Goal: Transaction & Acquisition: Purchase product/service

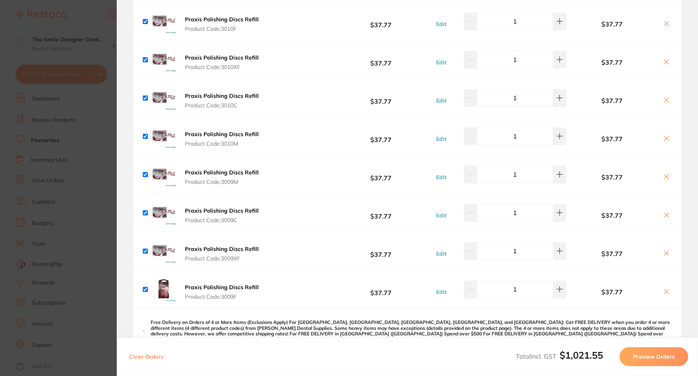
scroll to position [513, 0]
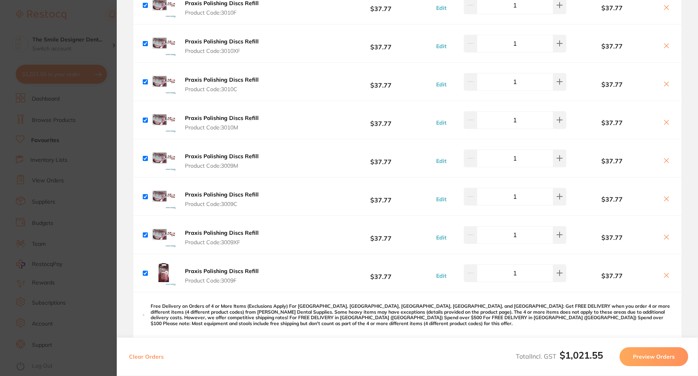
click at [215, 6] on b "Praxis Polishing Discs Refill" at bounding box center [222, 3] width 74 height 7
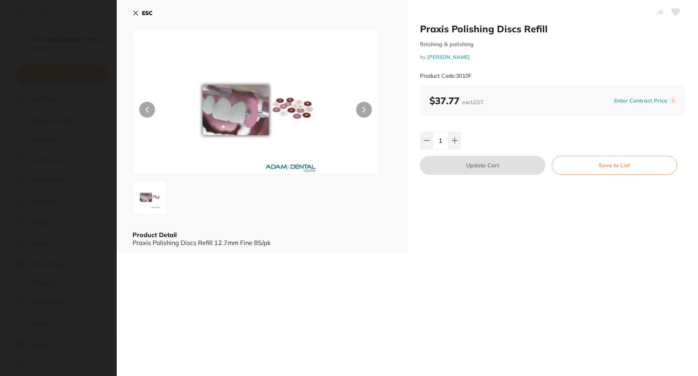
click at [36, 172] on section "Praxis Polishing Discs Refill finishing & polishing by Adam Dental Product Code…" at bounding box center [349, 188] width 698 height 376
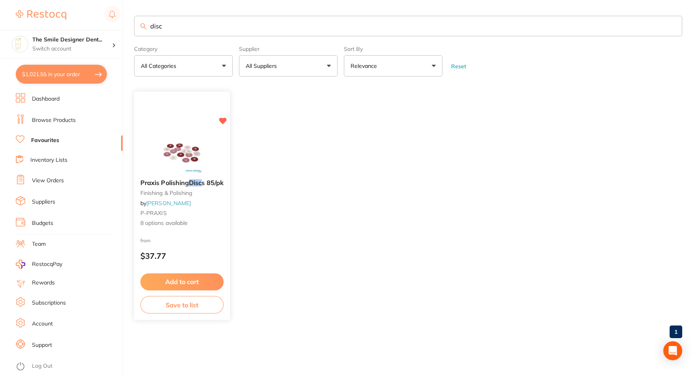
click at [213, 172] on div at bounding box center [182, 153] width 96 height 40
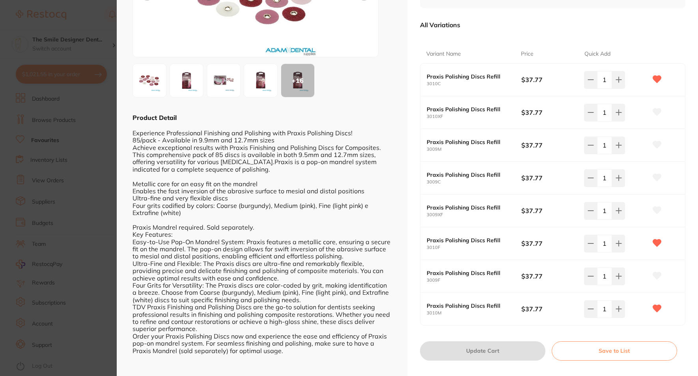
scroll to position [130, 0]
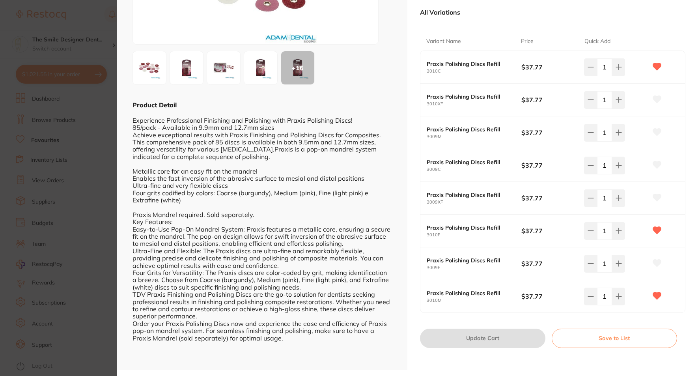
click at [72, 146] on section "Praxis Polishing Discs 85/pk finishing & polishing by Adam Dental Product Code:…" at bounding box center [349, 188] width 698 height 376
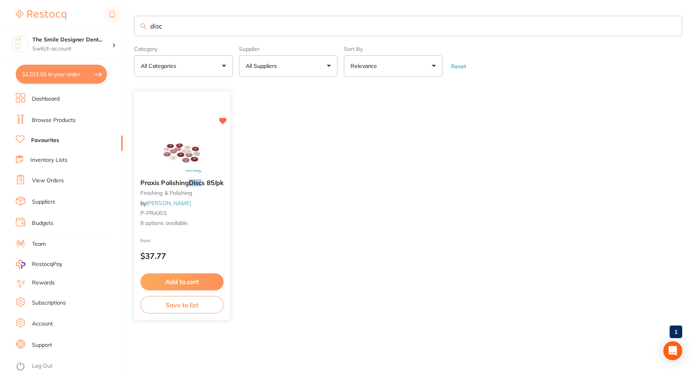
click at [192, 139] on img at bounding box center [182, 153] width 52 height 40
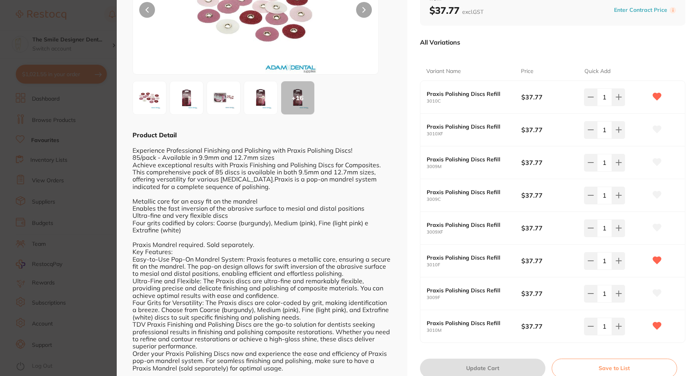
scroll to position [118, 0]
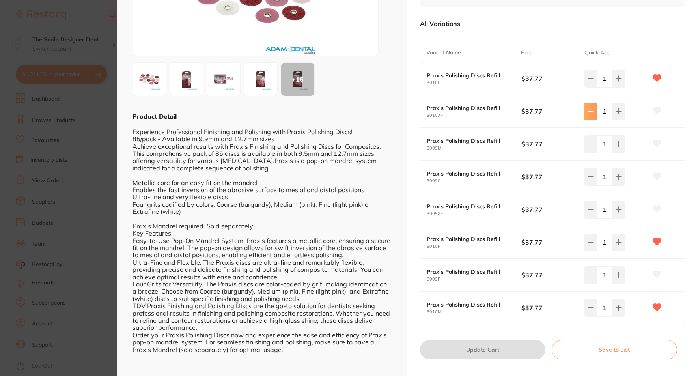
click at [588, 109] on icon at bounding box center [591, 111] width 6 height 6
type input "0"
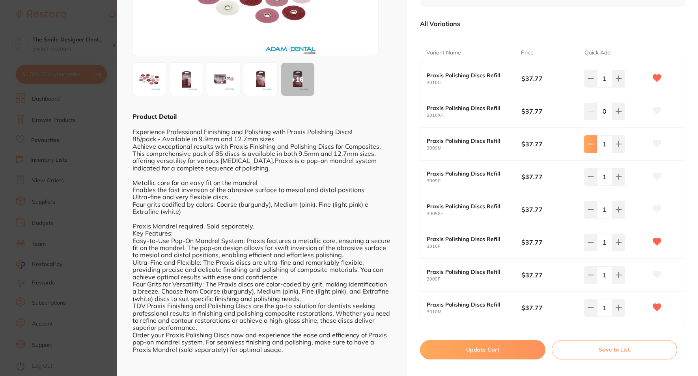
click at [590, 148] on button at bounding box center [590, 143] width 13 height 17
type input "0"
click at [590, 172] on button at bounding box center [590, 176] width 13 height 17
type input "0"
click at [589, 207] on icon at bounding box center [591, 209] width 6 height 6
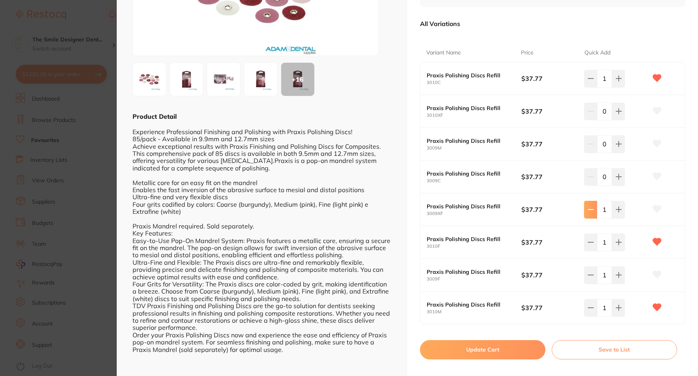
type input "0"
click at [589, 273] on icon at bounding box center [591, 275] width 6 height 6
type input "0"
click at [487, 353] on button "Update Cart" at bounding box center [482, 349] width 125 height 19
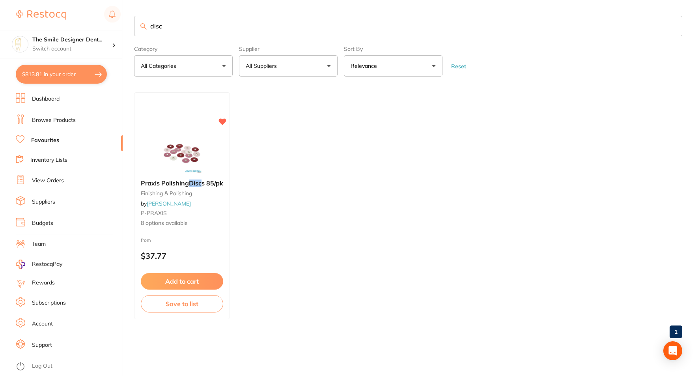
click at [61, 71] on button "$813.81 in your order" at bounding box center [61, 74] width 91 height 19
checkbox input "true"
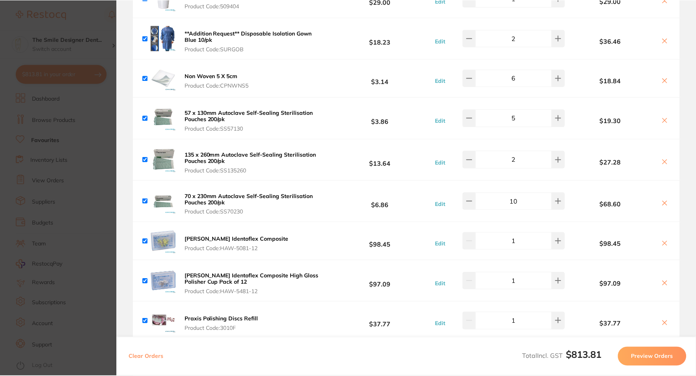
scroll to position [158, 0]
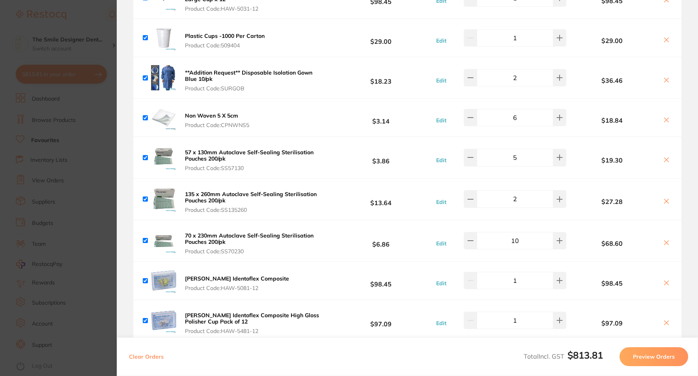
click at [160, 121] on img at bounding box center [163, 117] width 25 height 25
click at [210, 113] on b "Non Woven 5 X 5cm" at bounding box center [211, 115] width 53 height 7
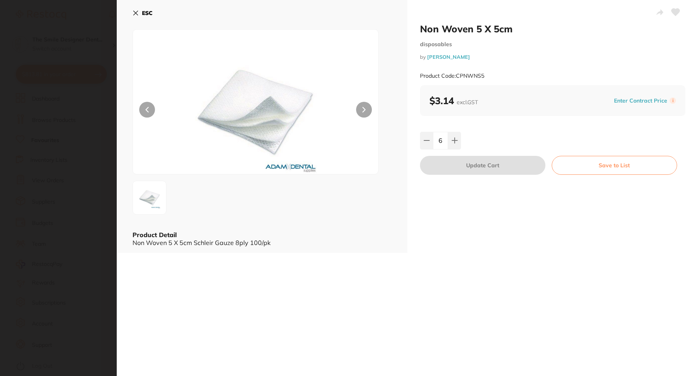
click at [58, 94] on section "Non Woven 5 X 5cm disposables by Adam Dental Product Code: CPNWNS5 ESC Product …" at bounding box center [349, 188] width 698 height 376
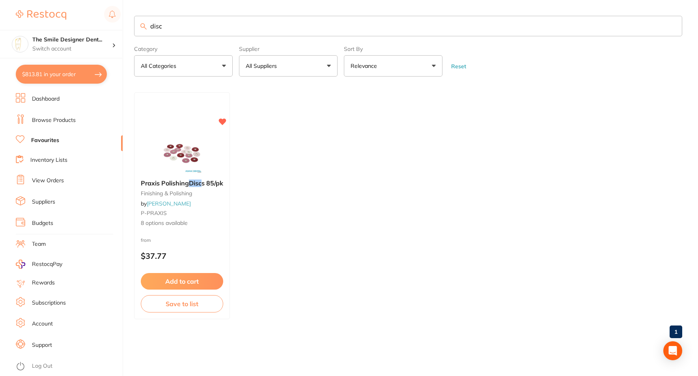
click at [51, 121] on link "Browse Products" at bounding box center [54, 120] width 44 height 8
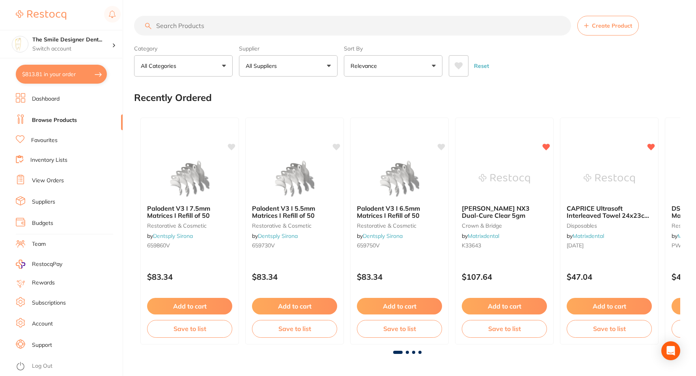
click at [212, 25] on input "search" at bounding box center [352, 26] width 437 height 20
type input "a"
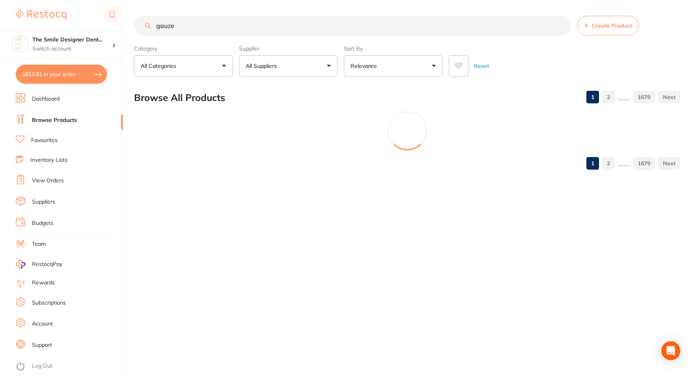
type input "gauze"
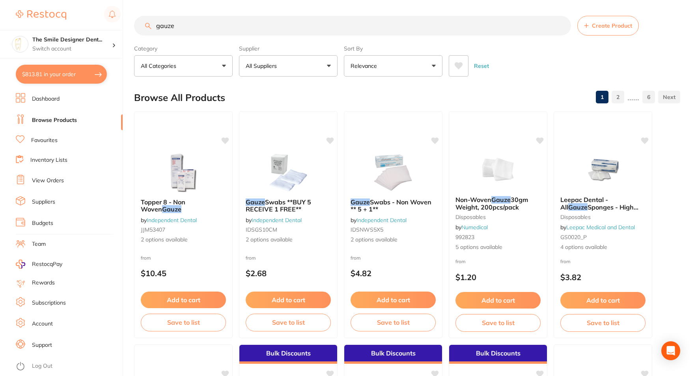
click at [285, 65] on button "All Suppliers" at bounding box center [288, 65] width 99 height 21
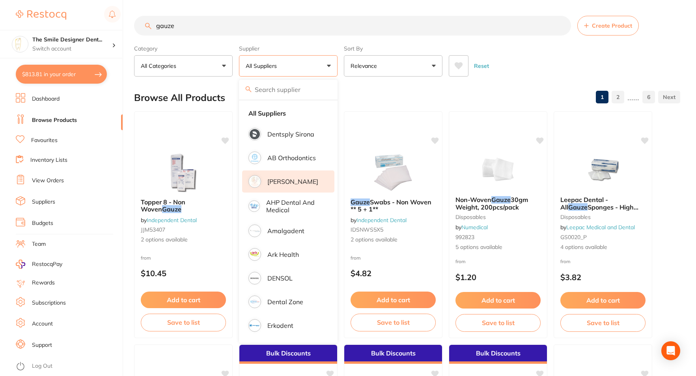
click at [288, 176] on li "[PERSON_NAME]" at bounding box center [288, 181] width 92 height 22
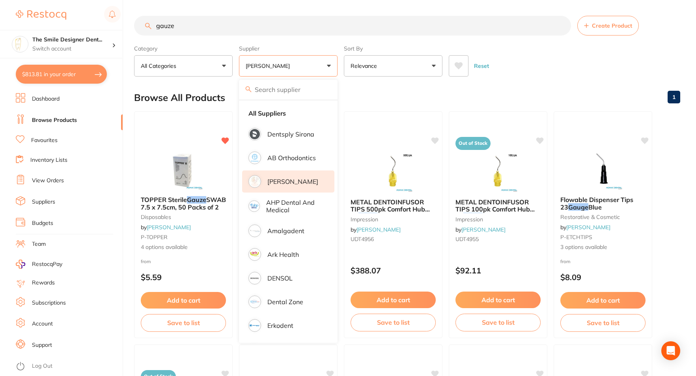
click at [552, 74] on div "Reset" at bounding box center [561, 63] width 225 height 28
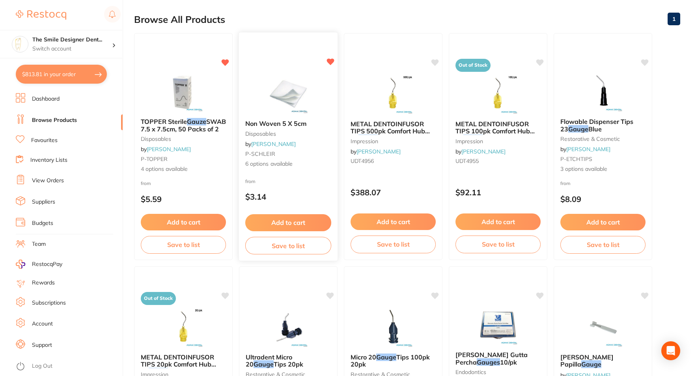
scroll to position [79, 0]
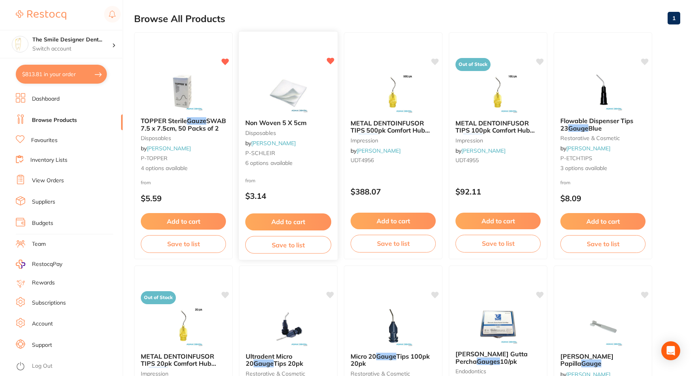
click at [266, 89] on img at bounding box center [288, 93] width 52 height 40
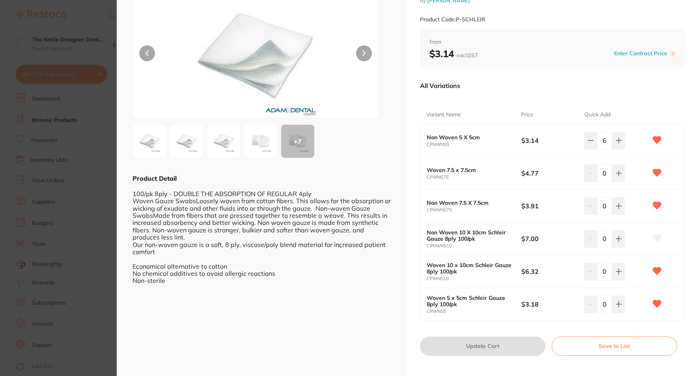
scroll to position [64, 0]
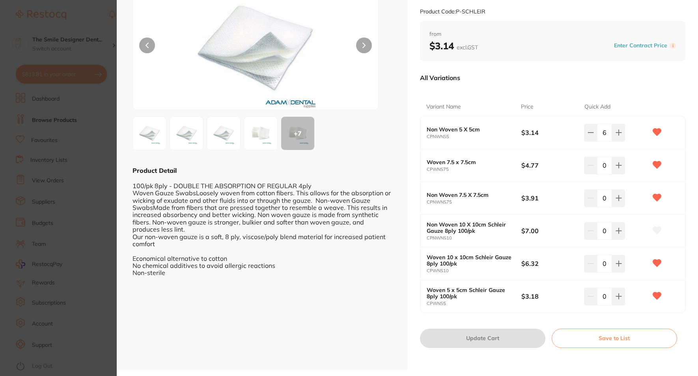
click at [144, 137] on img at bounding box center [149, 133] width 28 height 28
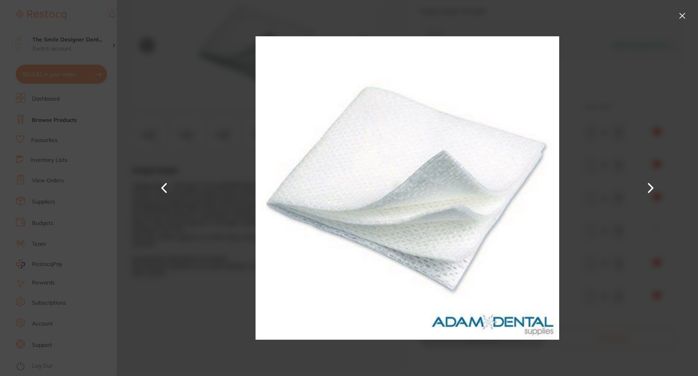
click at [653, 189] on button at bounding box center [651, 188] width 19 height 188
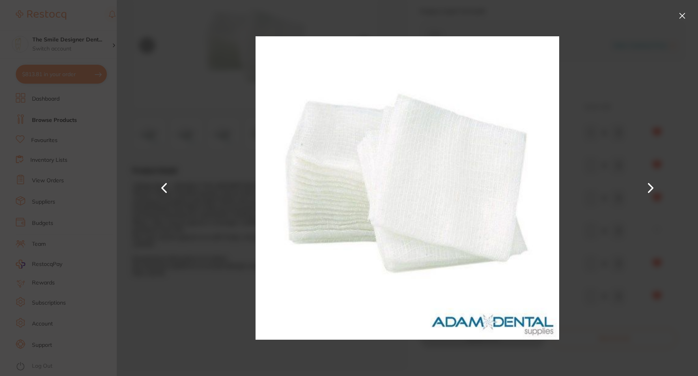
click at [653, 189] on button at bounding box center [651, 188] width 19 height 188
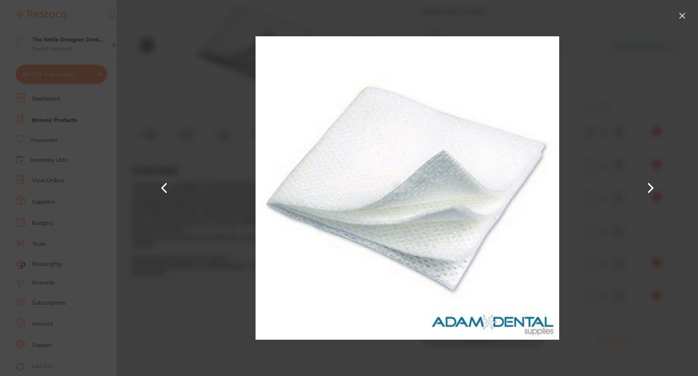
click at [653, 189] on button at bounding box center [651, 188] width 19 height 188
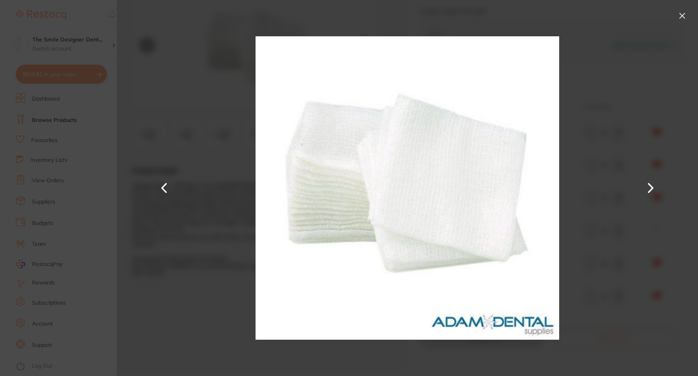
click at [653, 189] on button at bounding box center [651, 188] width 19 height 188
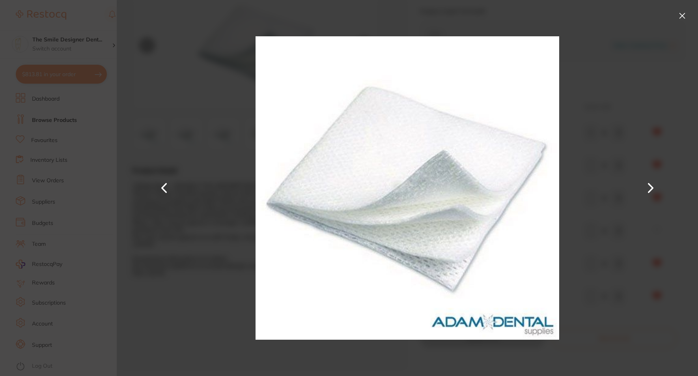
click at [653, 189] on button at bounding box center [651, 188] width 19 height 188
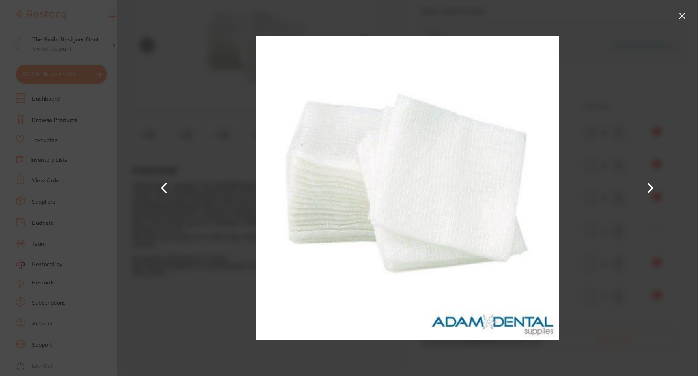
click at [679, 11] on button at bounding box center [682, 15] width 13 height 13
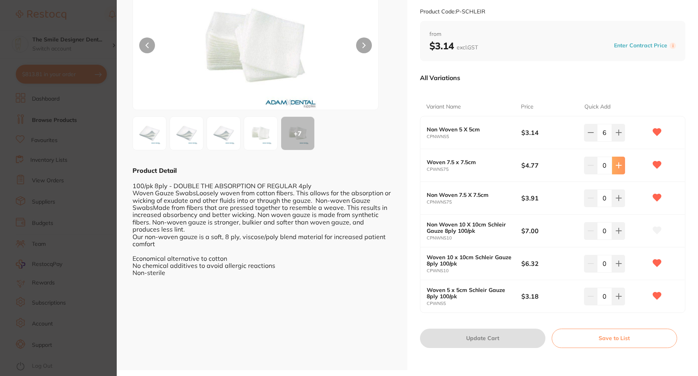
click at [618, 167] on icon at bounding box center [618, 165] width 5 height 5
type input "4"
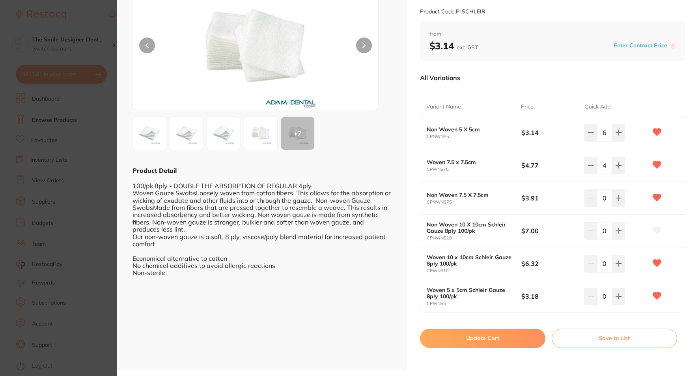
click at [506, 335] on button "Update Cart" at bounding box center [482, 338] width 125 height 19
checkbox input "false"
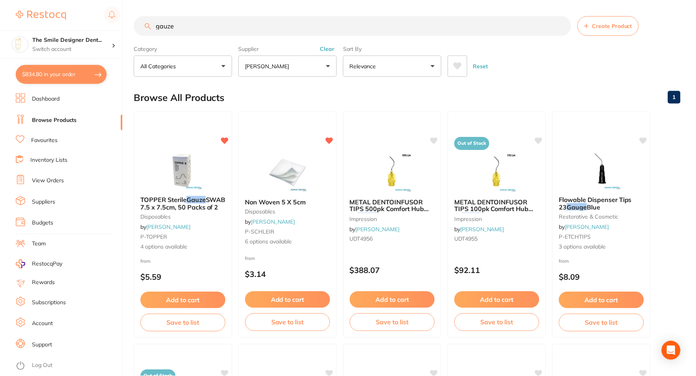
scroll to position [79, 0]
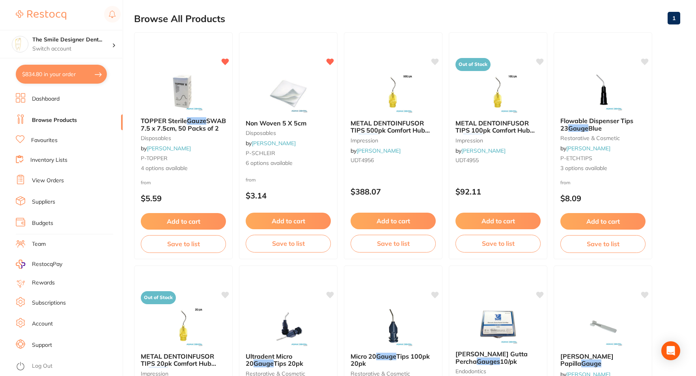
click at [69, 75] on button "$834.80 in your order" at bounding box center [61, 74] width 91 height 19
checkbox input "true"
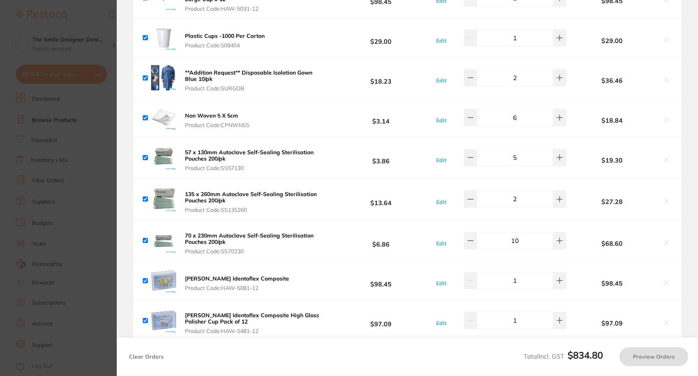
scroll to position [5, 0]
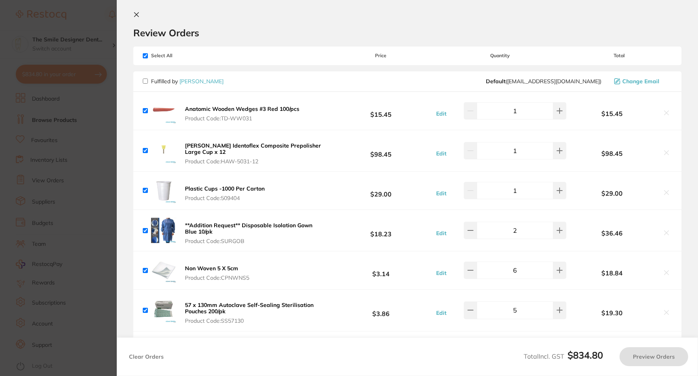
checkbox input "false"
checkbox input "true"
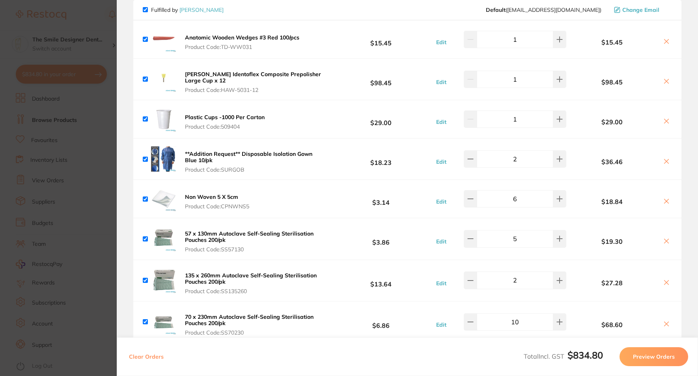
scroll to position [79, 0]
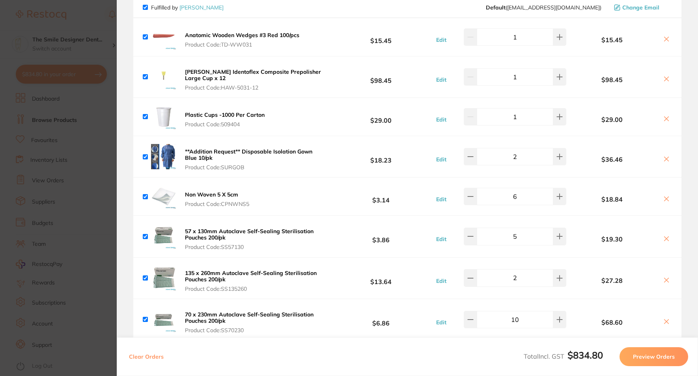
click at [221, 69] on b "HAWE Identoflex Composite Prepolisher Large Cup x 12" at bounding box center [253, 74] width 136 height 13
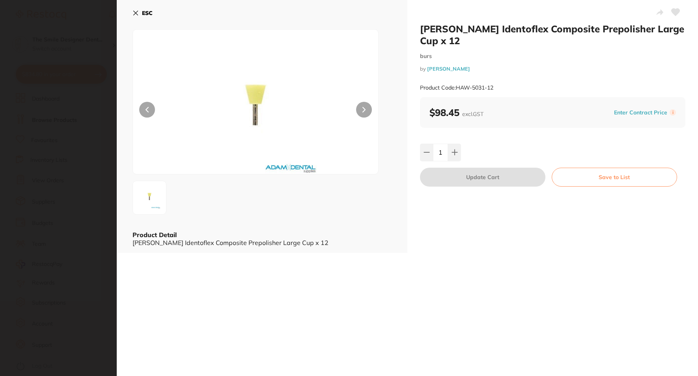
click at [360, 109] on button at bounding box center [364, 110] width 16 height 16
click at [101, 123] on section "HAWE Identoflex Composite Prepolisher Large Cup x 12 burs by Adam Dental Produc…" at bounding box center [349, 188] width 698 height 376
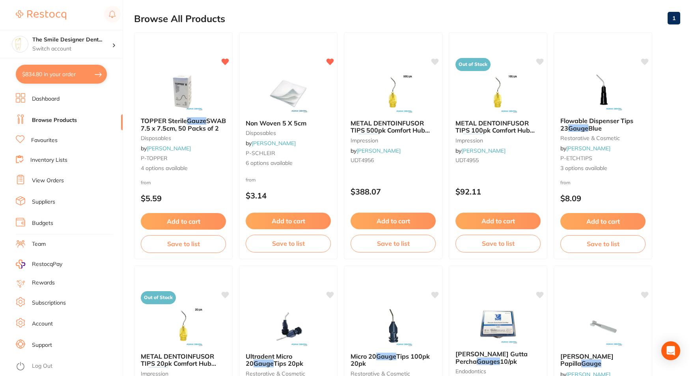
click at [72, 76] on button "$834.80 in your order" at bounding box center [61, 74] width 91 height 19
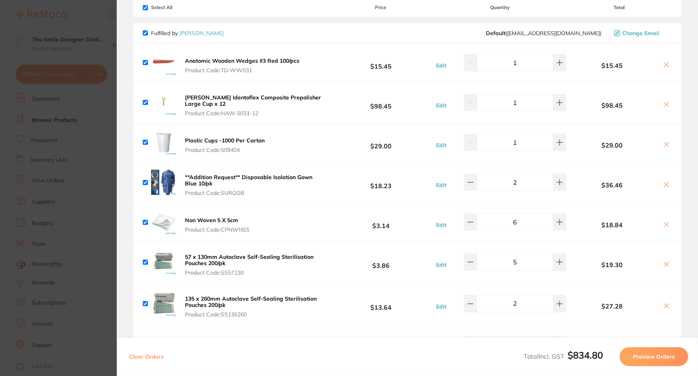
scroll to position [39, 0]
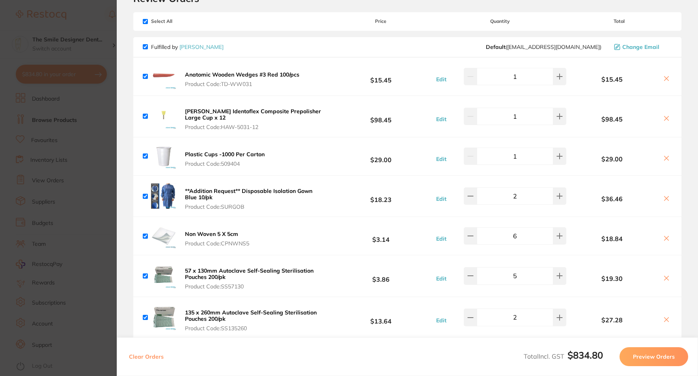
click at [665, 116] on icon at bounding box center [667, 118] width 6 height 6
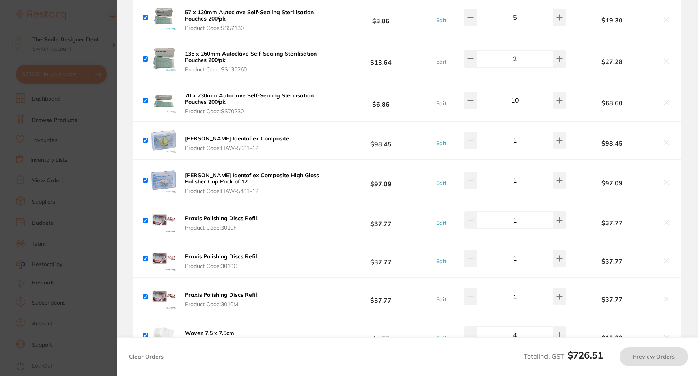
checkbox input "true"
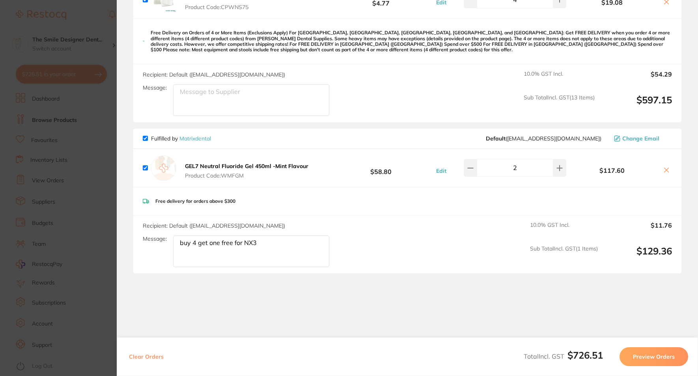
scroll to position [619, 0]
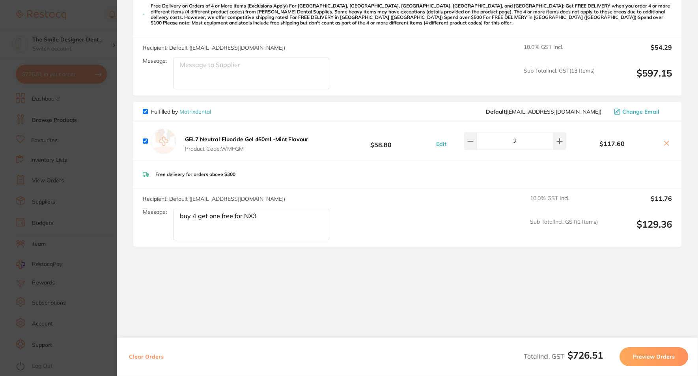
drag, startPoint x: 268, startPoint y: 214, endPoint x: 113, endPoint y: 215, distance: 154.3
click at [113, 215] on section "Update RRP Set your pre negotiated price for this item. Item Agreed RRP (excl. …" at bounding box center [349, 188] width 698 height 376
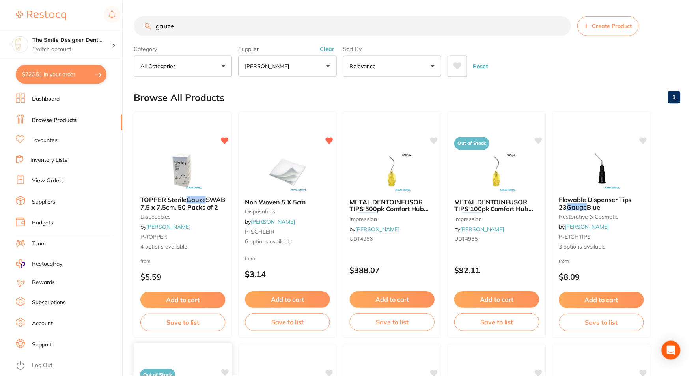
scroll to position [79, 0]
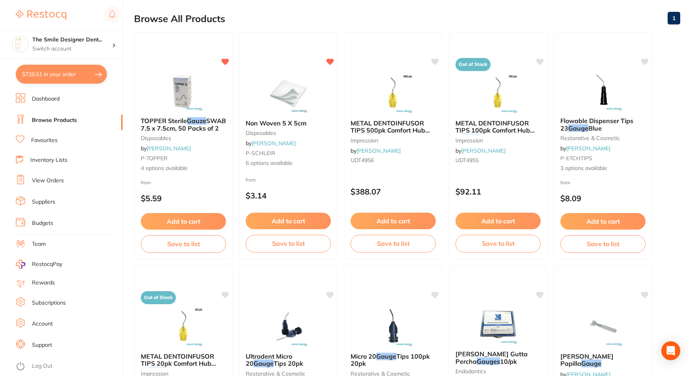
click at [43, 75] on button "$726.51 in your order" at bounding box center [61, 74] width 91 height 19
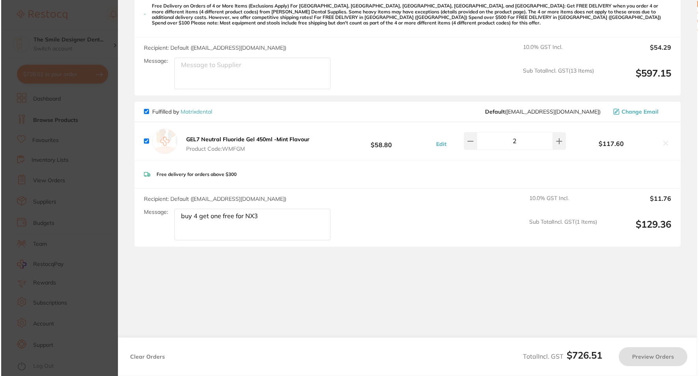
scroll to position [0, 0]
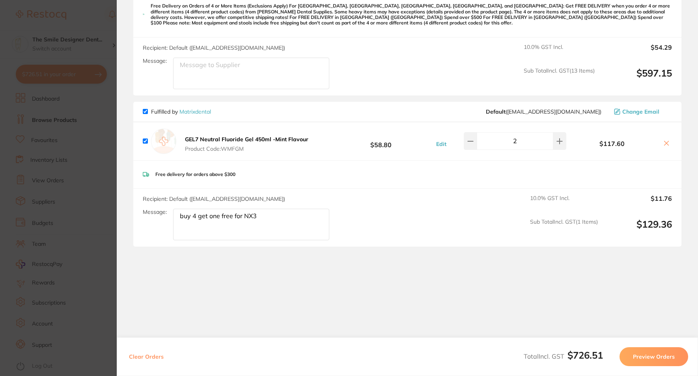
click at [45, 206] on section "Update RRP Set your pre negotiated price for this item. Item Agreed RRP (excl. …" at bounding box center [349, 188] width 698 height 376
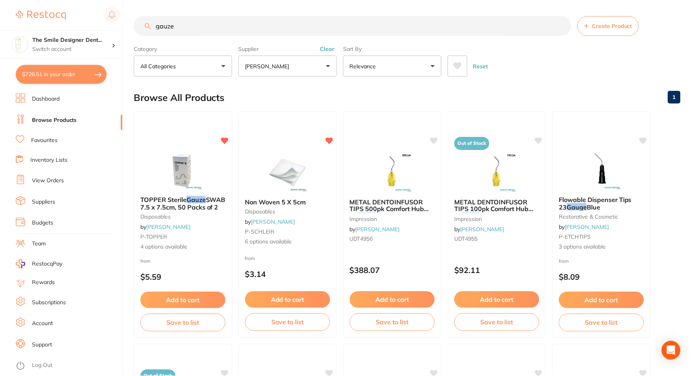
scroll to position [79, 0]
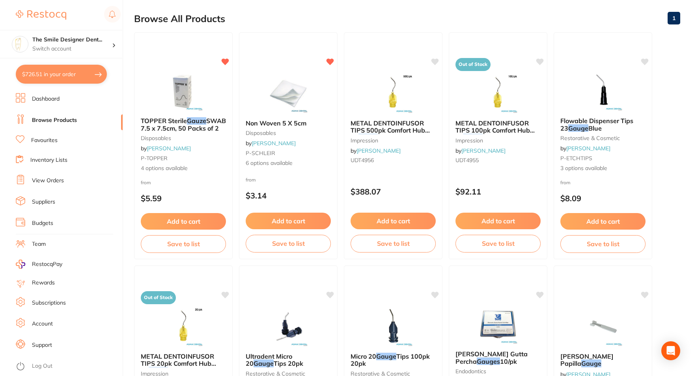
click at [48, 138] on link "Favourites" at bounding box center [44, 141] width 26 height 8
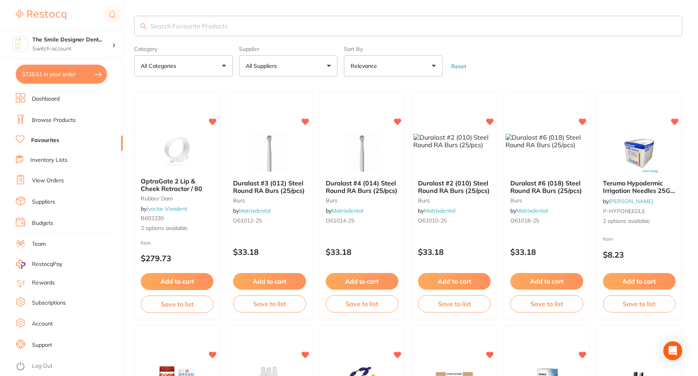
click at [245, 32] on input "search" at bounding box center [408, 26] width 548 height 21
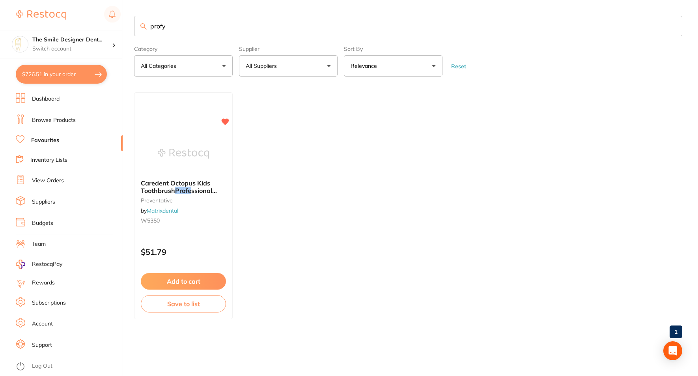
click at [223, 31] on input "profy" at bounding box center [408, 26] width 548 height 21
drag, startPoint x: 139, startPoint y: 17, endPoint x: 115, endPoint y: 15, distance: 23.7
click at [115, 15] on div "$726.51 The Smile Designer Dent... Switch account The Smile Designer Dental Stu…" at bounding box center [349, 188] width 698 height 376
drag, startPoint x: 190, startPoint y: 22, endPoint x: 112, endPoint y: 36, distance: 78.8
click at [131, 22] on div "$726.51 The Smile Designer Dent... Switch account The Smile Designer Dental Stu…" at bounding box center [349, 188] width 698 height 376
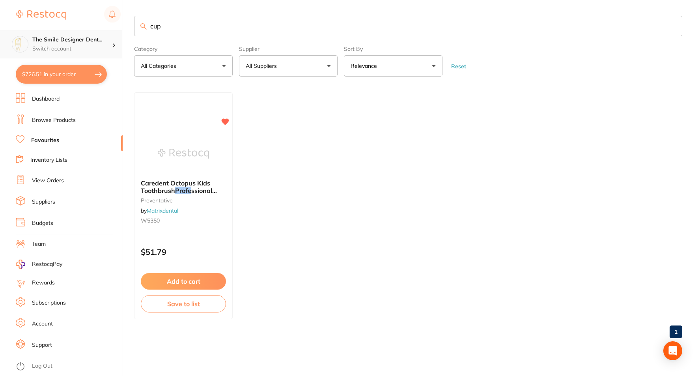
type input "cup"
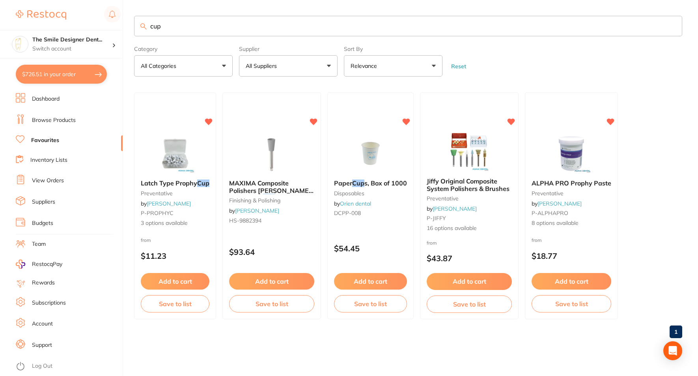
click at [174, 275] on button "Add to cart" at bounding box center [175, 281] width 69 height 17
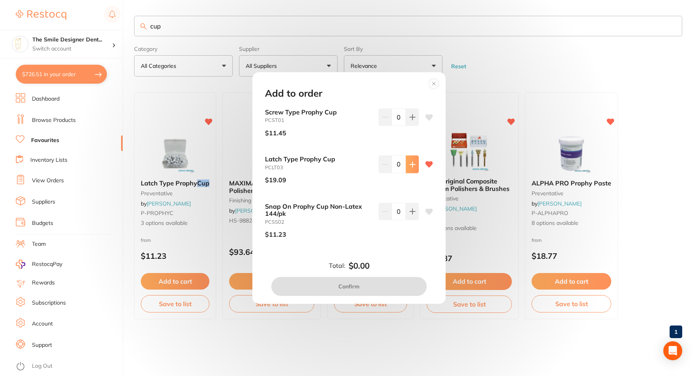
click at [410, 169] on button at bounding box center [412, 163] width 13 height 17
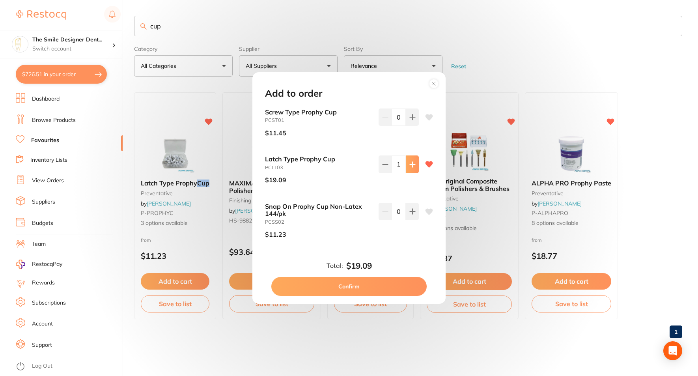
click at [410, 169] on button at bounding box center [412, 163] width 13 height 17
type input "2"
click at [387, 283] on button "Confirm" at bounding box center [348, 286] width 155 height 19
checkbox input "false"
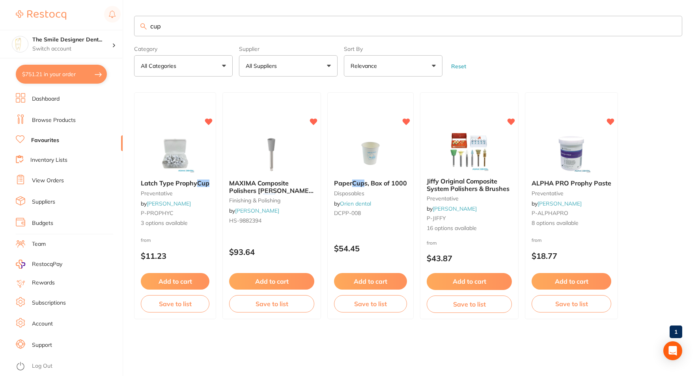
scroll to position [657, 0]
click at [55, 74] on button "$768.50 in your order" at bounding box center [61, 74] width 91 height 19
checkbox input "true"
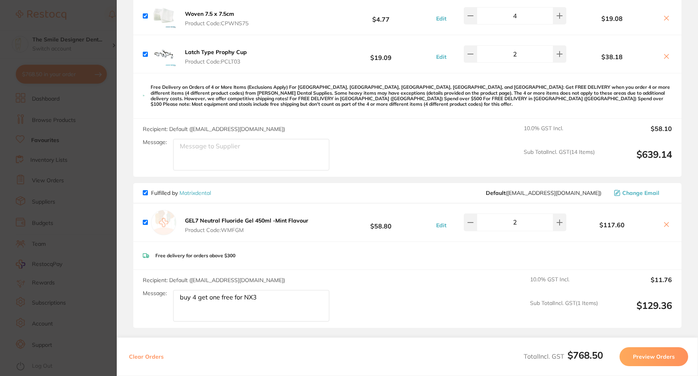
scroll to position [578, 0]
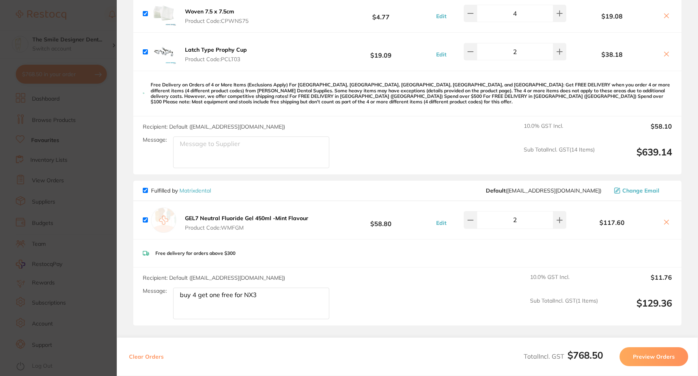
click at [76, 195] on section "Update RRP Set your pre negotiated price for this item. Item Agreed RRP (excl. …" at bounding box center [349, 188] width 698 height 376
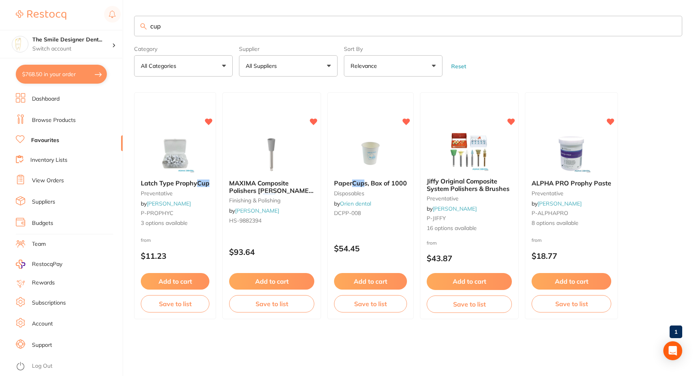
click at [50, 138] on link "Favourites" at bounding box center [45, 141] width 28 height 8
drag, startPoint x: 204, startPoint y: 30, endPoint x: 86, endPoint y: 30, distance: 117.6
click at [86, 30] on div "$768.50 The Smile Designer Dent... Switch account The Smile Designer Dental Stu…" at bounding box center [349, 188] width 698 height 376
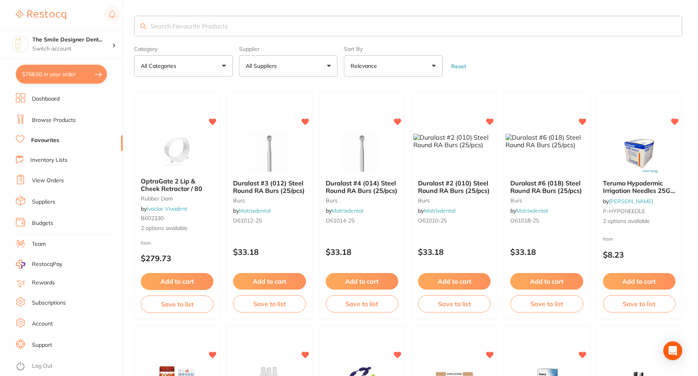
click at [301, 64] on button "All Suppliers" at bounding box center [288, 65] width 99 height 21
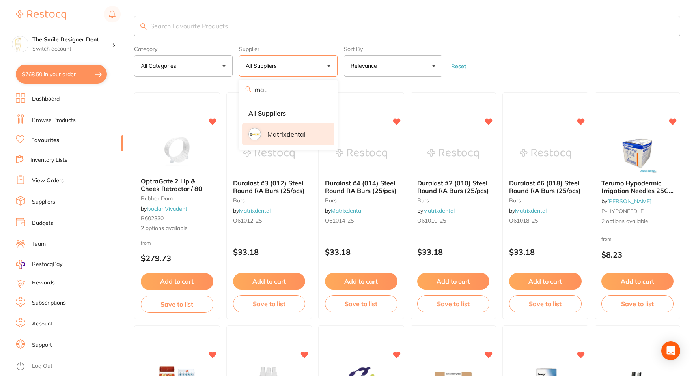
type input "mat"
click at [290, 134] on p "Matrixdental" at bounding box center [287, 134] width 38 height 7
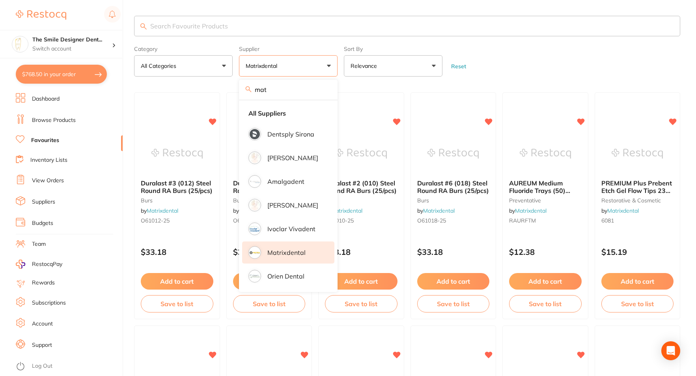
click at [543, 56] on form "Category All Categories All Categories burs crown & bridge disposables endodont…" at bounding box center [407, 60] width 546 height 34
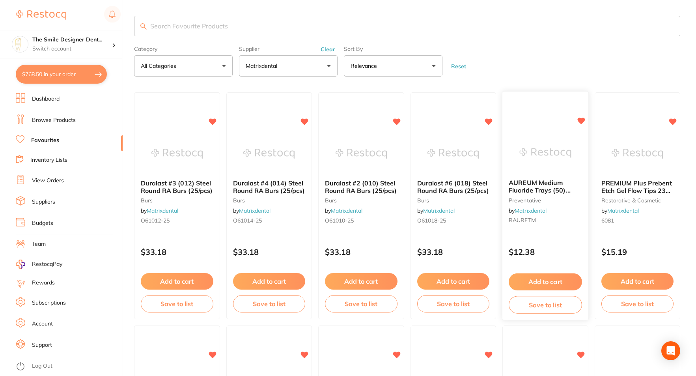
scroll to position [39, 0]
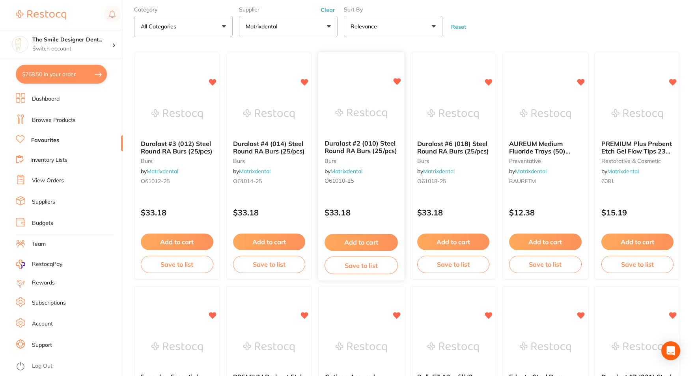
click at [351, 143] on span "Duralast #2 (010) Steel Round RA Burs (25/pcs)" at bounding box center [361, 147] width 73 height 15
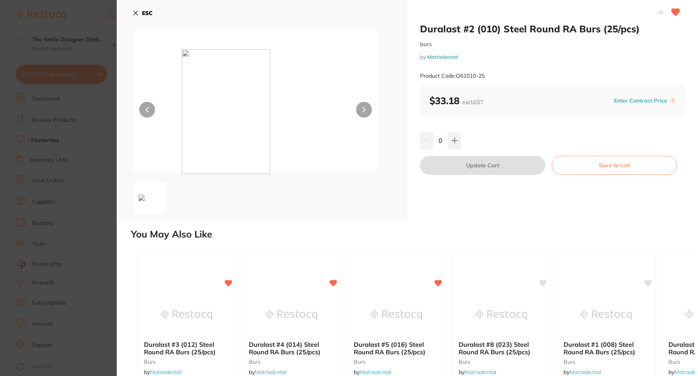
click at [143, 17] on button "ESC" at bounding box center [143, 12] width 20 height 13
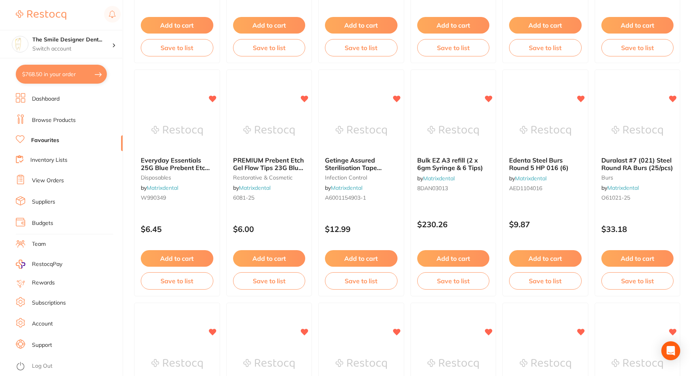
scroll to position [276, 0]
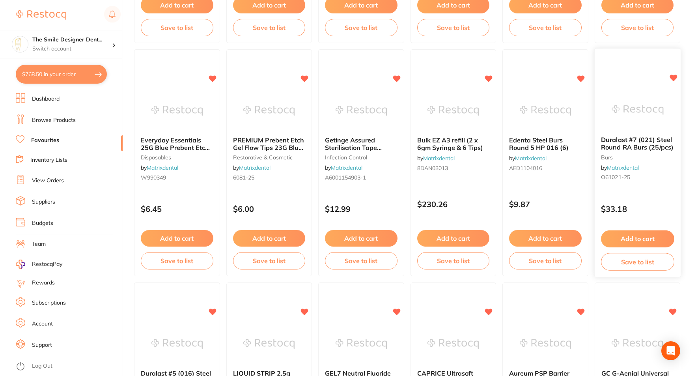
click at [647, 235] on button "Add to cart" at bounding box center [637, 238] width 73 height 17
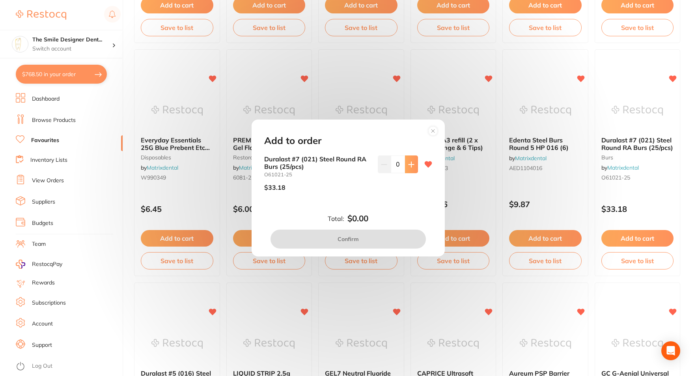
click at [405, 165] on button at bounding box center [411, 163] width 13 height 17
type input "1"
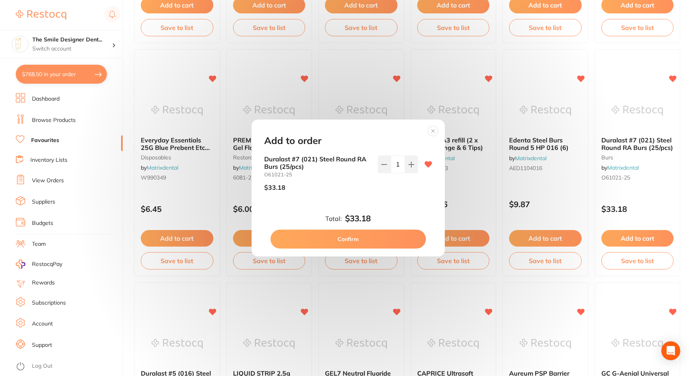
click at [378, 246] on button "Confirm" at bounding box center [348, 239] width 155 height 19
checkbox input "false"
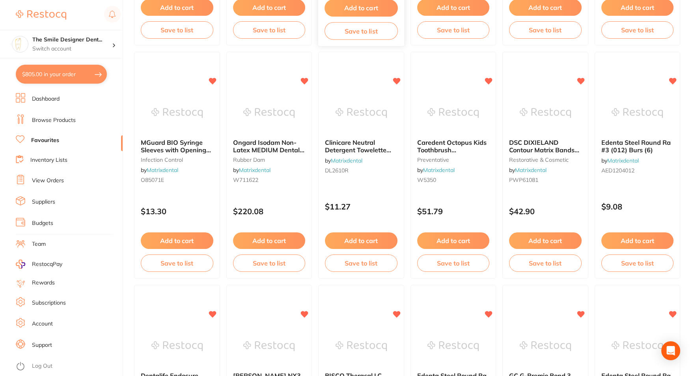
scroll to position [750, 0]
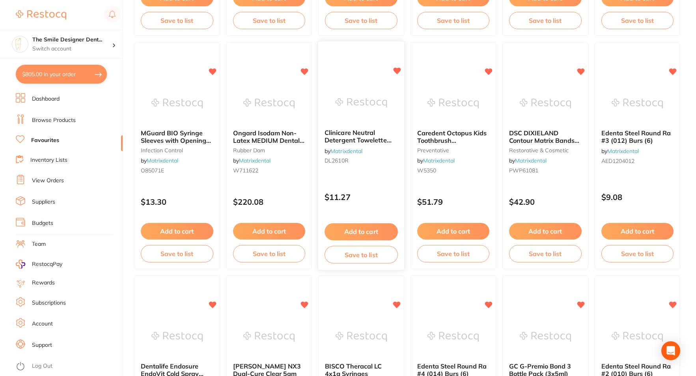
click at [369, 228] on button "Add to cart" at bounding box center [361, 231] width 73 height 17
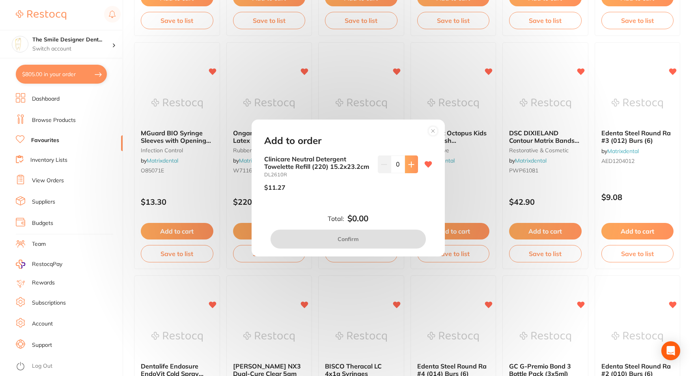
click at [413, 163] on button at bounding box center [411, 163] width 13 height 17
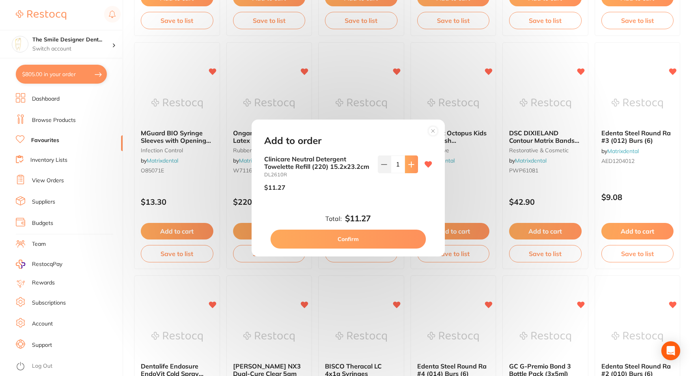
click at [413, 163] on button at bounding box center [411, 163] width 13 height 17
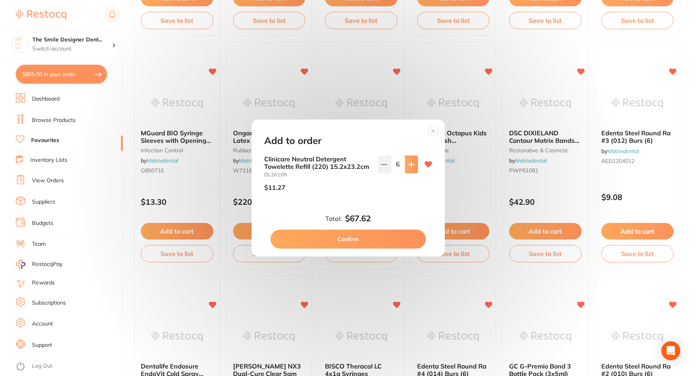
click at [413, 163] on button at bounding box center [411, 163] width 13 height 17
type input "10"
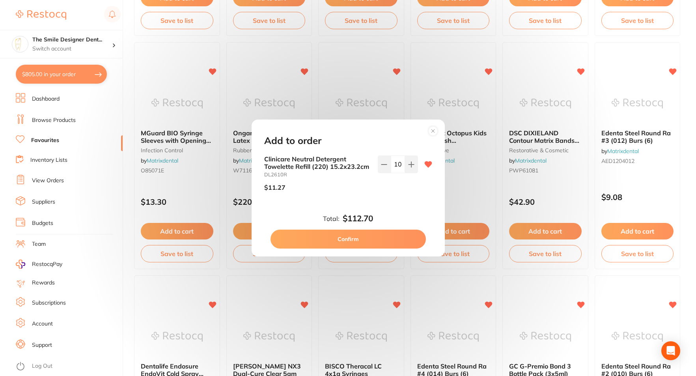
click at [394, 238] on button "Confirm" at bounding box center [348, 239] width 155 height 19
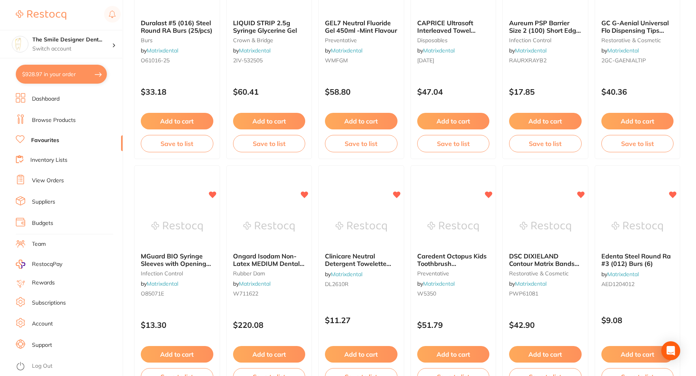
scroll to position [434, 0]
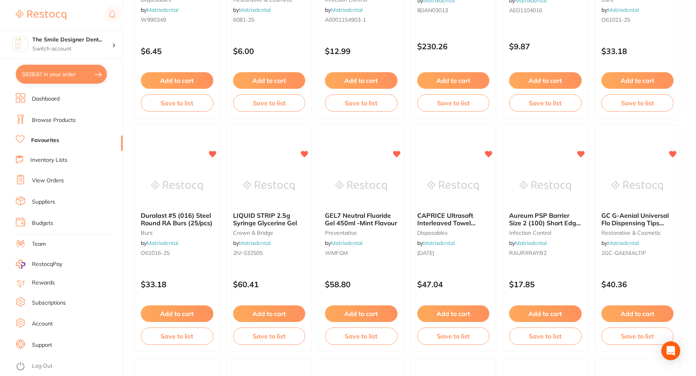
click at [70, 71] on button "$928.97 in your order" at bounding box center [61, 74] width 91 height 19
checkbox input "true"
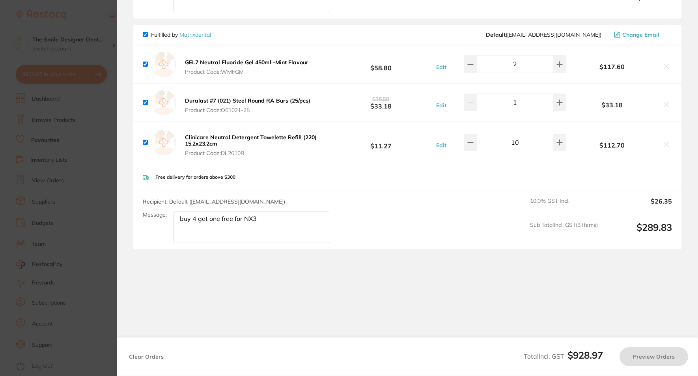
scroll to position [737, 0]
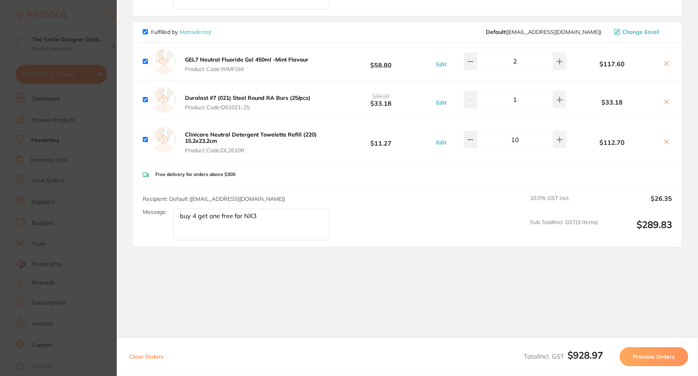
click at [79, 171] on section "Update RRP Set your pre negotiated price for this item. Item Agreed RRP (excl. …" at bounding box center [349, 188] width 698 height 376
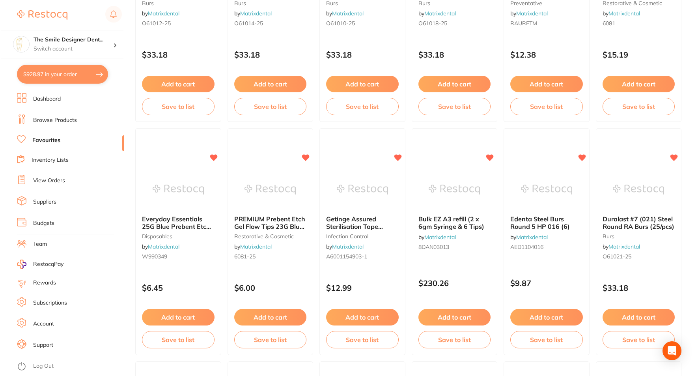
scroll to position [0, 0]
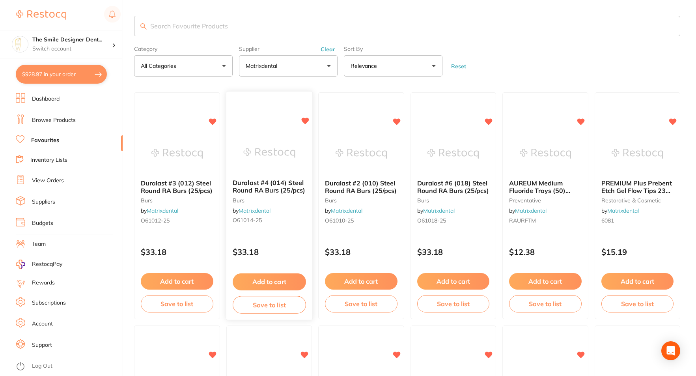
click at [287, 180] on span "Duralast #4 (014) Steel Round RA Burs (25/pcs)" at bounding box center [269, 186] width 73 height 15
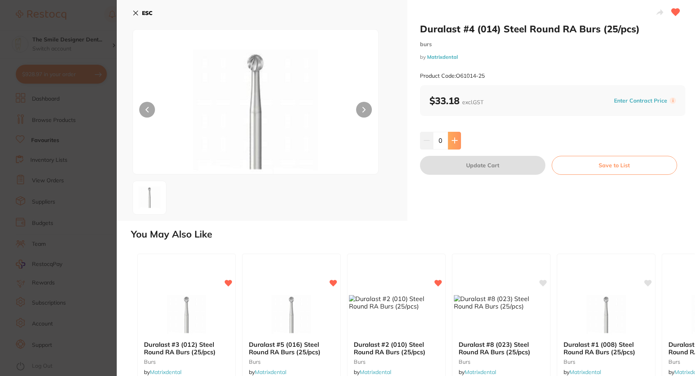
click at [451, 135] on button at bounding box center [454, 140] width 13 height 17
type input "1"
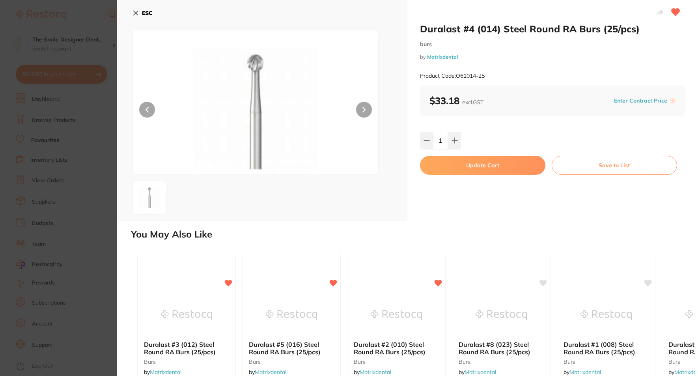
click at [468, 161] on button "Update Cart" at bounding box center [482, 165] width 125 height 19
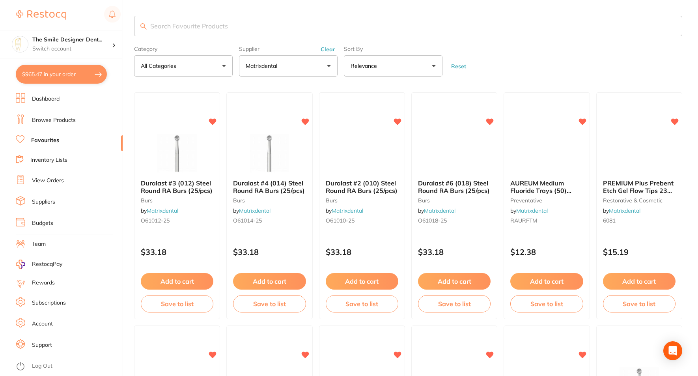
checkbox input "false"
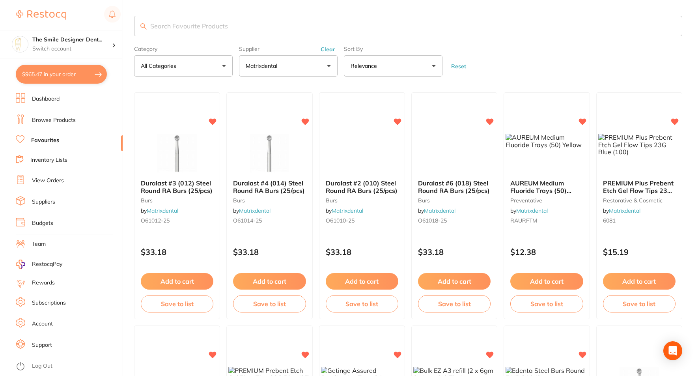
checkbox input "false"
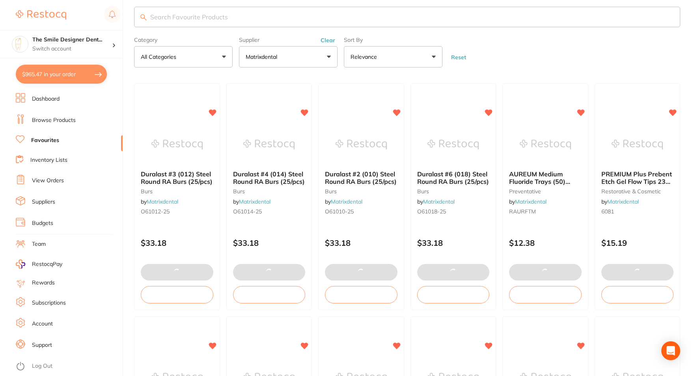
click at [60, 72] on button "$965.47 in your order" at bounding box center [61, 74] width 91 height 19
checkbox input "true"
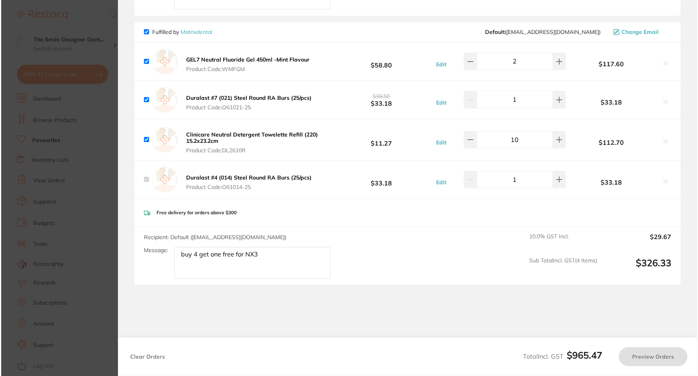
scroll to position [0, 0]
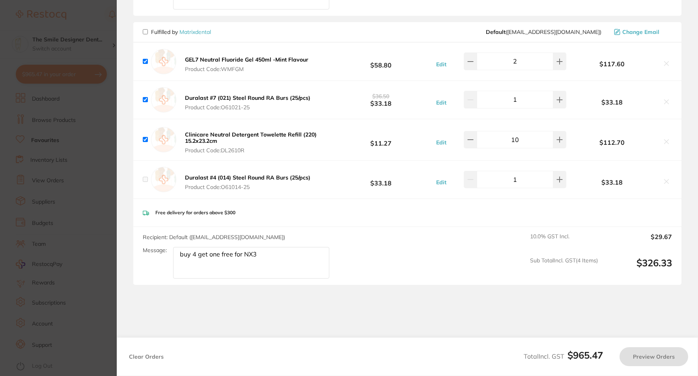
checkbox input "false"
checkbox input "true"
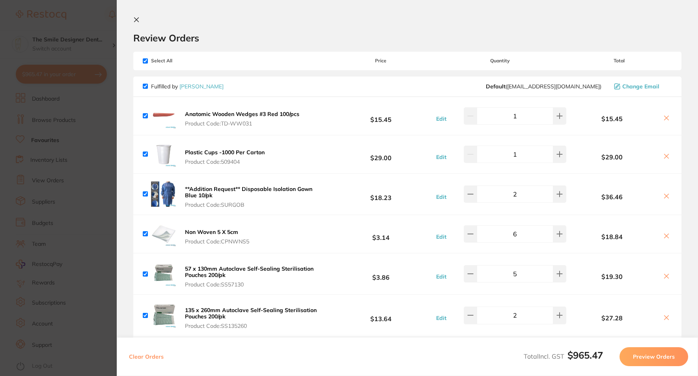
click at [100, 181] on section "Update RRP Set your pre negotiated price for this item. Item Agreed RRP (excl. …" at bounding box center [349, 188] width 698 height 376
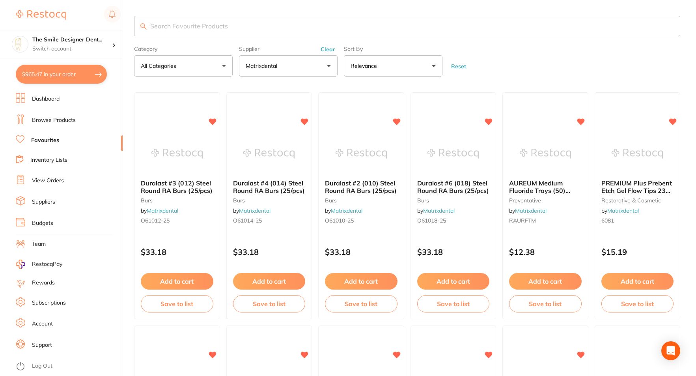
click at [49, 120] on link "Browse Products" at bounding box center [54, 120] width 44 height 8
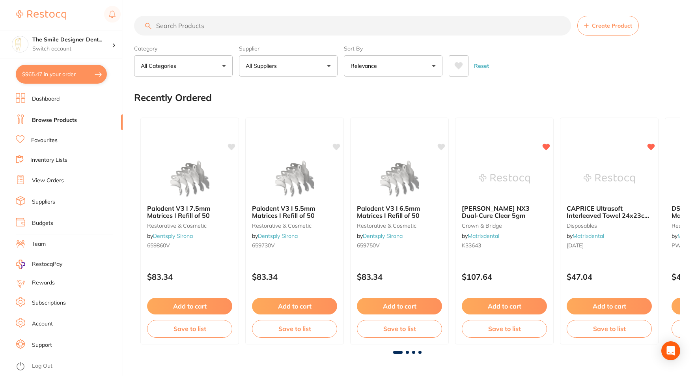
click at [226, 30] on input "search" at bounding box center [352, 26] width 437 height 20
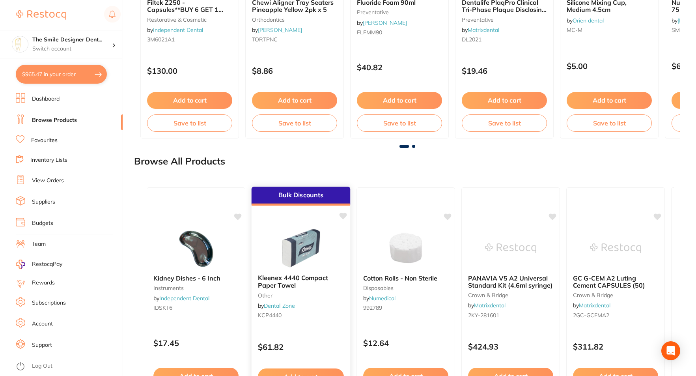
scroll to position [533, 0]
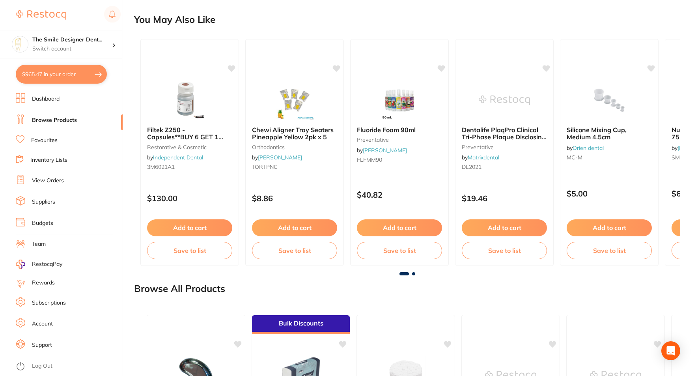
click at [35, 142] on link "Favourites" at bounding box center [44, 141] width 26 height 8
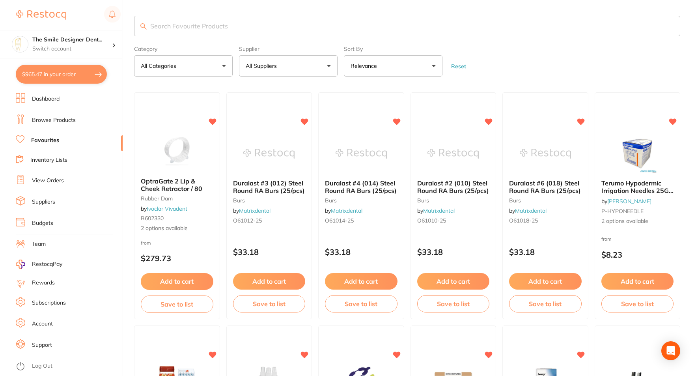
click at [51, 121] on link "Browse Products" at bounding box center [54, 120] width 44 height 8
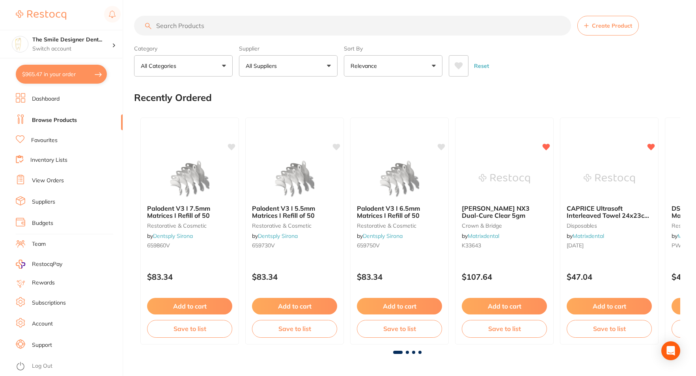
click at [208, 22] on input "search" at bounding box center [352, 26] width 437 height 20
type input "rotary file"
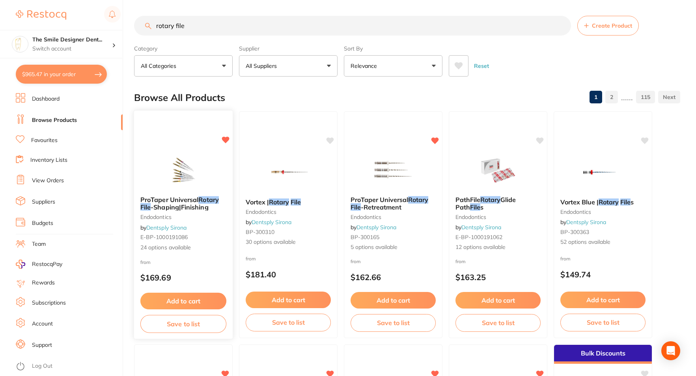
click at [200, 168] on img at bounding box center [183, 170] width 52 height 40
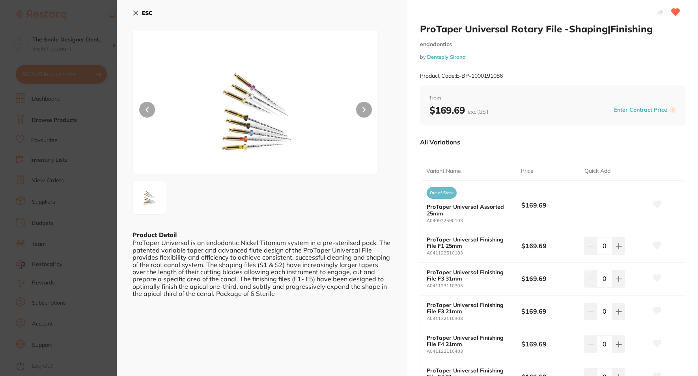
click at [365, 102] on button at bounding box center [364, 110] width 16 height 16
click at [91, 203] on section "ProTaper Universal Rotary File -Shaping|Finishing endodontics by Dentsply Siron…" at bounding box center [349, 188] width 698 height 376
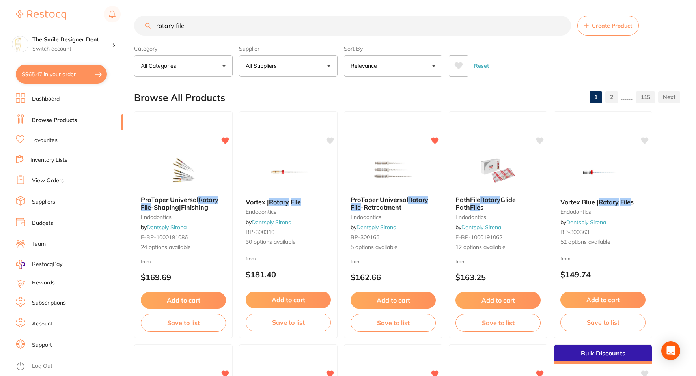
click at [291, 62] on button "All Suppliers" at bounding box center [288, 65] width 99 height 21
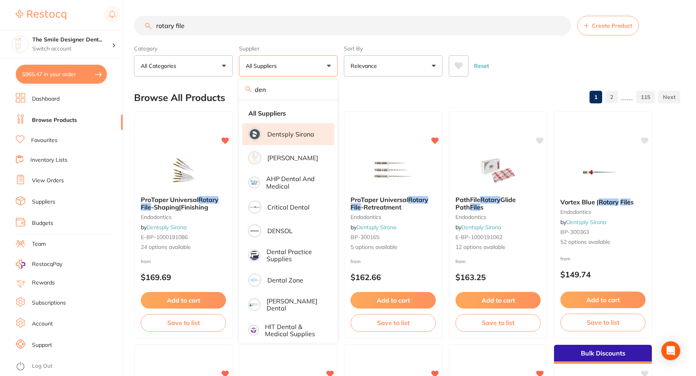
type input "den"
click at [290, 133] on p "Dentsply Sirona" at bounding box center [291, 134] width 47 height 7
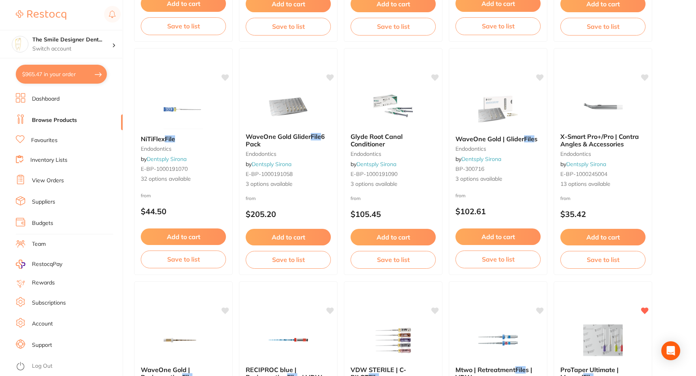
scroll to position [868, 0]
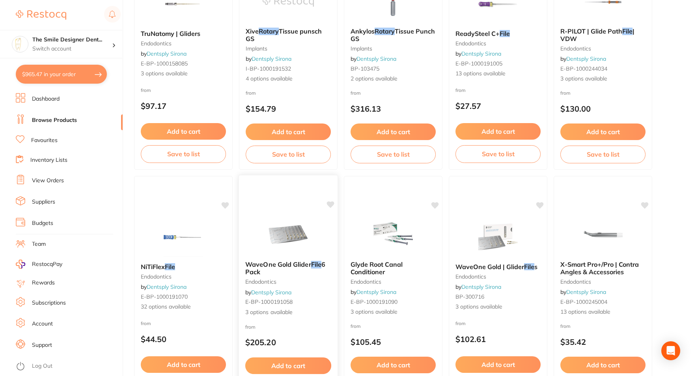
click at [273, 228] on img at bounding box center [288, 235] width 52 height 40
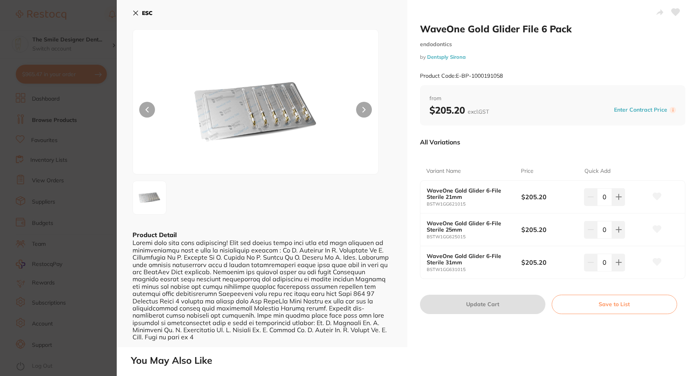
click at [100, 204] on section "WaveOne Gold Glider File 6 Pack endodontics by Dentsply Sirona Product Code: E-…" at bounding box center [349, 188] width 698 height 376
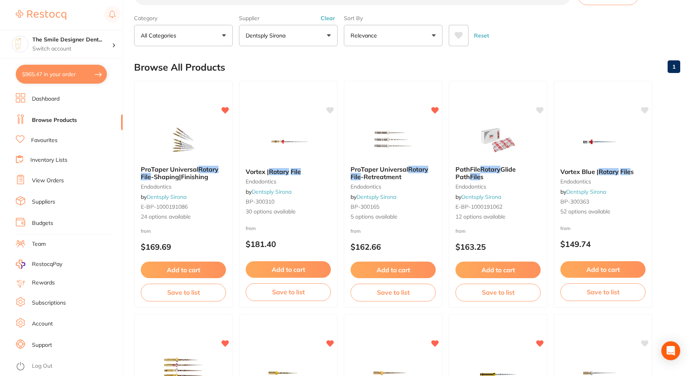
scroll to position [39, 0]
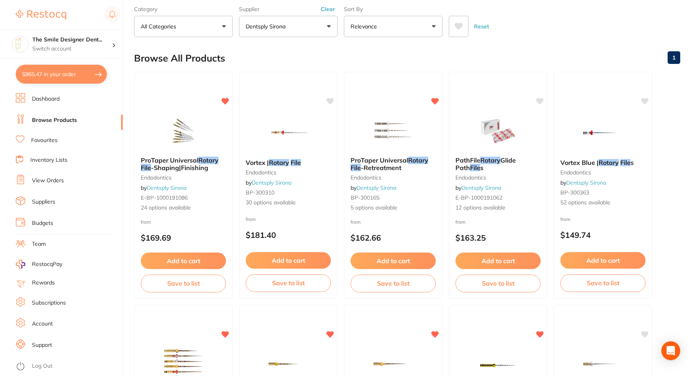
click at [51, 142] on link "Favourites" at bounding box center [44, 141] width 26 height 8
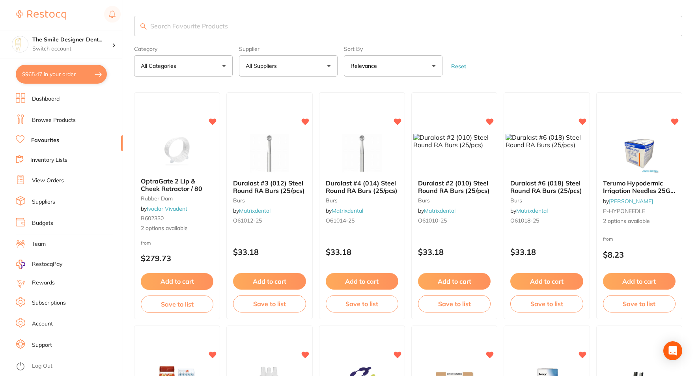
click at [254, 27] on input "search" at bounding box center [408, 26] width 548 height 21
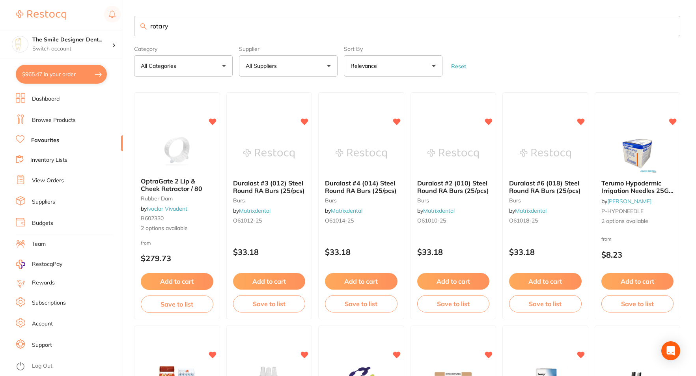
type input "rotary"
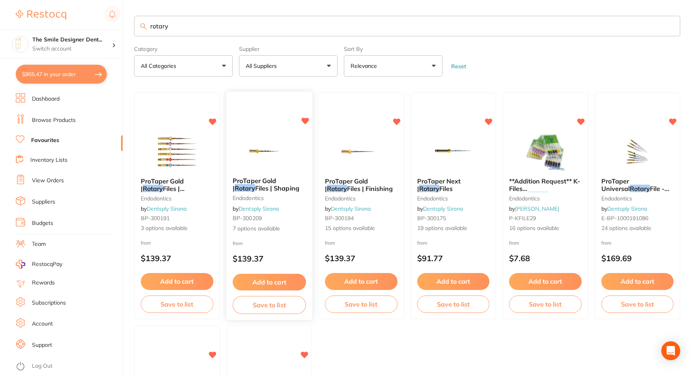
click at [282, 158] on img at bounding box center [269, 151] width 52 height 40
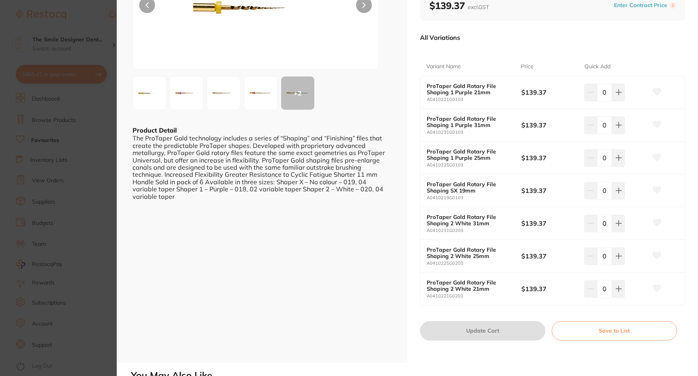
scroll to position [118, 0]
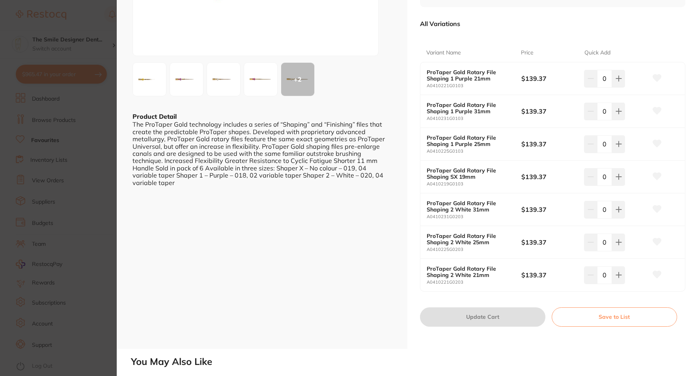
click at [255, 72] on img at bounding box center [261, 79] width 28 height 28
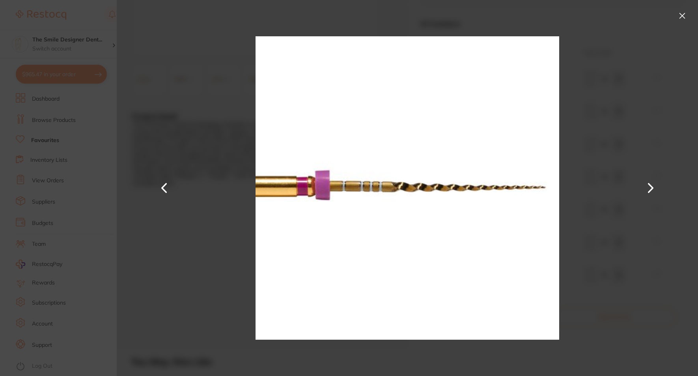
click at [646, 193] on button at bounding box center [651, 188] width 19 height 188
click at [648, 193] on button at bounding box center [651, 188] width 19 height 188
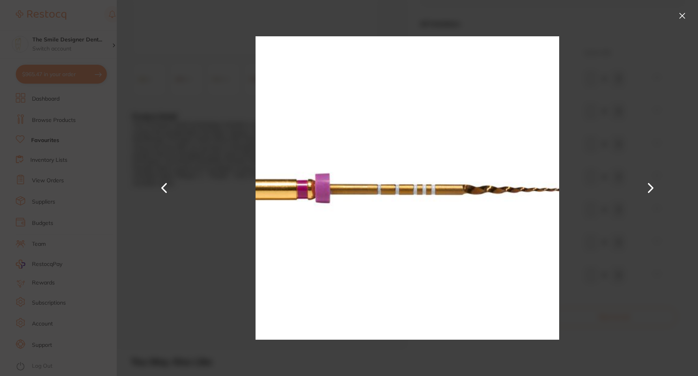
click at [648, 193] on button at bounding box center [651, 188] width 19 height 188
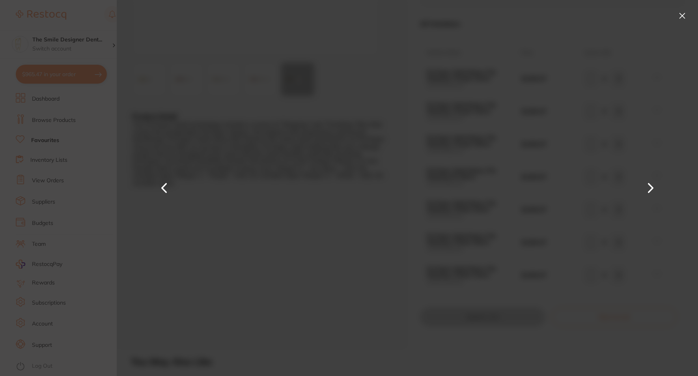
click at [648, 193] on button at bounding box center [651, 188] width 19 height 188
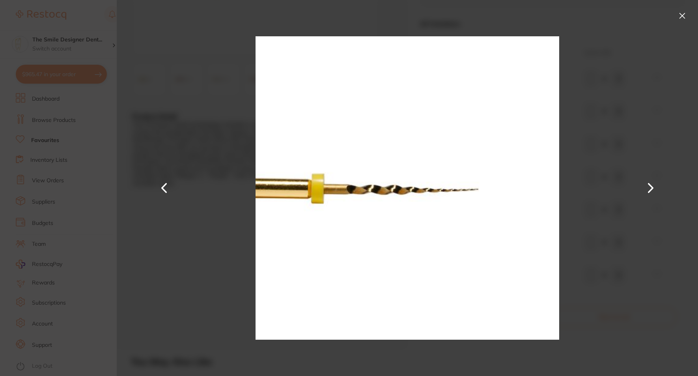
click at [9, 126] on section "ProTaper Gold | Rotary Files | Shaping endodontics by Dentsply Sirona Product C…" at bounding box center [349, 188] width 698 height 376
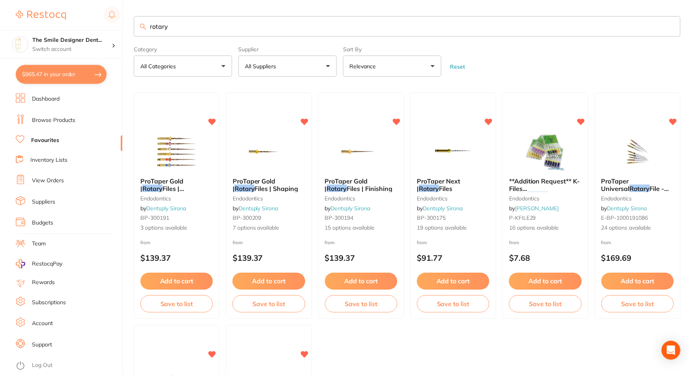
scroll to position [39, 0]
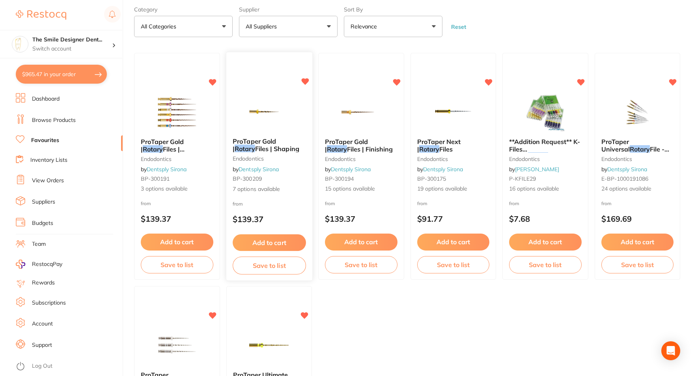
click at [285, 127] on img at bounding box center [269, 112] width 52 height 40
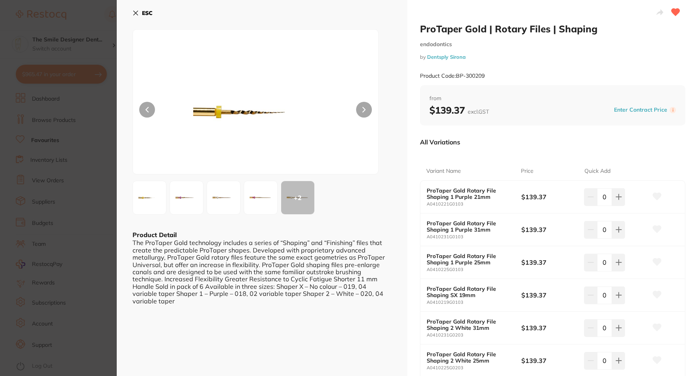
click at [95, 137] on section "ProTaper Gold | Rotary Files | Shaping endodontics by Dentsply Sirona Product C…" at bounding box center [349, 188] width 698 height 376
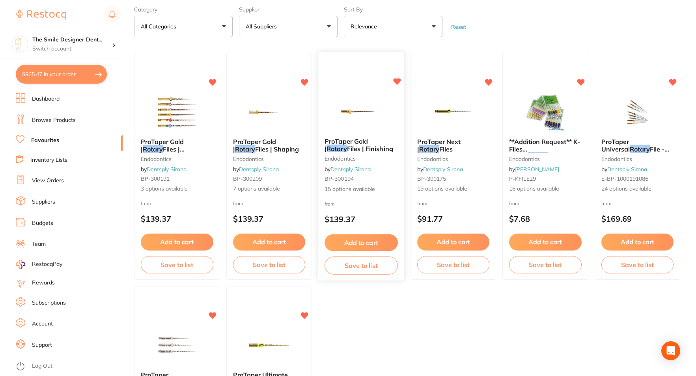
click at [378, 106] on img at bounding box center [361, 112] width 52 height 40
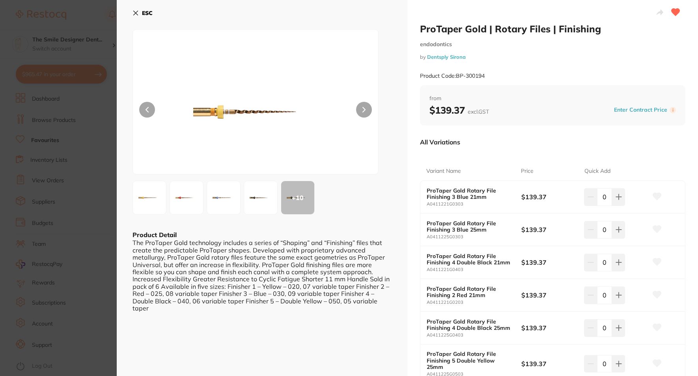
click at [365, 112] on button at bounding box center [364, 110] width 16 height 16
click at [138, 107] on div at bounding box center [256, 101] width 246 height 145
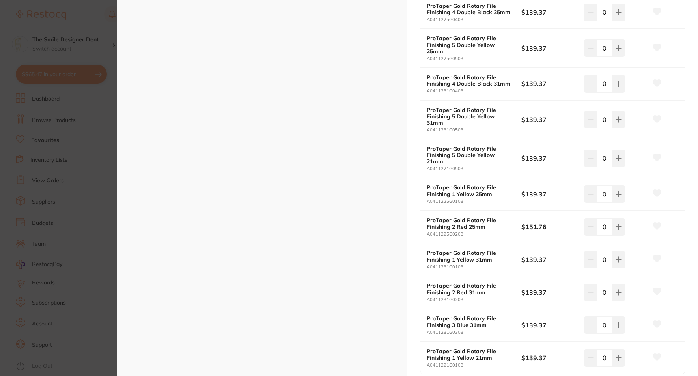
scroll to position [79, 0]
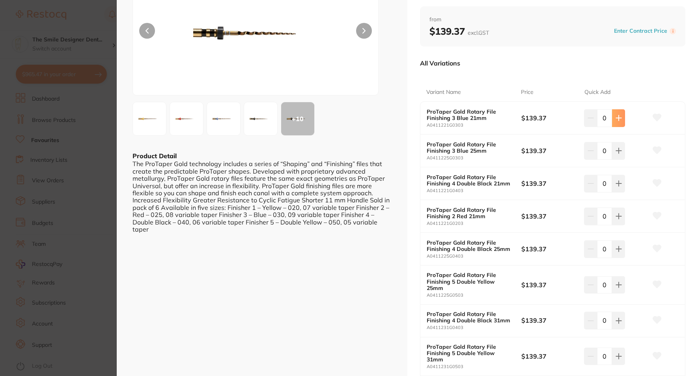
click at [616, 117] on icon at bounding box center [619, 118] width 6 height 6
type input "1"
click at [616, 186] on icon at bounding box center [619, 183] width 6 height 6
type input "1"
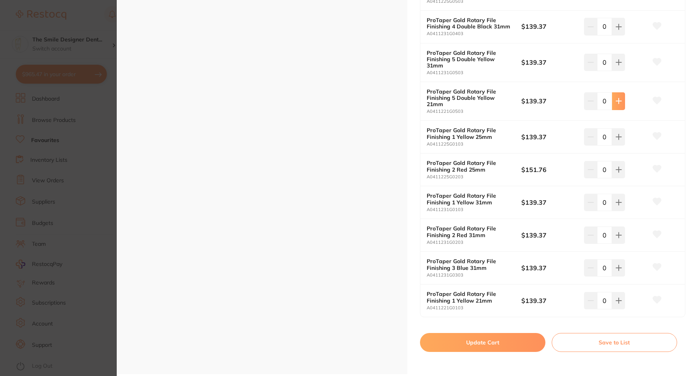
scroll to position [434, 0]
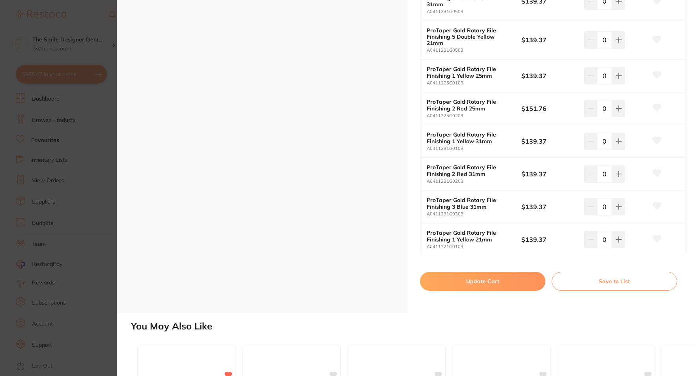
click at [517, 279] on button "Update Cart" at bounding box center [482, 281] width 125 height 19
checkbox input "false"
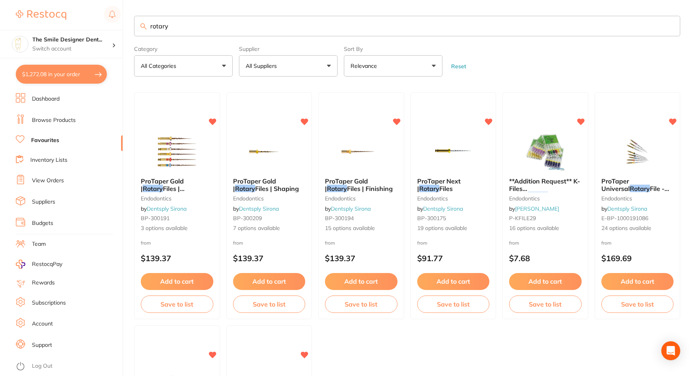
drag, startPoint x: 186, startPoint y: 28, endPoint x: 58, endPoint y: 23, distance: 128.4
click at [58, 23] on div "$1,272.08 The Smile Designer Dent... Switch account The Smile Designer Dental S…" at bounding box center [348, 188] width 696 height 376
type input "h"
click at [53, 116] on link "Browse Products" at bounding box center [54, 120] width 44 height 8
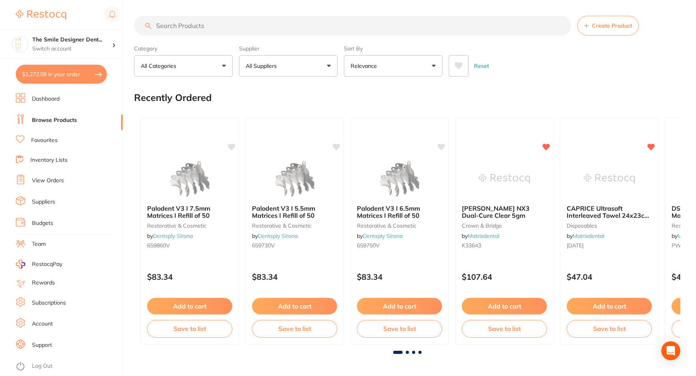
click at [207, 26] on input "search" at bounding box center [352, 26] width 437 height 20
type input "hodgies"
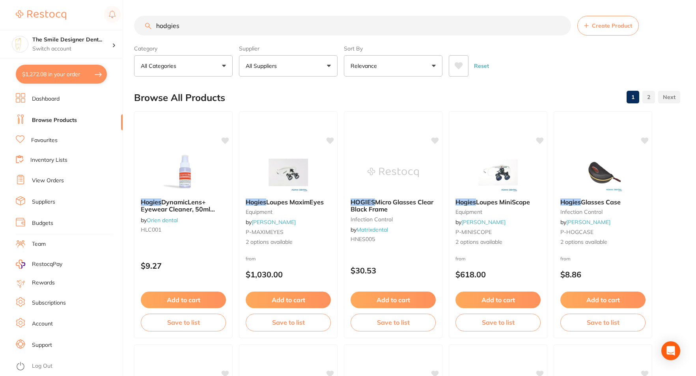
click at [309, 68] on button "All Suppliers" at bounding box center [288, 65] width 99 height 21
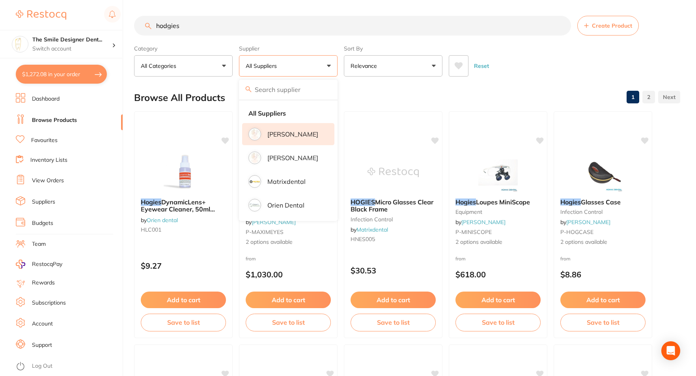
click at [290, 129] on li "[PERSON_NAME]" at bounding box center [288, 134] width 92 height 22
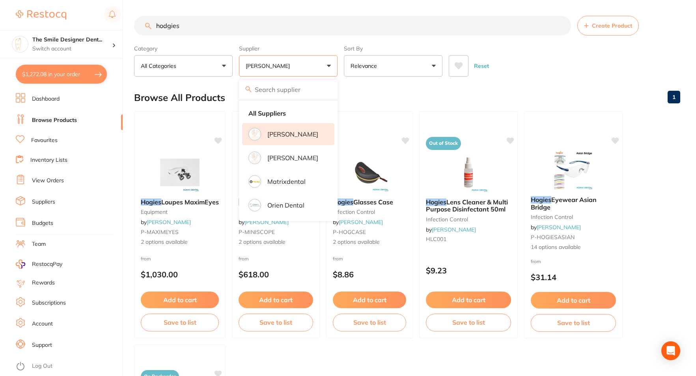
click at [296, 67] on button "[PERSON_NAME]" at bounding box center [288, 65] width 99 height 21
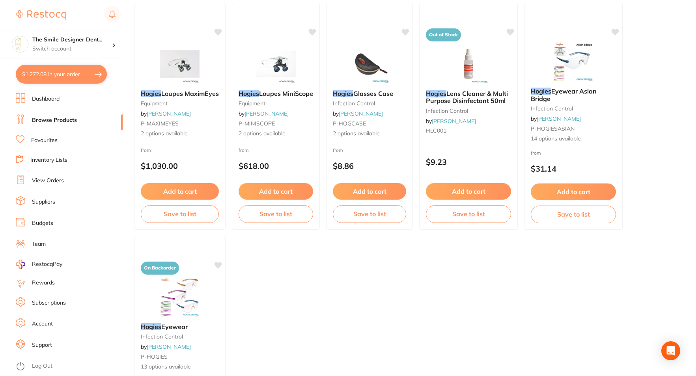
scroll to position [158, 0]
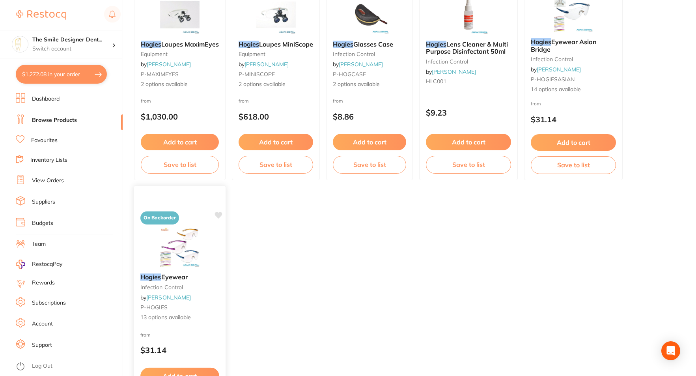
click at [180, 243] on img at bounding box center [180, 247] width 52 height 40
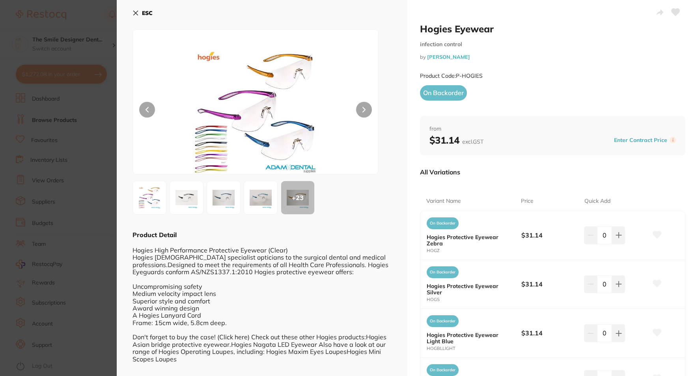
click at [74, 84] on section "Hogies Eyewear infection control by Adam Dental Product Code: P-HOGIES ESC + 23…" at bounding box center [349, 188] width 698 height 376
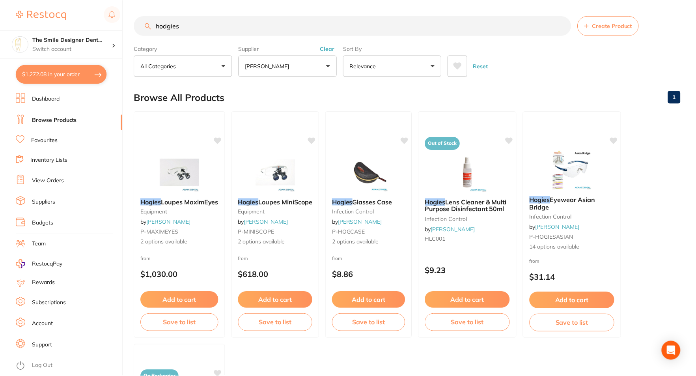
scroll to position [158, 0]
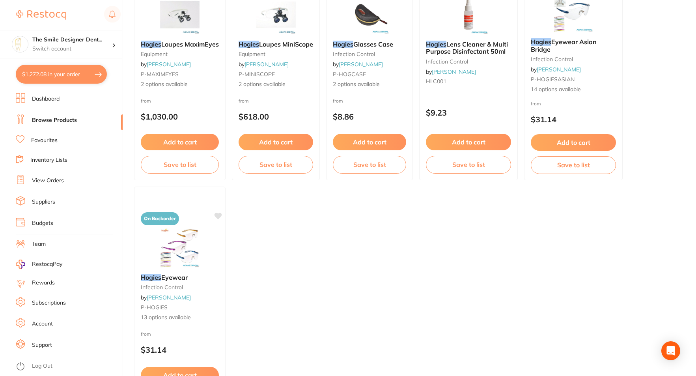
click at [64, 76] on button "$1,272.08 in your order" at bounding box center [61, 74] width 91 height 19
checkbox input "true"
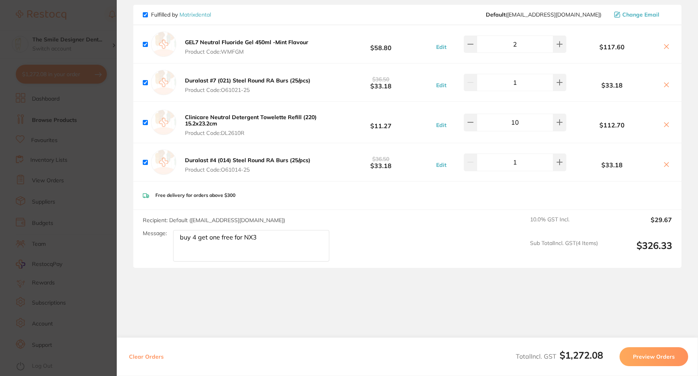
scroll to position [947, 0]
drag, startPoint x: 274, startPoint y: 241, endPoint x: 117, endPoint y: 219, distance: 159.0
click at [117, 219] on section "Review Orders Your orders are being processed and we will notify you once we ha…" at bounding box center [408, 188] width 582 height 376
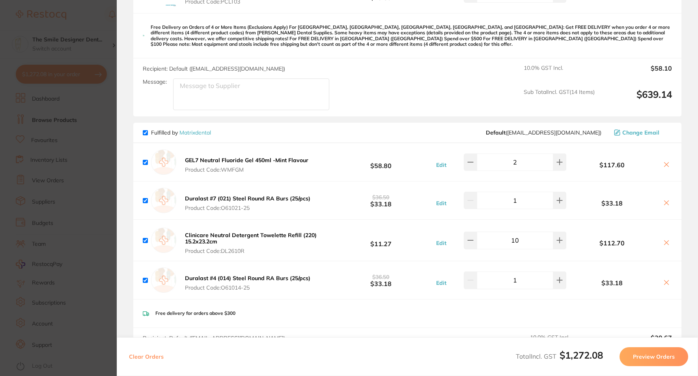
scroll to position [968, 0]
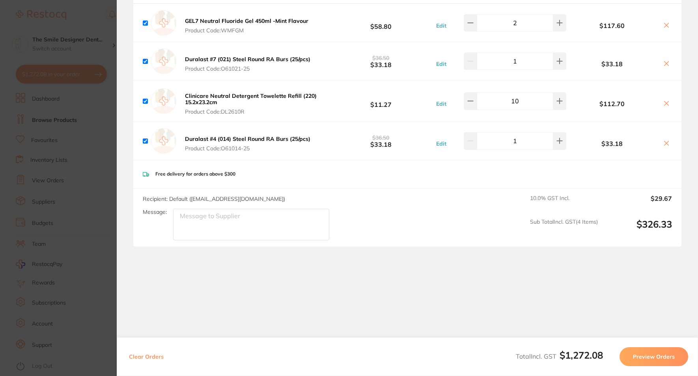
click at [86, 174] on section "Update RRP Set your pre negotiated price for this item. Item Agreed RRP (excl. …" at bounding box center [349, 188] width 698 height 376
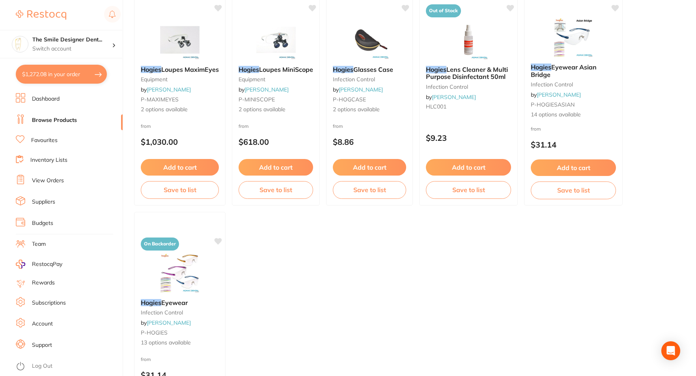
scroll to position [118, 0]
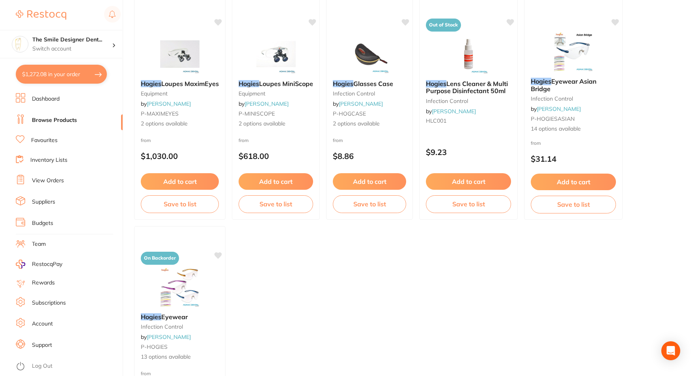
click at [60, 118] on link "Browse Products" at bounding box center [54, 120] width 45 height 8
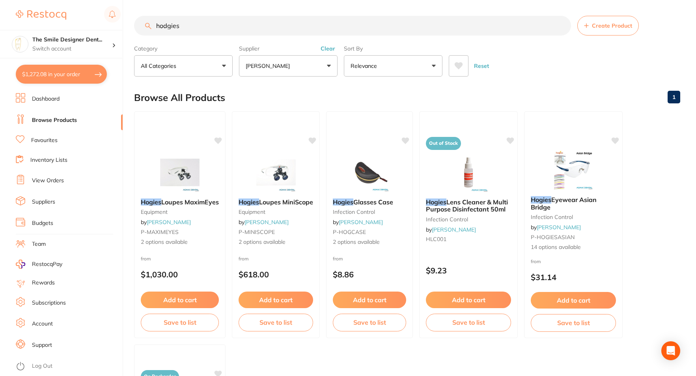
click at [85, 72] on button "$1,272.08 in your order" at bounding box center [61, 74] width 91 height 19
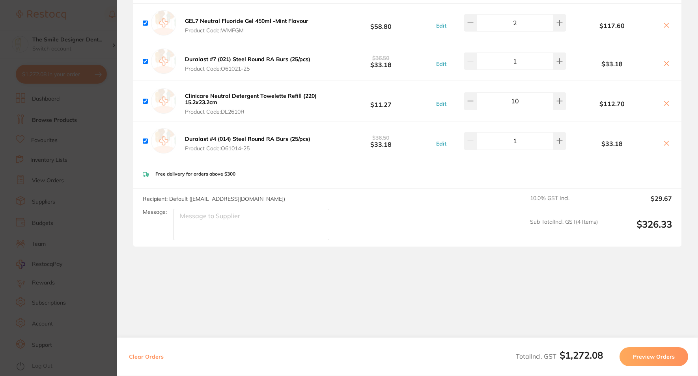
scroll to position [731, 0]
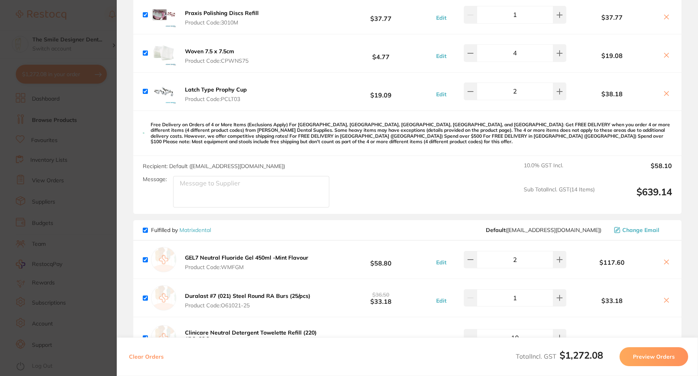
click at [103, 110] on section "Update RRP Set your pre negotiated price for this item. Item Agreed RRP (excl. …" at bounding box center [349, 188] width 698 height 376
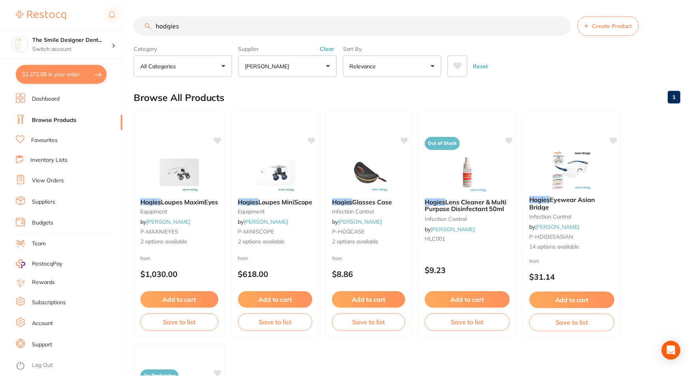
scroll to position [118, 0]
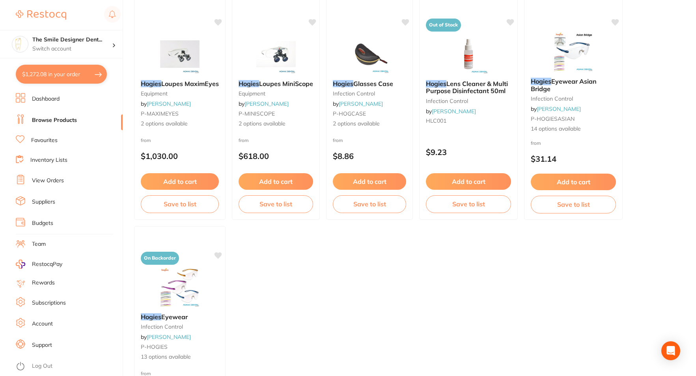
click at [71, 121] on link "Browse Products" at bounding box center [54, 120] width 45 height 8
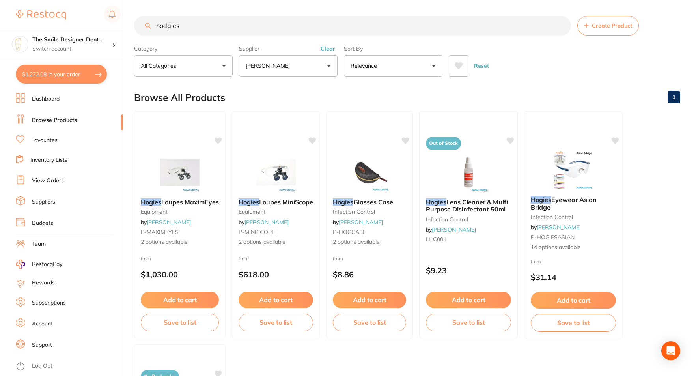
click at [202, 24] on input "hodgies" at bounding box center [352, 26] width 437 height 20
type input "h"
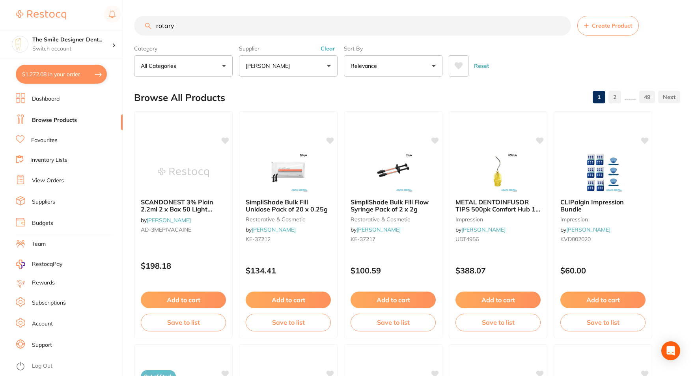
type input "rotary"
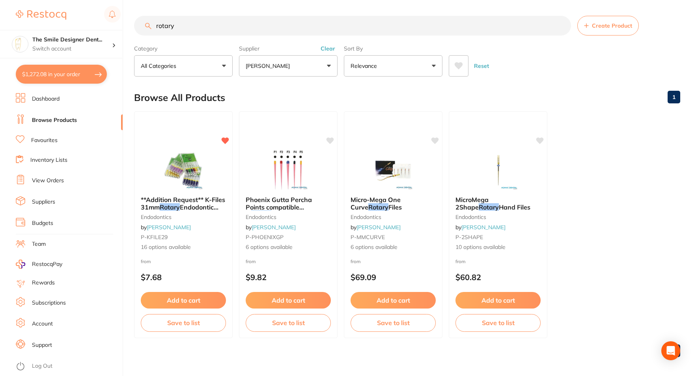
click at [51, 122] on link "Browse Products" at bounding box center [54, 120] width 45 height 8
click at [293, 65] on button "[PERSON_NAME]" at bounding box center [288, 65] width 99 height 21
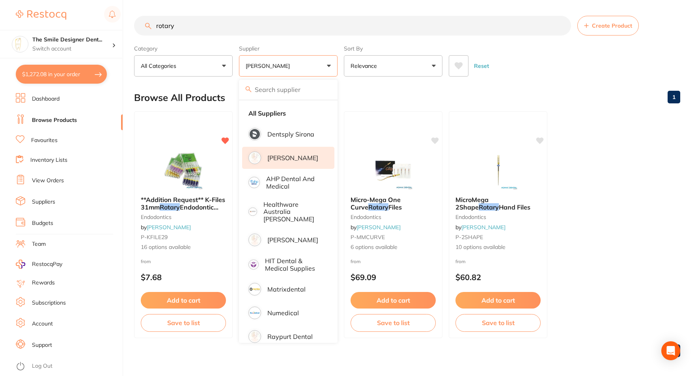
click at [291, 160] on p "[PERSON_NAME]" at bounding box center [293, 157] width 51 height 7
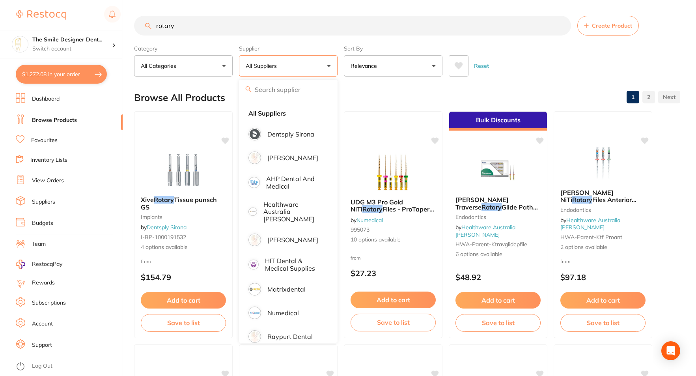
click at [244, 30] on input "rotary" at bounding box center [352, 26] width 437 height 20
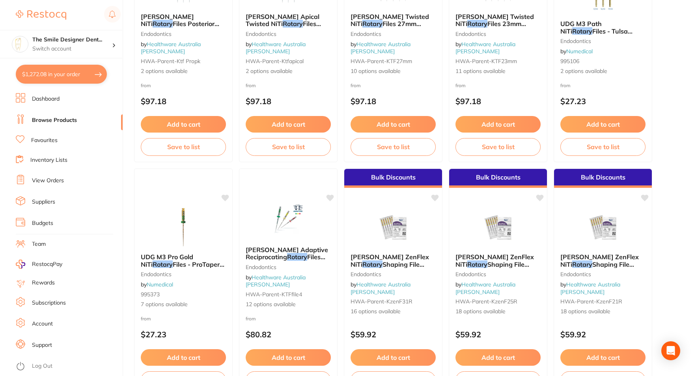
scroll to position [434, 0]
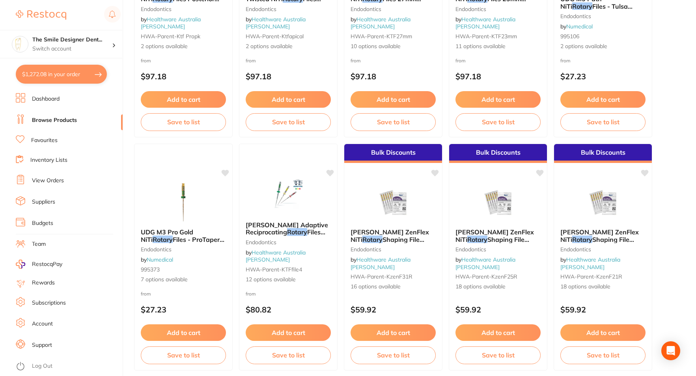
click at [71, 72] on button "$1,272.08 in your order" at bounding box center [61, 74] width 91 height 19
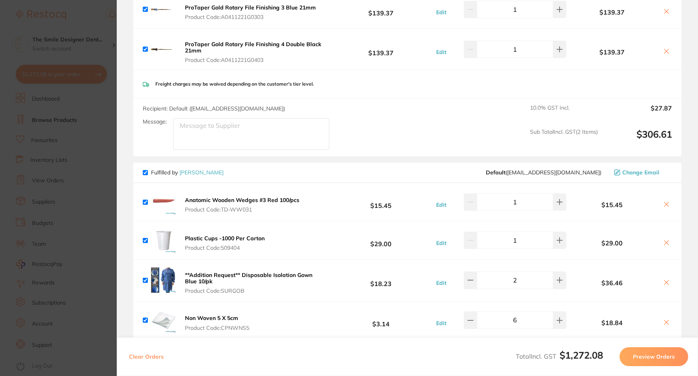
scroll to position [0, 0]
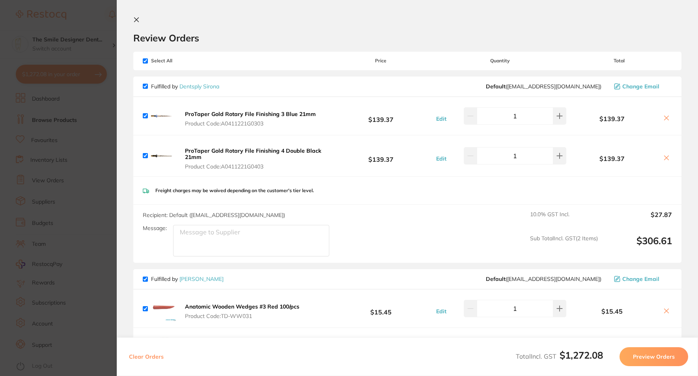
click at [237, 110] on b "ProTaper Gold Rotary File Finishing 3 Blue 21mm" at bounding box center [250, 113] width 131 height 7
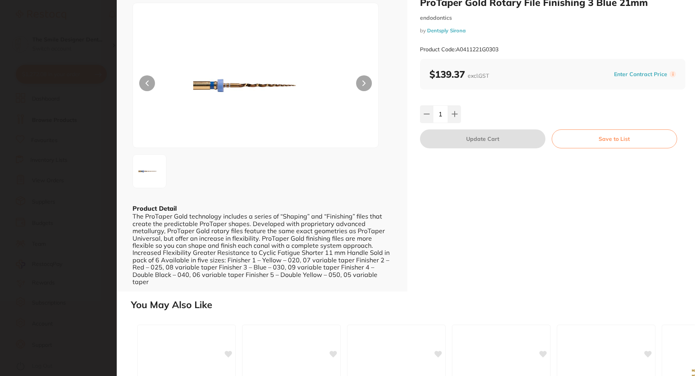
scroll to position [39, 0]
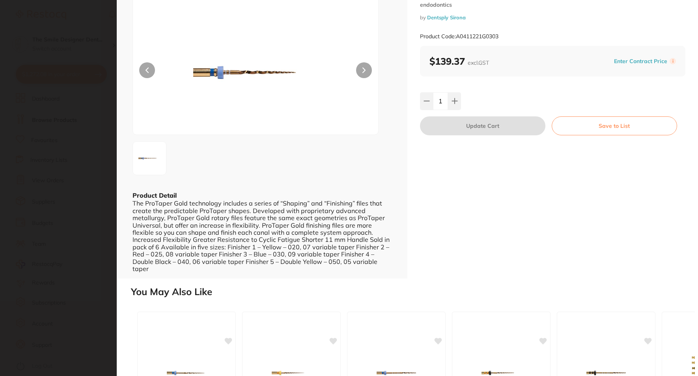
click at [64, 165] on section "ProTaper Gold Rotary File Finishing 3 Blue 21mm endodontics by Dentsply Sirona …" at bounding box center [349, 188] width 698 height 376
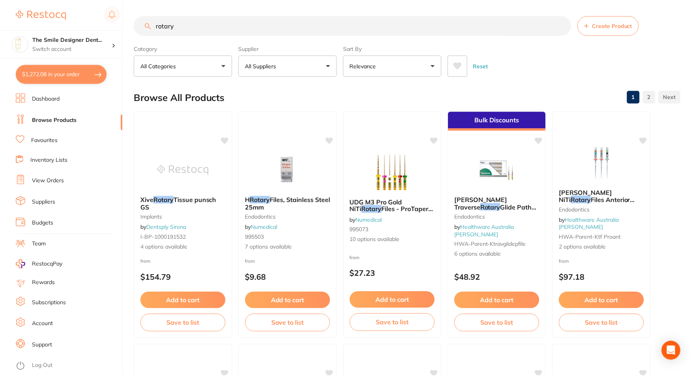
scroll to position [434, 0]
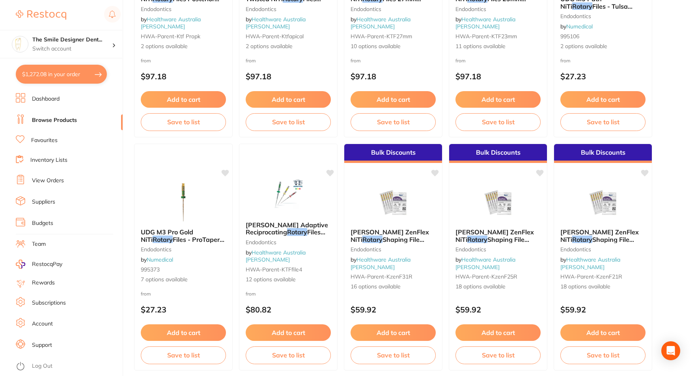
click at [56, 124] on link "Browse Products" at bounding box center [54, 120] width 45 height 8
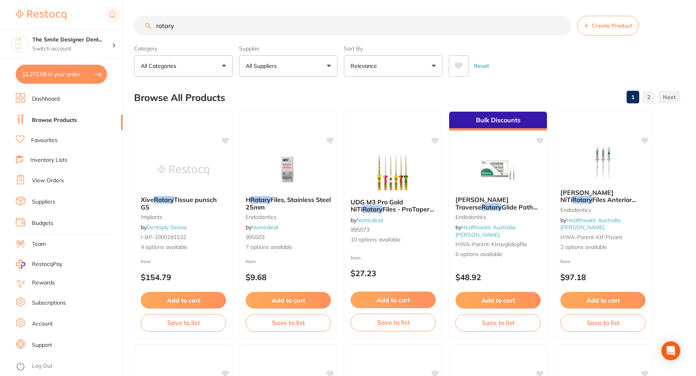
click at [234, 28] on input "rotary" at bounding box center [352, 26] width 437 height 20
click at [52, 122] on link "Browse Products" at bounding box center [54, 120] width 45 height 8
click at [62, 72] on button "$1,272.08 in your order" at bounding box center [61, 74] width 91 height 19
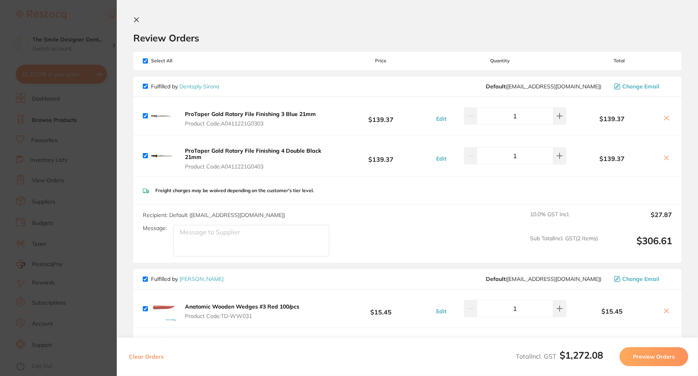
click at [206, 87] on link "Dentsply Sirona" at bounding box center [200, 86] width 40 height 7
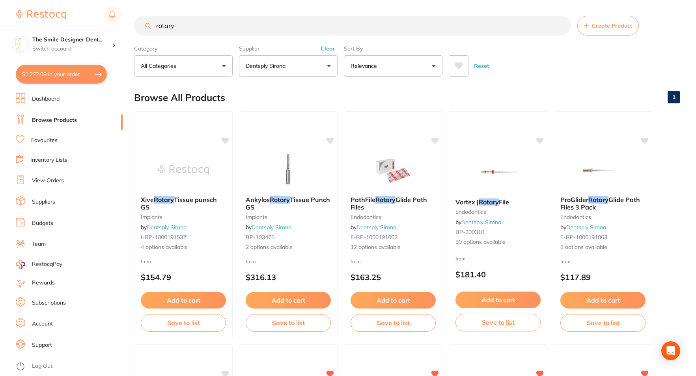
click at [226, 21] on input "rotary" at bounding box center [352, 26] width 437 height 20
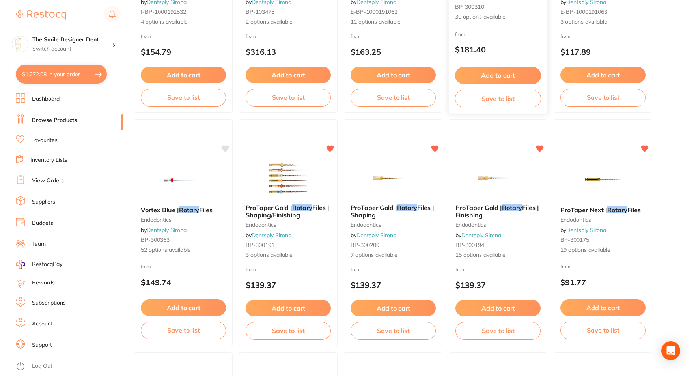
scroll to position [237, 0]
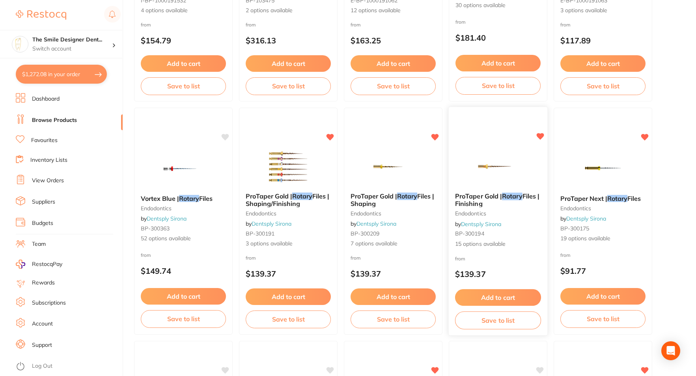
click at [513, 148] on img at bounding box center [498, 166] width 52 height 40
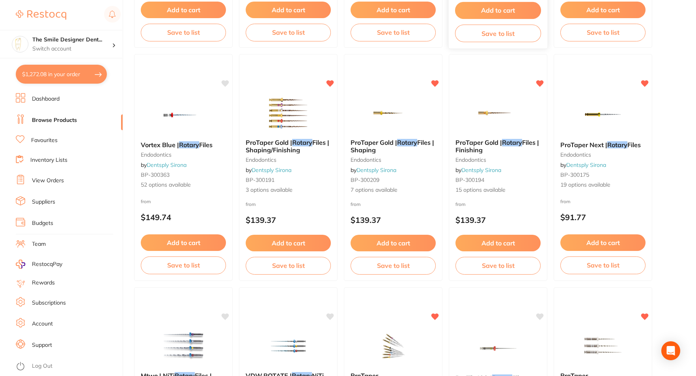
scroll to position [316, 0]
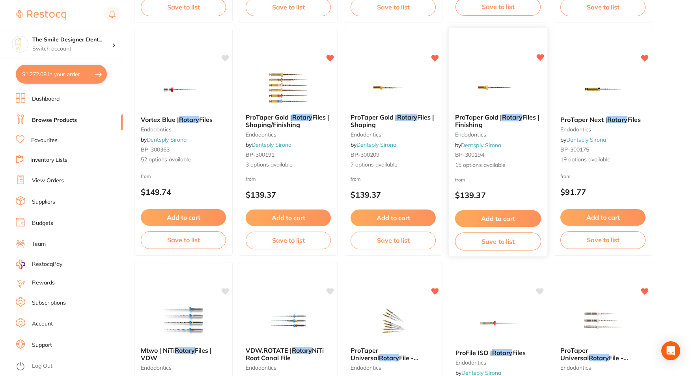
click at [506, 120] on em "Rotary" at bounding box center [512, 117] width 21 height 8
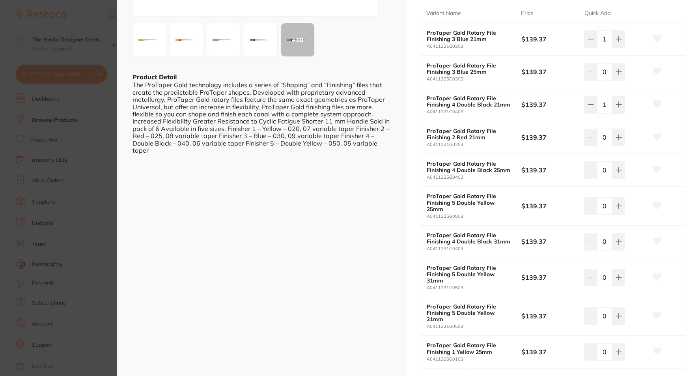
scroll to position [197, 0]
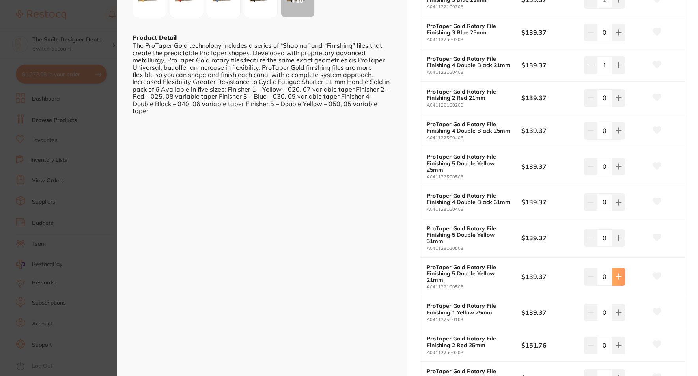
click at [621, 277] on button at bounding box center [618, 276] width 13 height 17
type input "1"
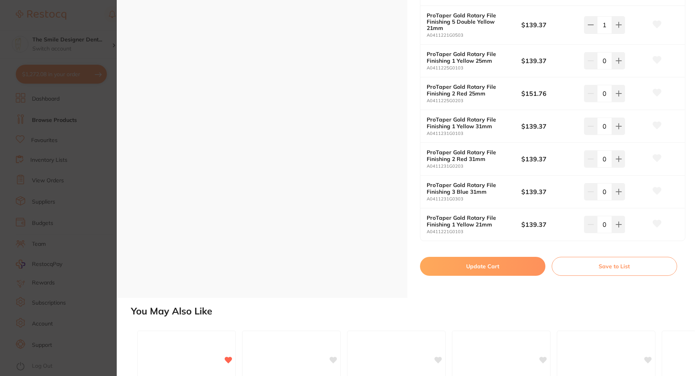
scroll to position [473, 0]
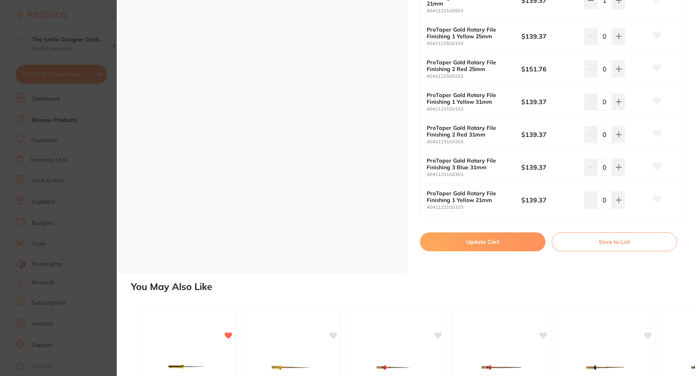
click at [498, 246] on button "Update Cart" at bounding box center [482, 241] width 125 height 19
checkbox input "false"
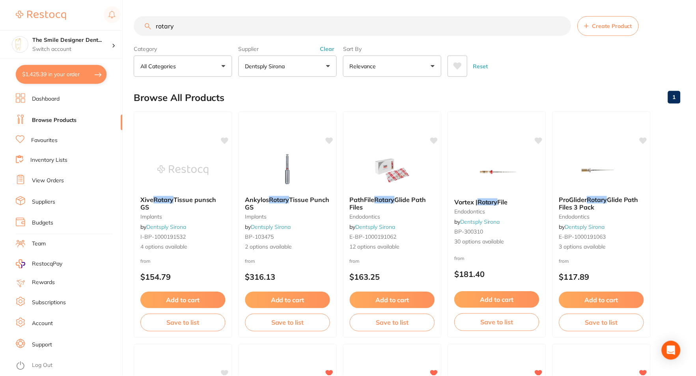
scroll to position [316, 0]
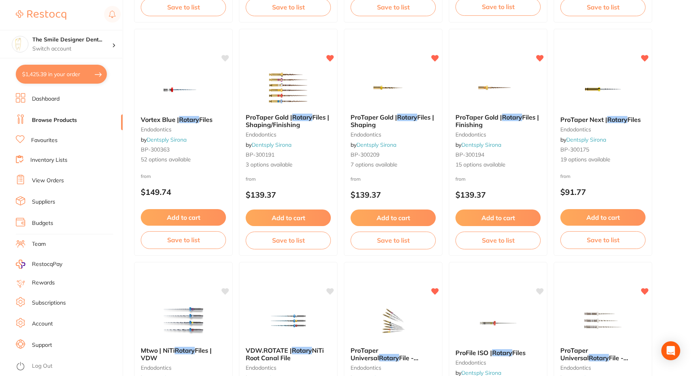
click at [68, 80] on button "$1,425.39 in your order" at bounding box center [61, 74] width 91 height 19
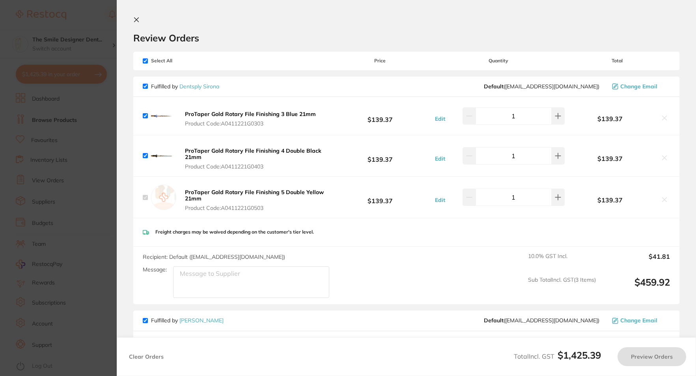
checkbox input "true"
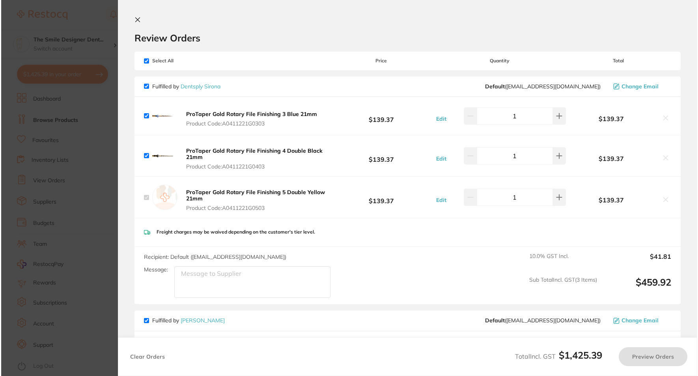
scroll to position [0, 0]
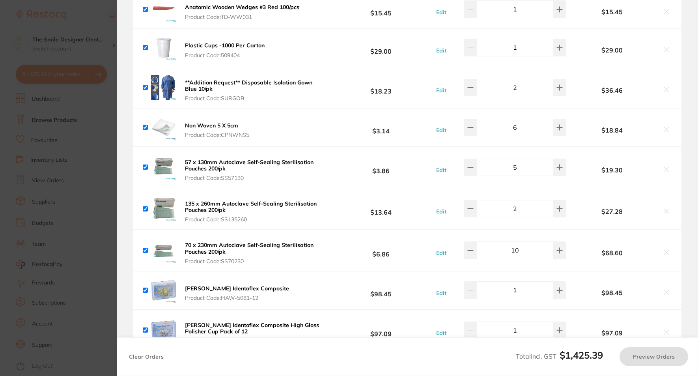
checkbox input "true"
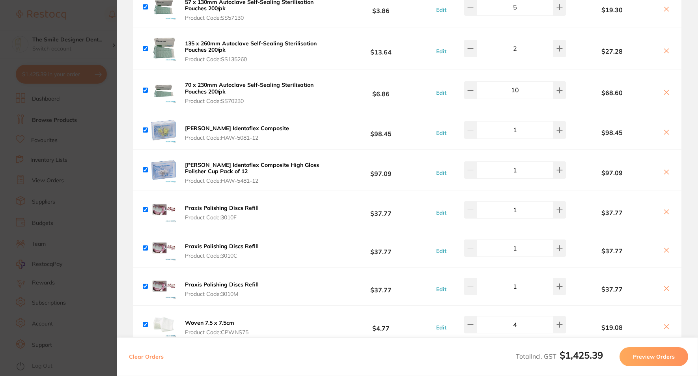
scroll to position [513, 0]
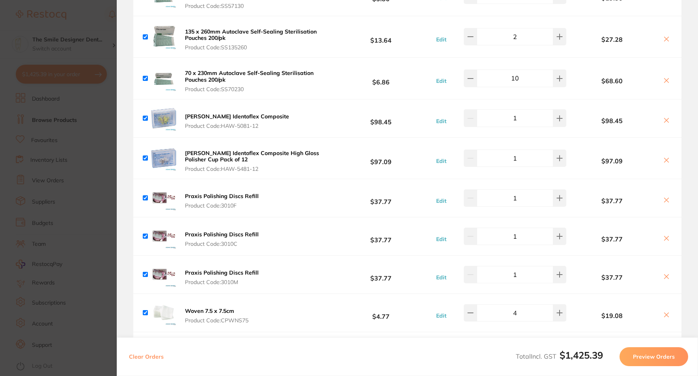
click at [202, 154] on b "[PERSON_NAME] Identoflex Composite High Gloss Polisher Cup Pack of 12" at bounding box center [252, 156] width 134 height 13
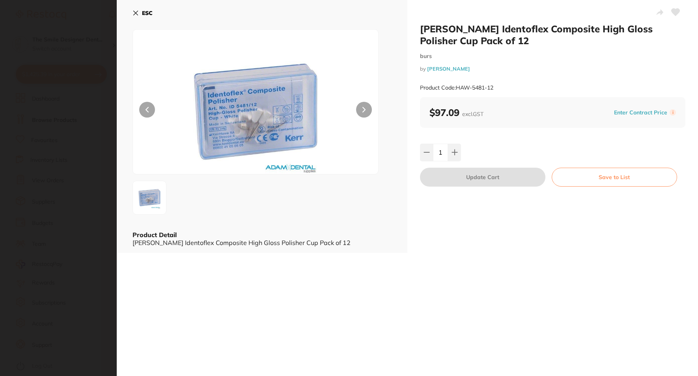
click at [123, 143] on div "ESC Product Detail HAWE Identoflex Composite High Gloss Polisher Cup Pack of 12" at bounding box center [262, 126] width 291 height 253
click at [93, 144] on section "HAWE Identoflex Composite High Gloss Polisher Cup Pack of 12 burs by Adam Denta…" at bounding box center [349, 188] width 698 height 376
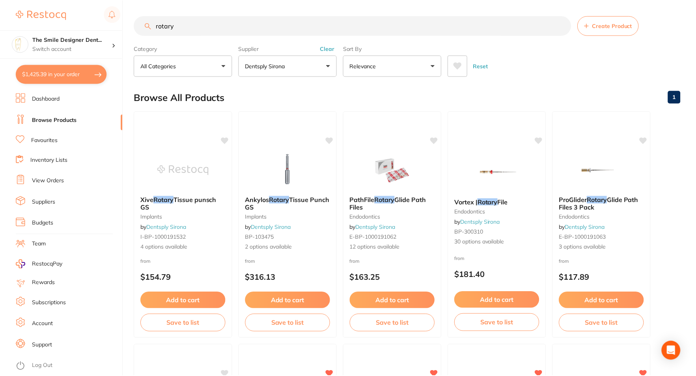
scroll to position [316, 0]
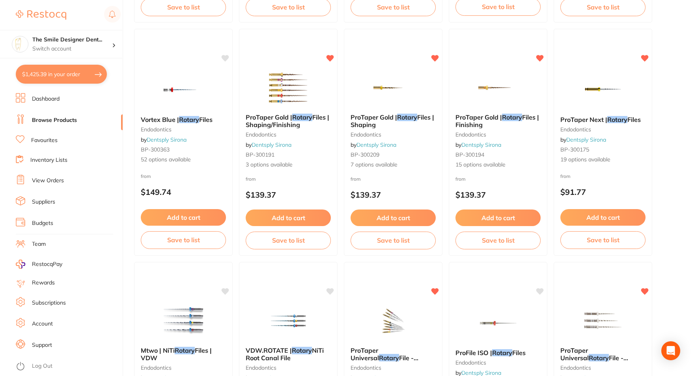
click at [49, 122] on link "Browse Products" at bounding box center [54, 120] width 45 height 8
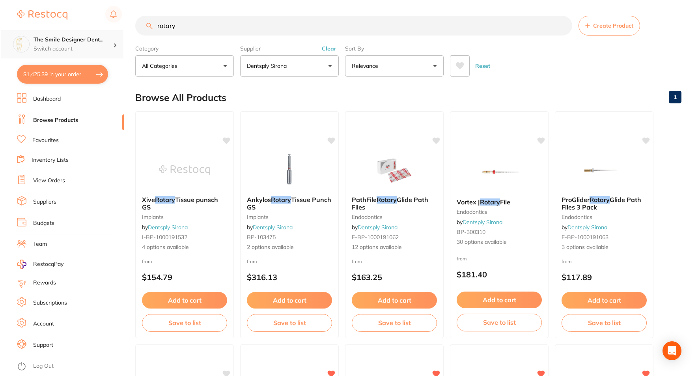
scroll to position [0, 0]
drag, startPoint x: 200, startPoint y: 29, endPoint x: 98, endPoint y: 40, distance: 102.7
click at [98, 40] on div "$1,425.39 The Smile Designer Dent... Switch account The Smile Designer Dental S…" at bounding box center [348, 188] width 696 height 376
click at [44, 75] on button "$1,425.39 in your order" at bounding box center [61, 74] width 91 height 19
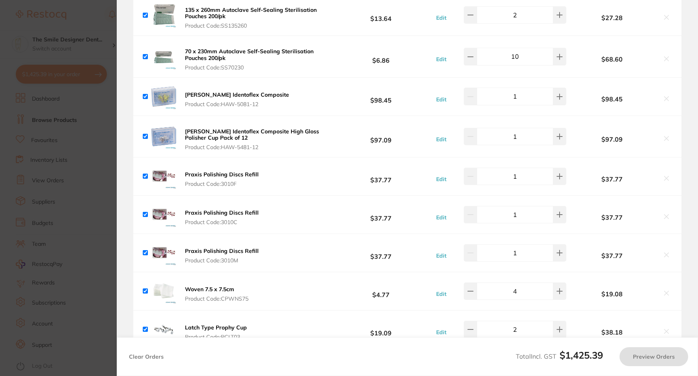
scroll to position [552, 0]
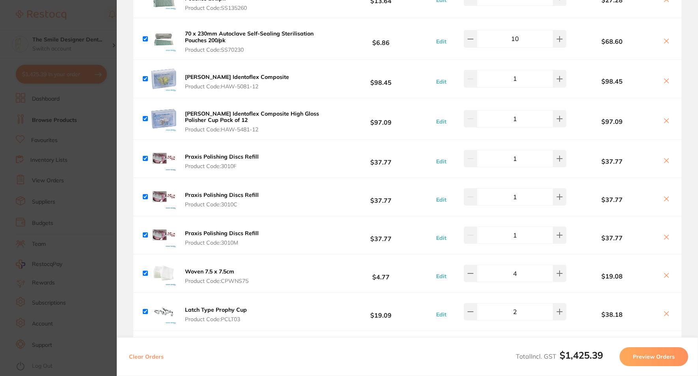
click at [166, 83] on img at bounding box center [163, 78] width 25 height 25
click at [212, 76] on b "[PERSON_NAME] Identoflex Composite" at bounding box center [237, 76] width 104 height 7
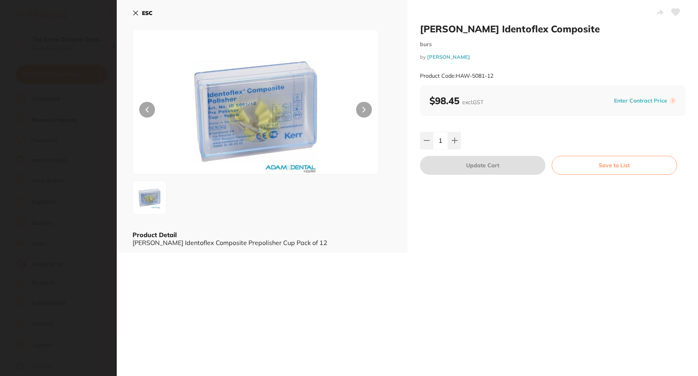
click at [101, 62] on section "HAWE Identoflex Composite burs by Adam Dental Product Code: HAW-5081-12 ESC Pro…" at bounding box center [349, 188] width 698 height 376
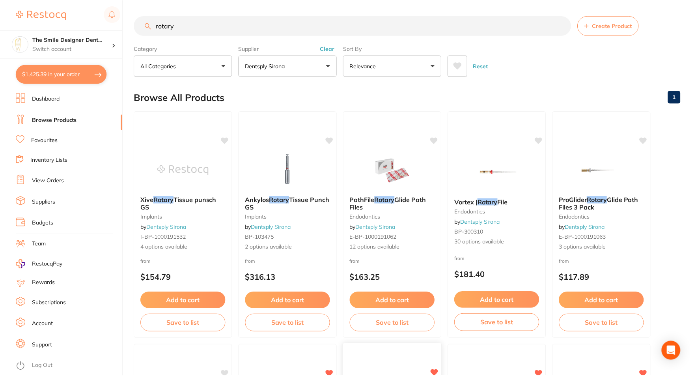
scroll to position [316, 0]
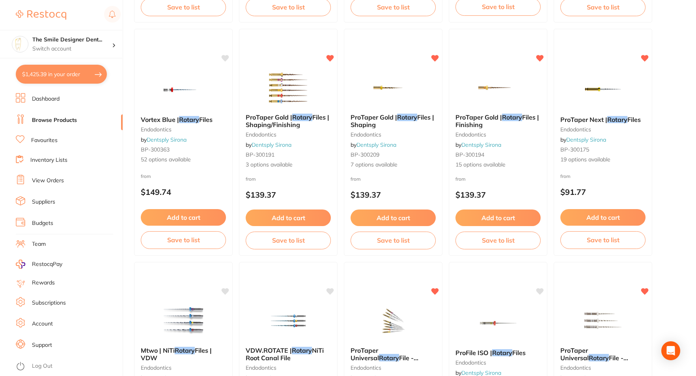
click at [79, 80] on button "$1,425.39 in your order" at bounding box center [61, 74] width 91 height 19
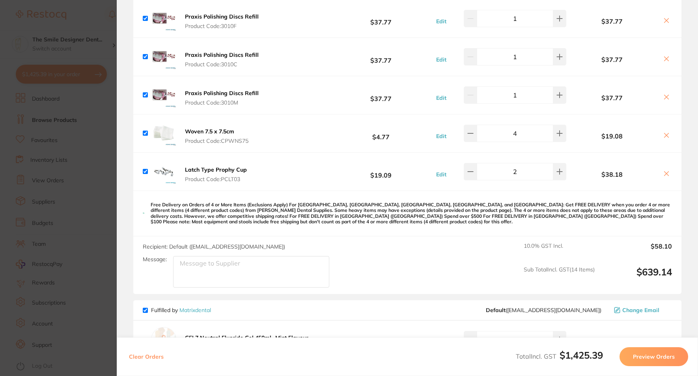
scroll to position [552, 0]
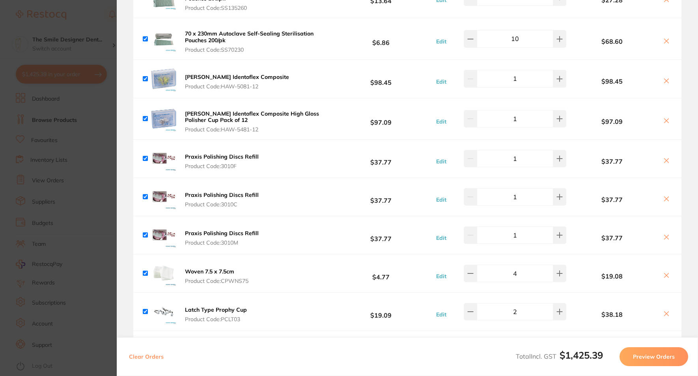
click at [171, 122] on img at bounding box center [163, 118] width 25 height 25
click at [188, 120] on b "[PERSON_NAME] Identoflex Composite High Gloss Polisher Cup Pack of 12" at bounding box center [252, 116] width 134 height 13
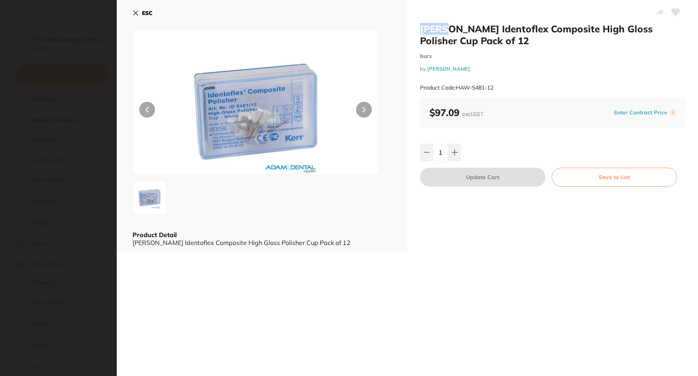
drag, startPoint x: 451, startPoint y: 32, endPoint x: 420, endPoint y: 28, distance: 31.4
click at [420, 28] on h2 "[PERSON_NAME] Identoflex Composite High Gloss Polisher Cup Pack of 12" at bounding box center [553, 35] width 266 height 24
copy h2 "HAWE"
click at [87, 114] on section "HAWE Identoflex Composite High Gloss Polisher Cup Pack of 12 burs by Adam Denta…" at bounding box center [349, 188] width 698 height 376
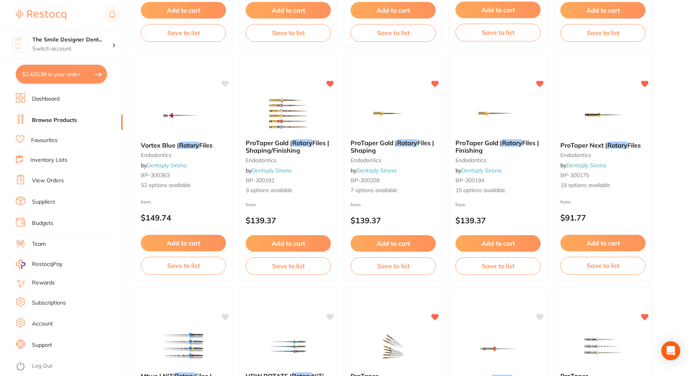
scroll to position [276, 0]
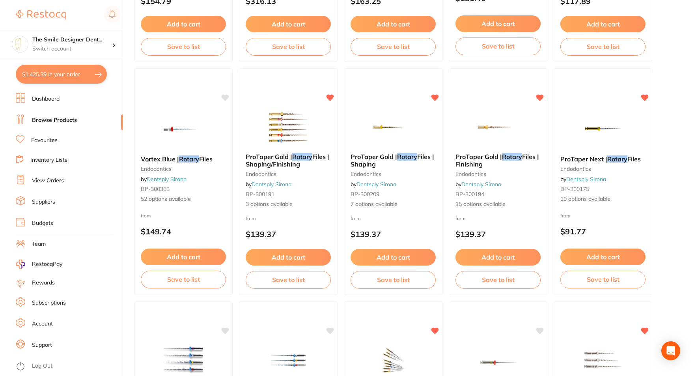
click at [43, 123] on link "Browse Products" at bounding box center [54, 120] width 45 height 8
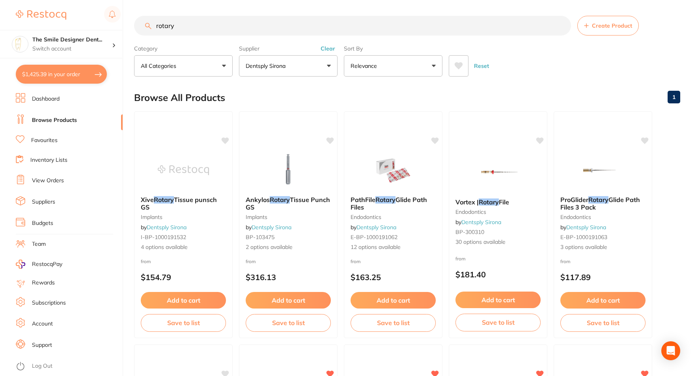
drag, startPoint x: 209, startPoint y: 32, endPoint x: 86, endPoint y: 21, distance: 123.2
click at [86, 21] on div "$1,425.39 The Smile Designer Dent... Switch account The Smile Designer Dental S…" at bounding box center [348, 188] width 696 height 376
paste input "HAWE"
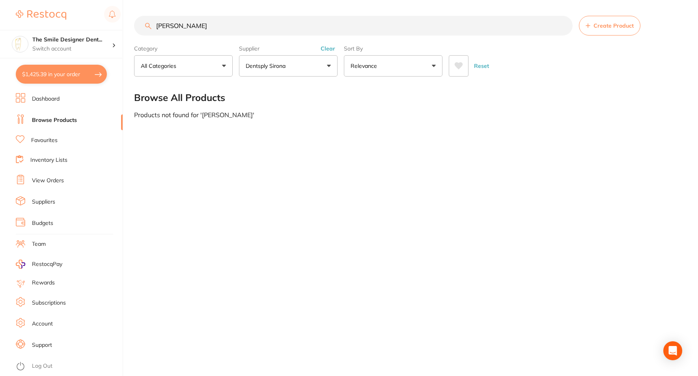
click at [56, 125] on li "Browse Products" at bounding box center [69, 120] width 107 height 12
click at [296, 62] on button "Dentsply Sirona" at bounding box center [288, 65] width 99 height 21
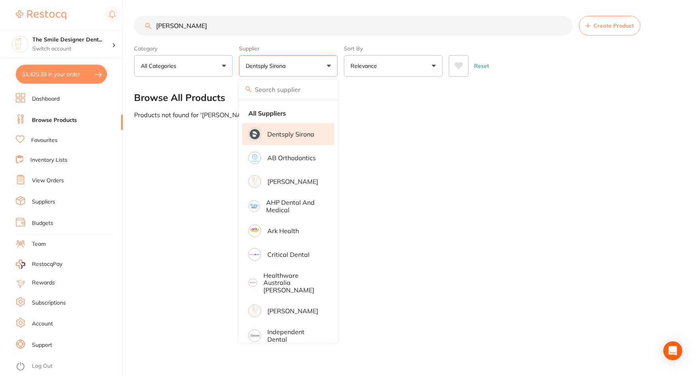
click at [271, 131] on p "Dentsply Sirona" at bounding box center [291, 134] width 47 height 7
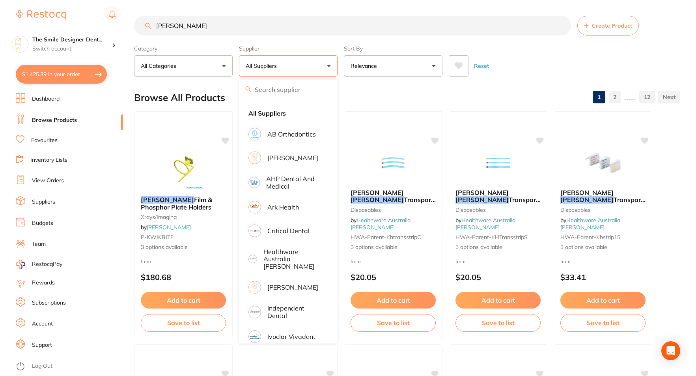
click at [243, 30] on input "HAWE" at bounding box center [352, 26] width 437 height 20
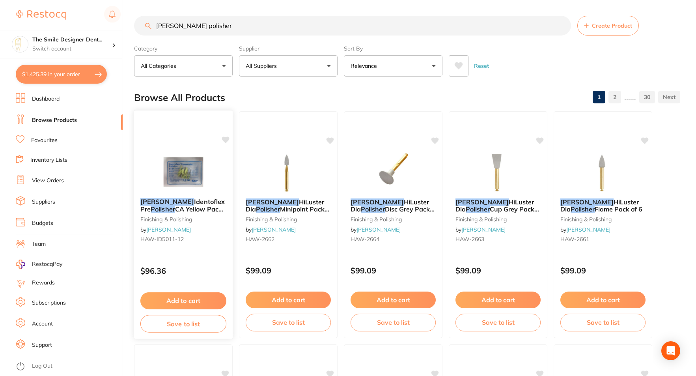
click at [182, 171] on img at bounding box center [183, 172] width 52 height 40
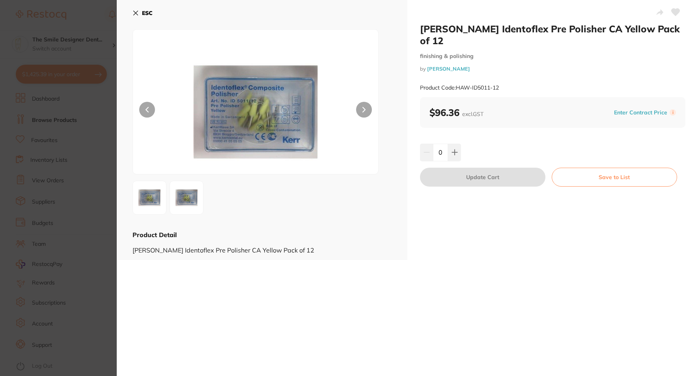
click at [69, 193] on section "HAWE Identoflex Pre Polisher CA Yellow Pack of 12 finishing & polishing by Henr…" at bounding box center [349, 188] width 698 height 376
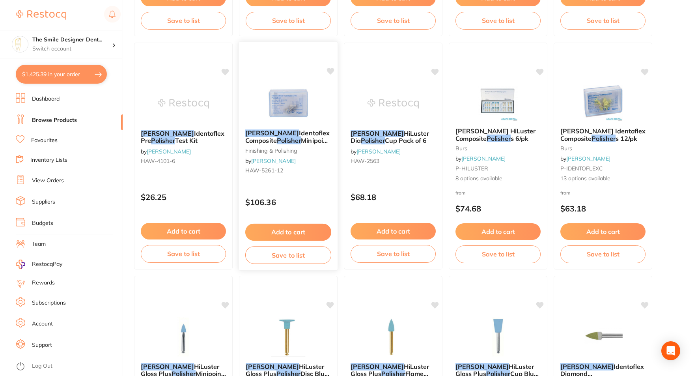
scroll to position [316, 0]
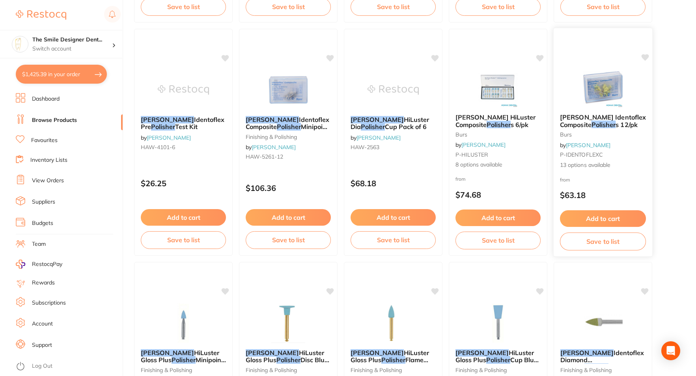
click at [606, 111] on div "Kerr Identoflex Composite Polisher s 12/pk burs by Adam Dental P-IDENTOFLEXC 13…" at bounding box center [603, 141] width 99 height 68
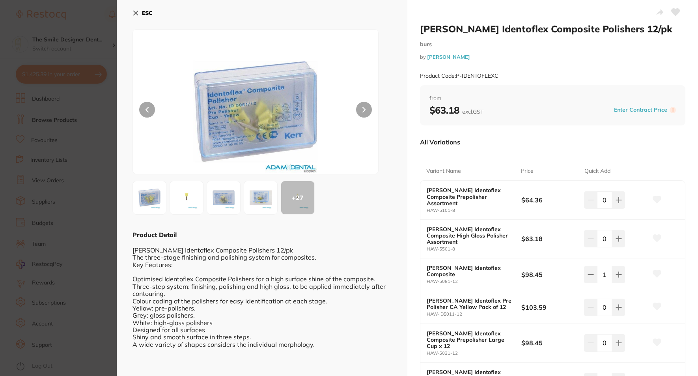
click at [217, 201] on img at bounding box center [224, 197] width 28 height 28
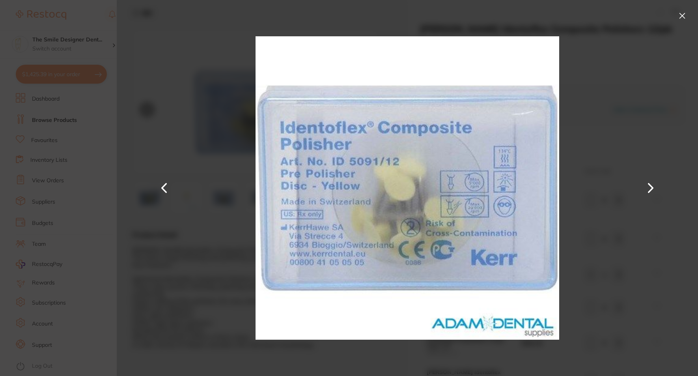
click at [683, 17] on button at bounding box center [682, 15] width 13 height 13
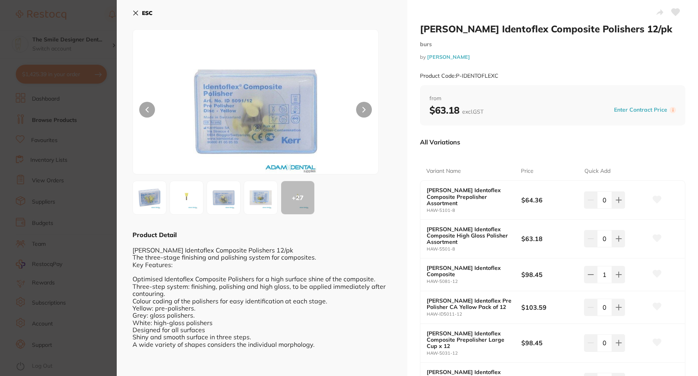
click at [360, 106] on button at bounding box center [364, 110] width 16 height 16
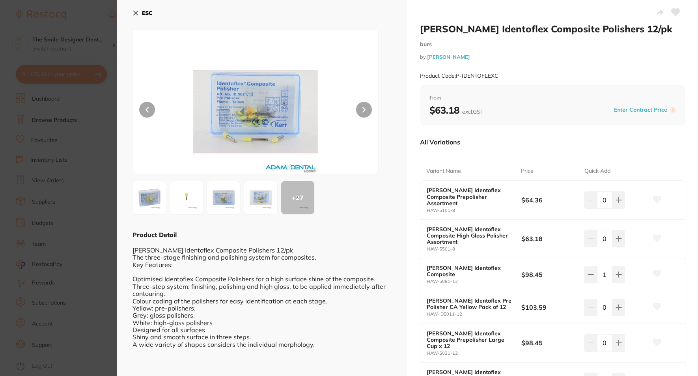
click at [360, 106] on button at bounding box center [364, 110] width 16 height 16
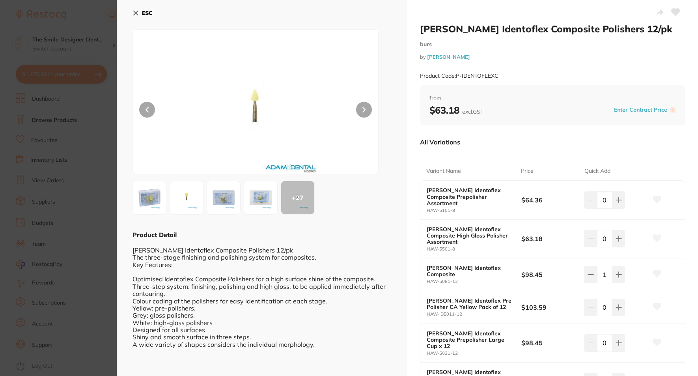
click at [360, 106] on button at bounding box center [364, 110] width 16 height 16
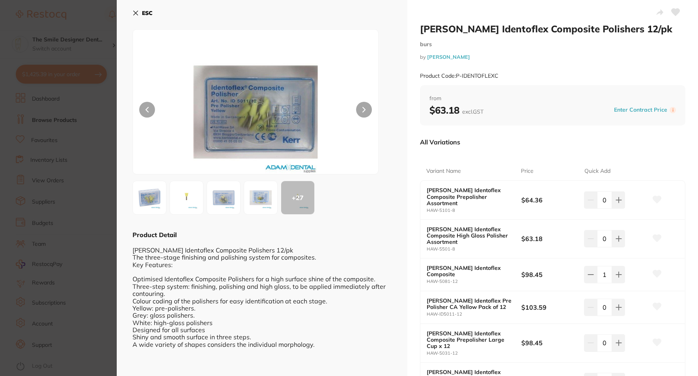
click at [360, 106] on button at bounding box center [364, 110] width 16 height 16
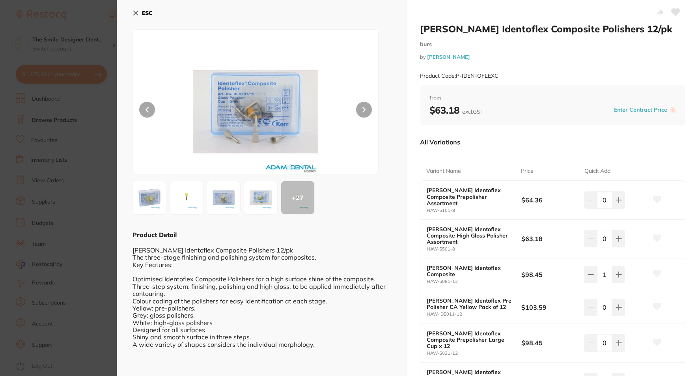
click at [360, 106] on button at bounding box center [364, 110] width 16 height 16
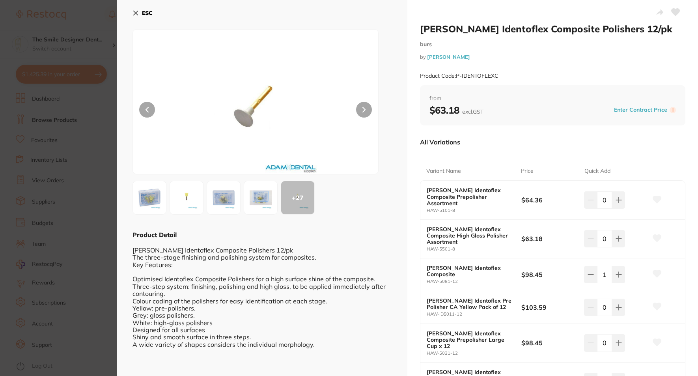
click at [147, 107] on button at bounding box center [147, 110] width 16 height 16
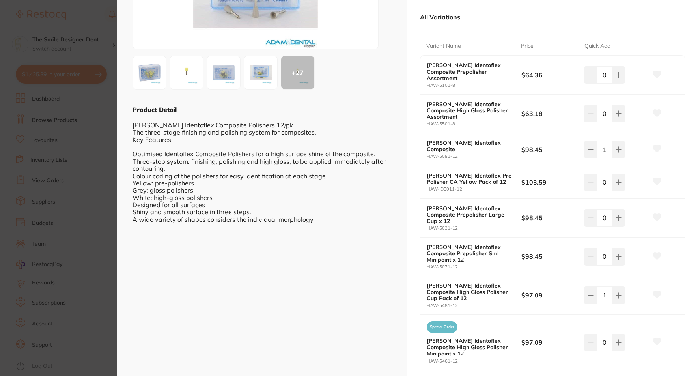
scroll to position [140, 0]
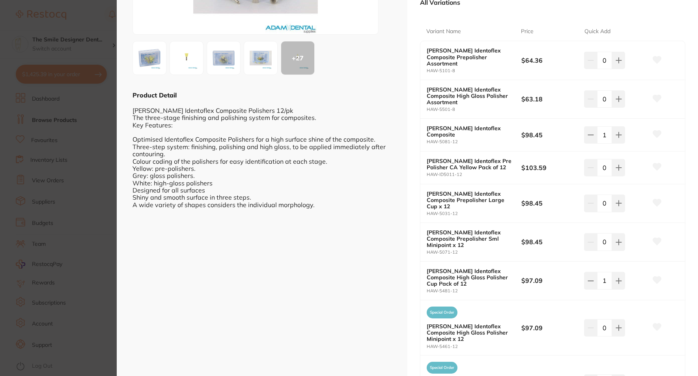
click at [495, 268] on b "[PERSON_NAME] Identoflex Composite High Gloss Polisher Cup Pack of 12" at bounding box center [469, 277] width 85 height 19
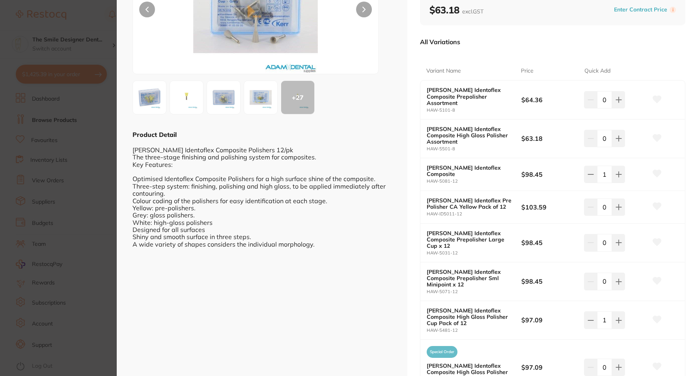
scroll to position [0, 0]
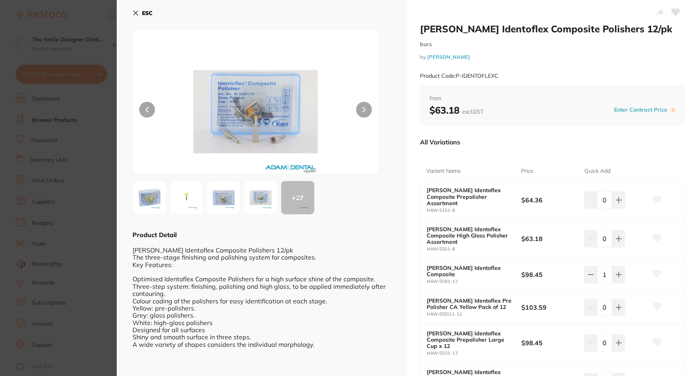
click at [273, 131] on img at bounding box center [255, 111] width 147 height 125
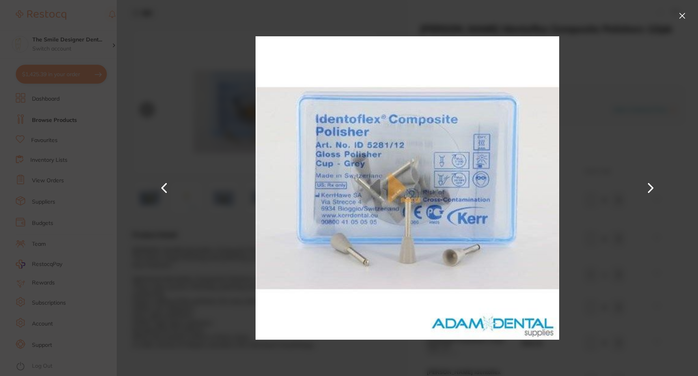
click at [682, 14] on button at bounding box center [682, 15] width 13 height 13
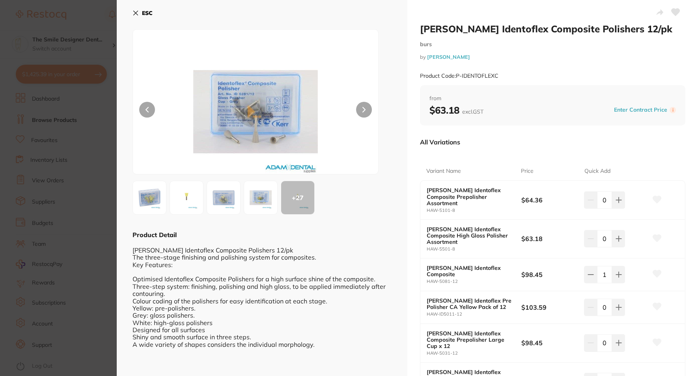
click at [137, 11] on icon at bounding box center [136, 13] width 6 height 6
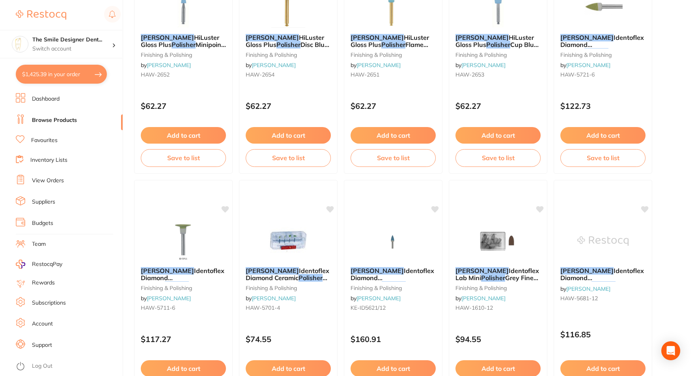
scroll to position [631, 0]
click at [55, 115] on li "Browse Products" at bounding box center [69, 120] width 107 height 12
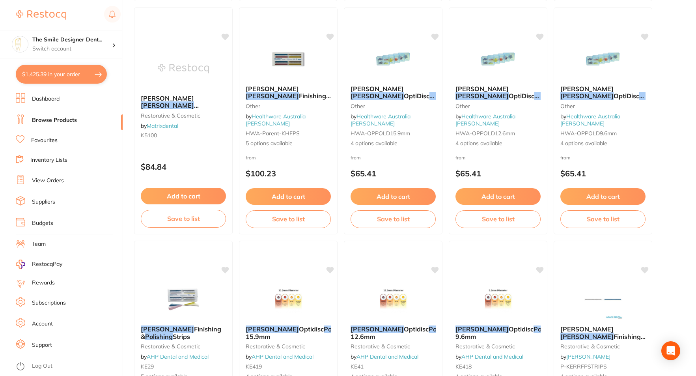
scroll to position [1973, 0]
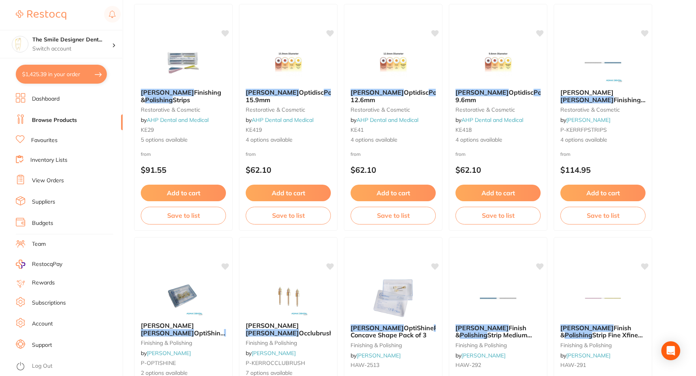
click at [42, 74] on button "$1,425.39 in your order" at bounding box center [61, 74] width 91 height 19
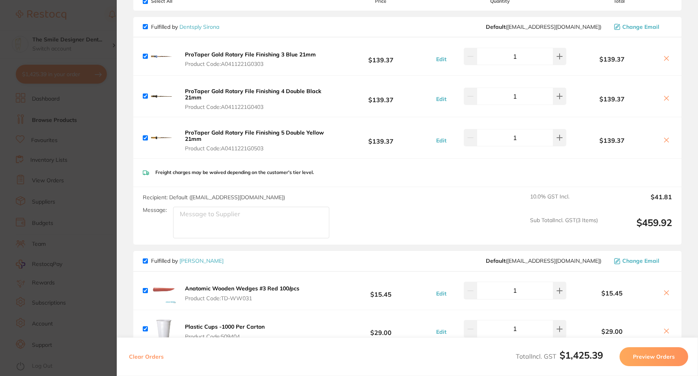
scroll to position [39, 0]
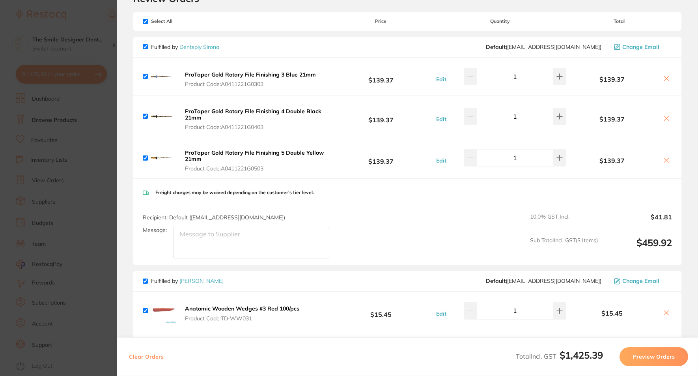
click at [206, 76] on b "ProTaper Gold Rotary File Finishing 3 Blue 21mm" at bounding box center [250, 74] width 131 height 7
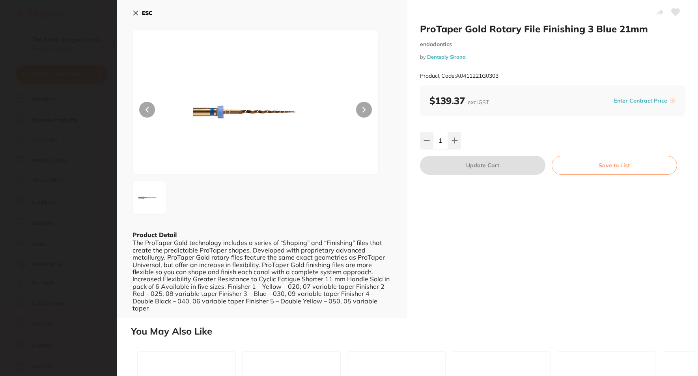
click at [68, 38] on section "ProTaper Gold Rotary File Finishing 3 Blue 21mm endodontics by Dentsply Sirona …" at bounding box center [349, 188] width 698 height 376
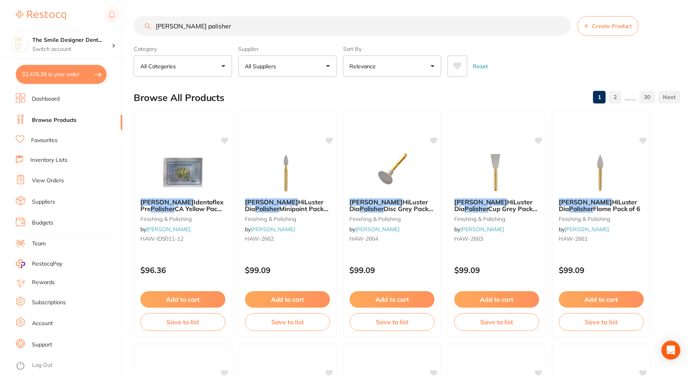
scroll to position [1973, 0]
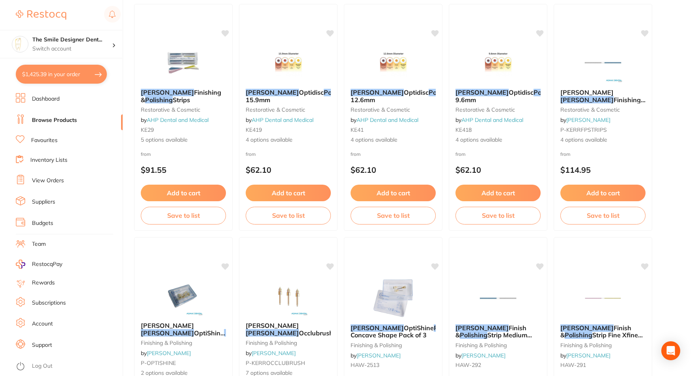
click at [60, 123] on link "Browse Products" at bounding box center [54, 120] width 45 height 8
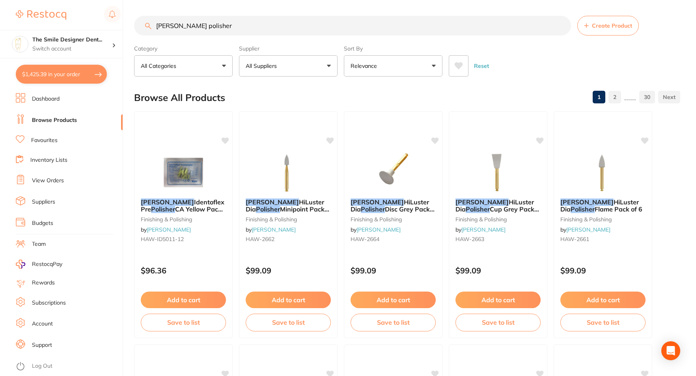
drag, startPoint x: 248, startPoint y: 29, endPoint x: 133, endPoint y: 21, distance: 115.5
click at [133, 21] on div "$1,425.39 The Smile Designer Dent... Switch account The Smile Designer Dental S…" at bounding box center [348, 188] width 696 height 376
type input "rotary"
click at [259, 61] on button "All Suppliers" at bounding box center [288, 65] width 99 height 21
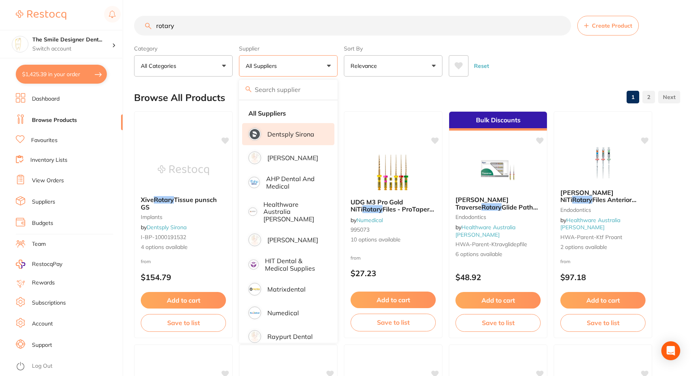
click at [295, 135] on p "Dentsply Sirona" at bounding box center [291, 134] width 47 height 7
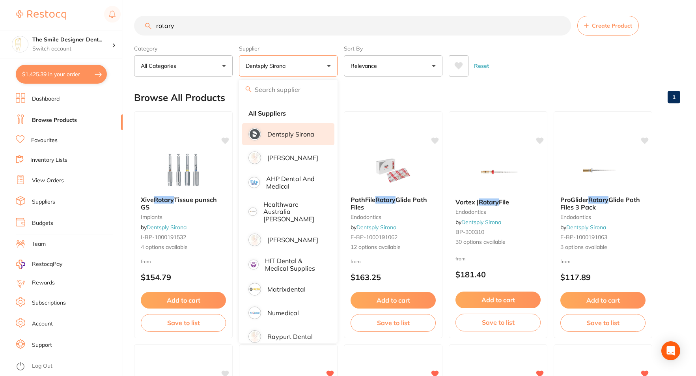
click at [537, 62] on div "Reset" at bounding box center [561, 63] width 225 height 28
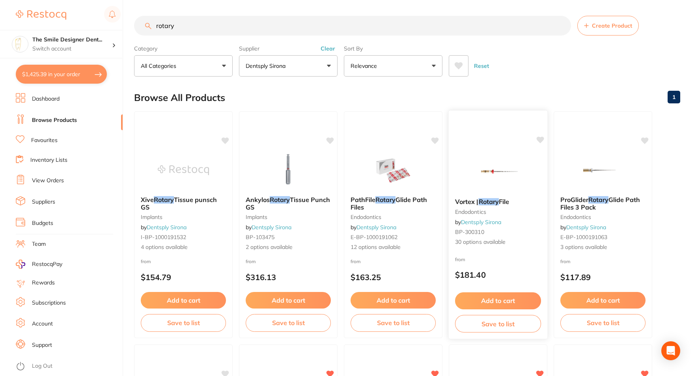
click at [500, 190] on img at bounding box center [498, 172] width 52 height 40
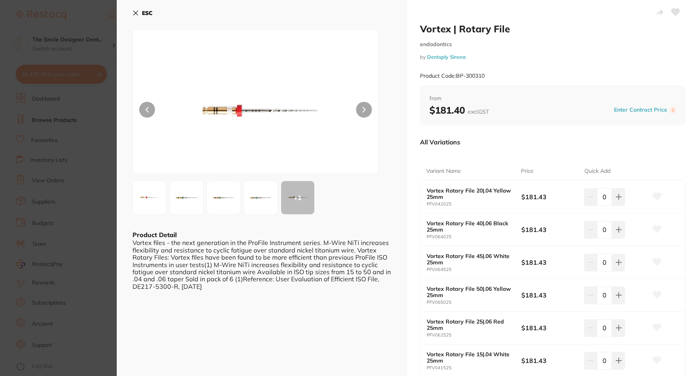
click at [107, 180] on section "Vortex | Rotary File endodontics by Dentsply Sirona Product Code: BP-300310 ESC…" at bounding box center [349, 188] width 698 height 376
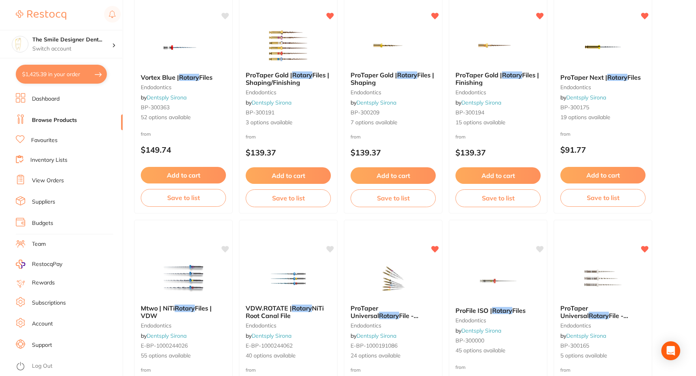
scroll to position [308, 0]
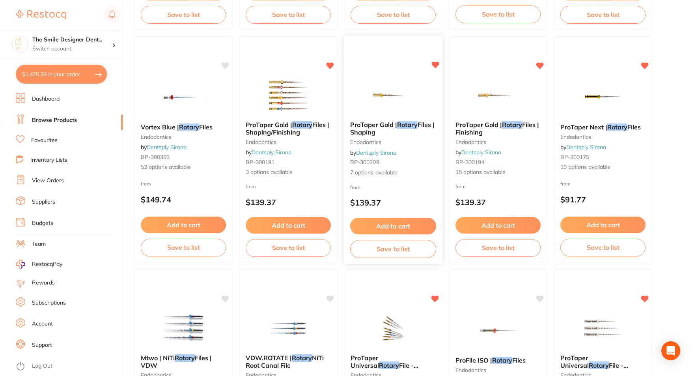
click at [420, 122] on span "Files | Shaping" at bounding box center [392, 128] width 84 height 15
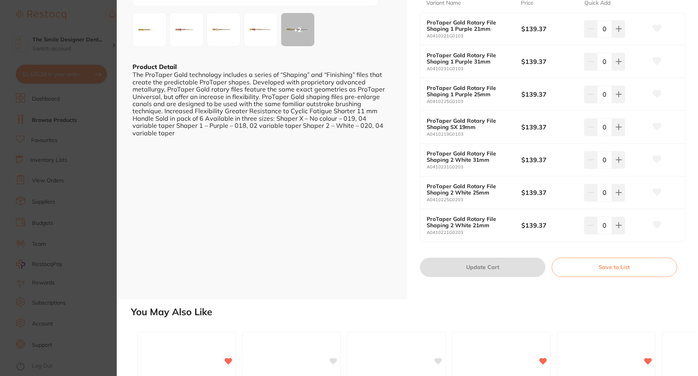
scroll to position [197, 0]
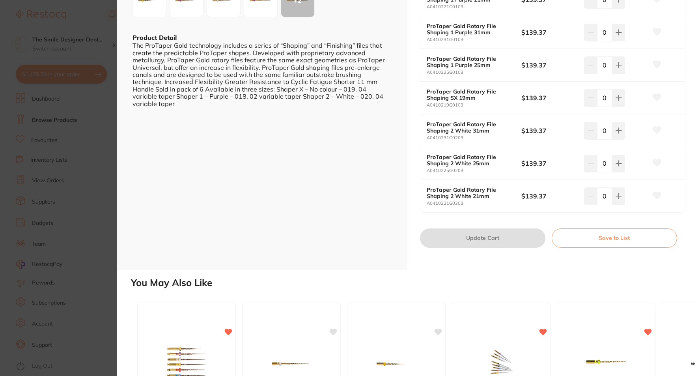
click at [109, 232] on section "ProTaper Gold | Rotary Files | Shaping endodontics by Dentsply Sirona Product C…" at bounding box center [349, 188] width 698 height 376
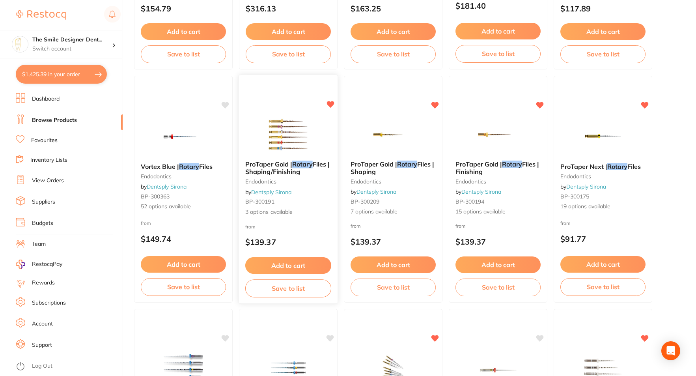
scroll to position [229, 0]
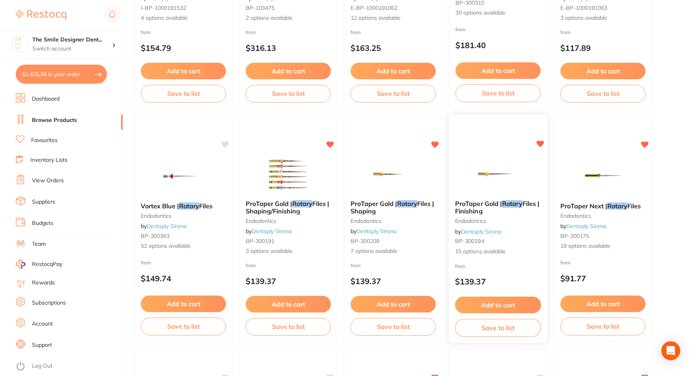
click at [507, 195] on div "ProTaper Gold | Rotary Files | Finishing endodontics by Dentsply Sirona BP-3001…" at bounding box center [498, 228] width 99 height 68
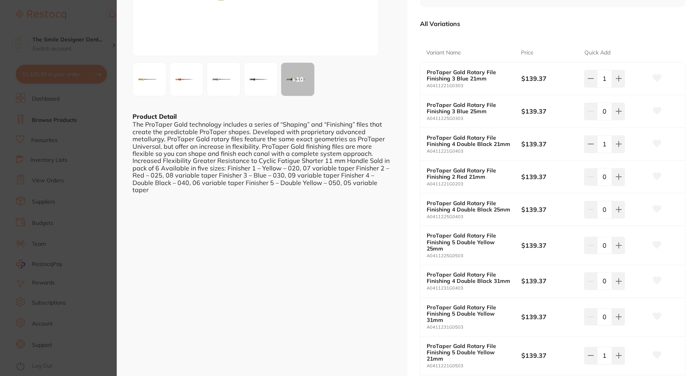
scroll to position [158, 0]
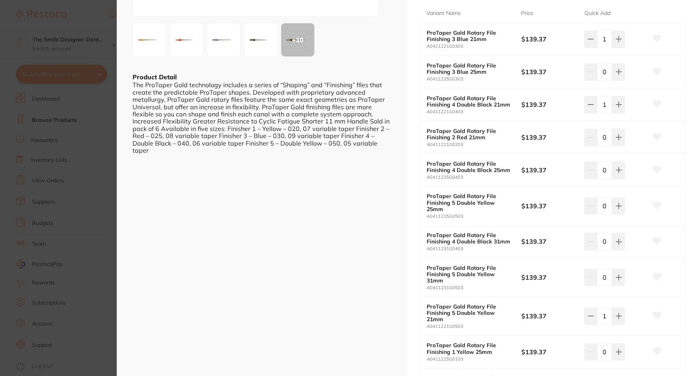
click at [101, 152] on section "ProTaper Gold | Rotary Files | Finishing endodontics by Dentsply Sirona Product…" at bounding box center [349, 188] width 698 height 376
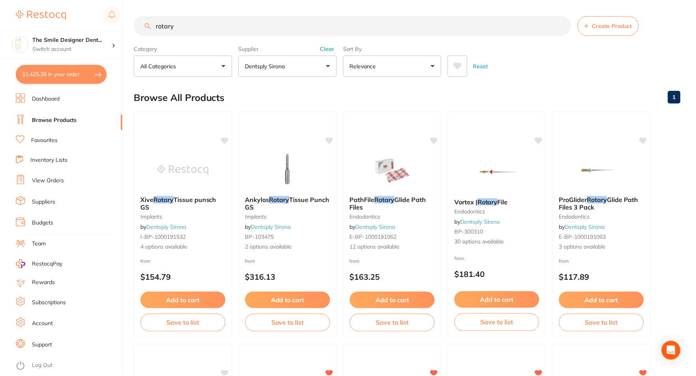
scroll to position [229, 0]
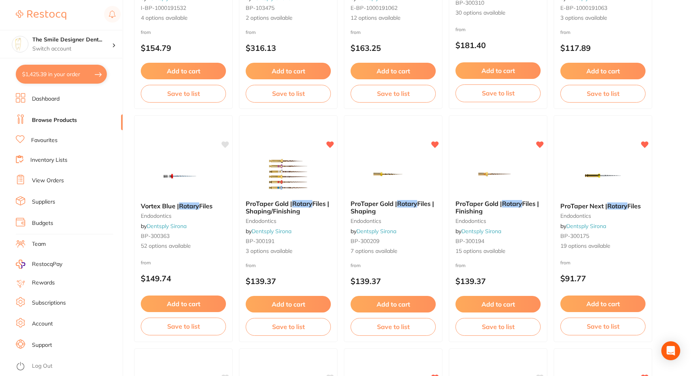
click at [80, 71] on button "$1,425.39 in your order" at bounding box center [61, 74] width 91 height 19
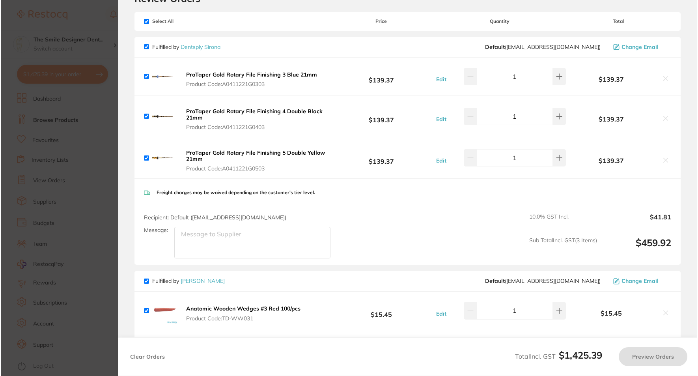
scroll to position [0, 0]
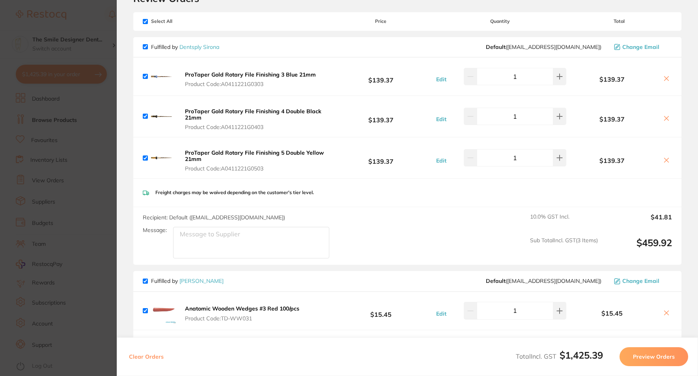
click at [94, 139] on section "Update RRP Set your pre negotiated price for this item. Item Agreed RRP (excl. …" at bounding box center [349, 188] width 698 height 376
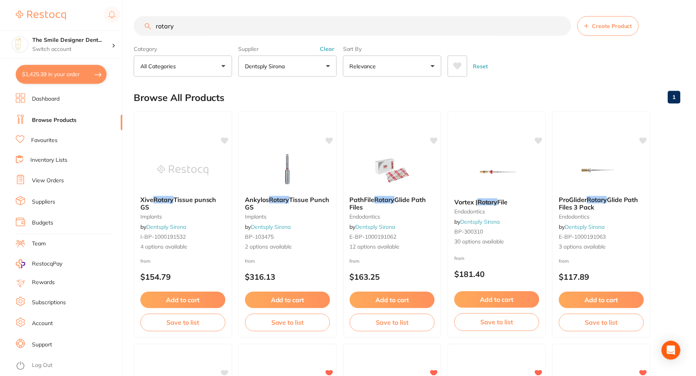
scroll to position [229, 0]
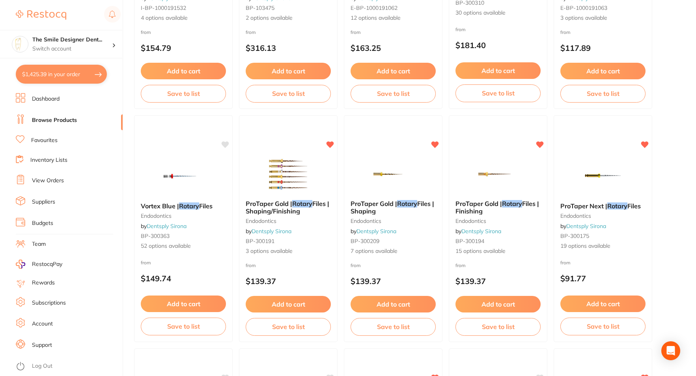
click at [51, 122] on link "Browse Products" at bounding box center [54, 120] width 45 height 8
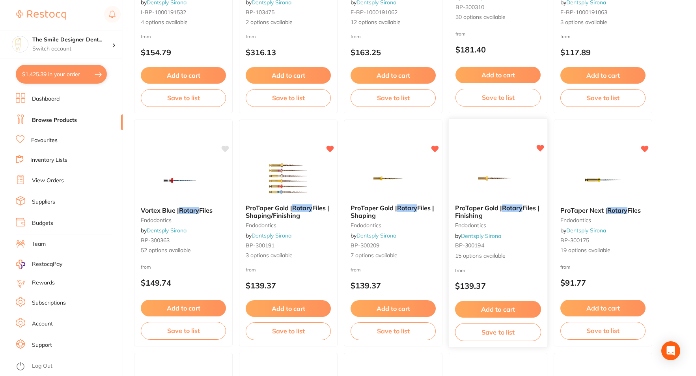
scroll to position [237, 0]
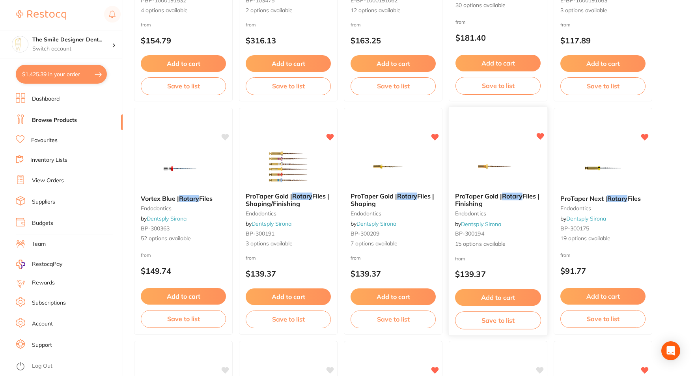
click at [510, 158] on img at bounding box center [498, 166] width 52 height 40
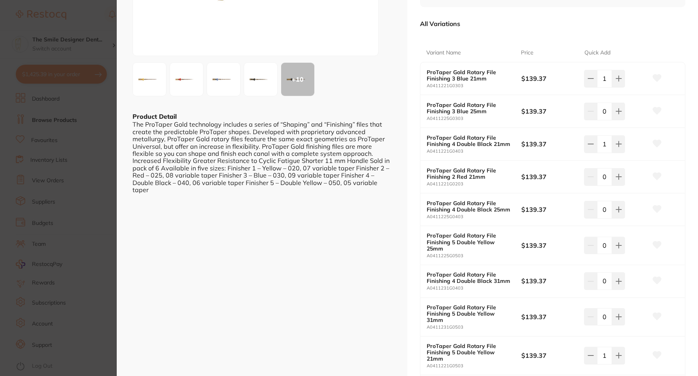
scroll to position [158, 0]
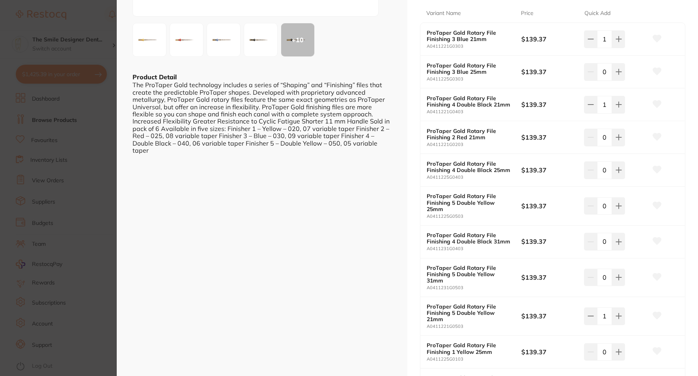
click at [83, 159] on section "ProTaper Gold | Rotary Files | Finishing endodontics by Dentsply Sirona Product…" at bounding box center [349, 188] width 698 height 376
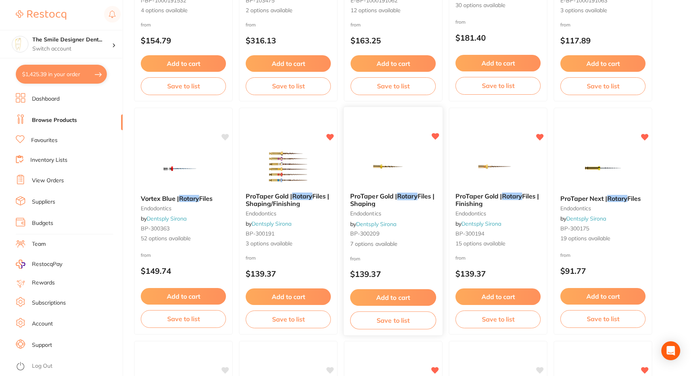
click at [399, 185] on img at bounding box center [393, 166] width 52 height 40
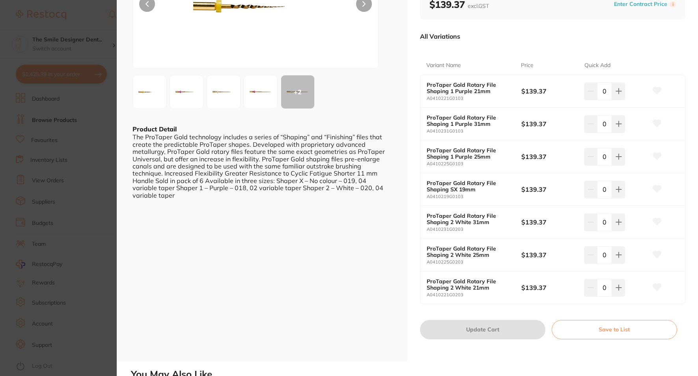
scroll to position [118, 0]
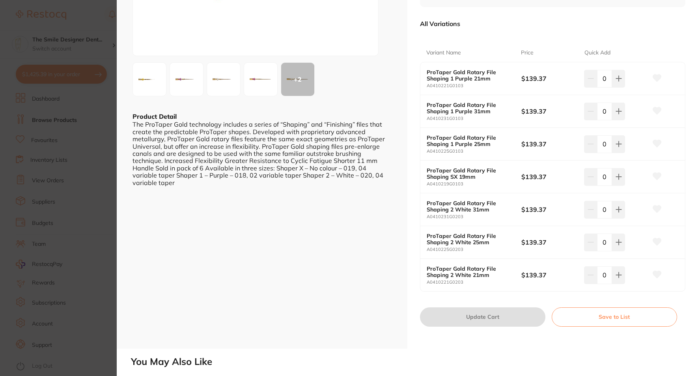
click at [99, 217] on section "ProTaper Gold | Rotary Files | Shaping endodontics by Dentsply Sirona Product C…" at bounding box center [349, 188] width 698 height 376
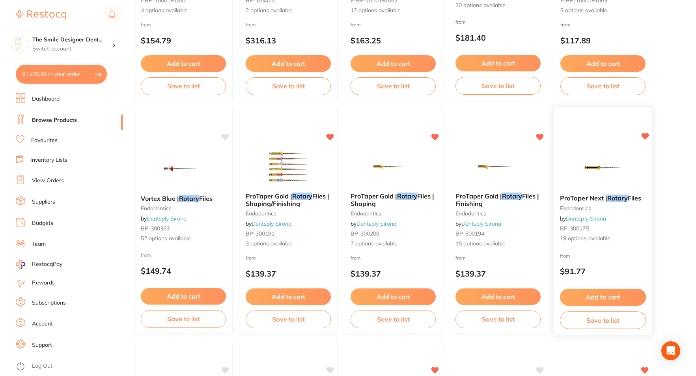
click at [597, 167] on img at bounding box center [603, 168] width 52 height 40
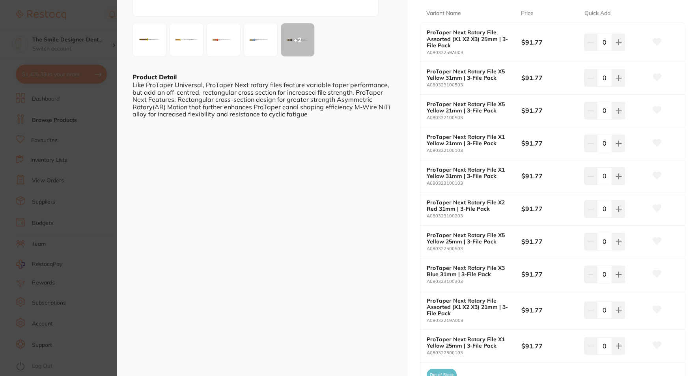
scroll to position [197, 0]
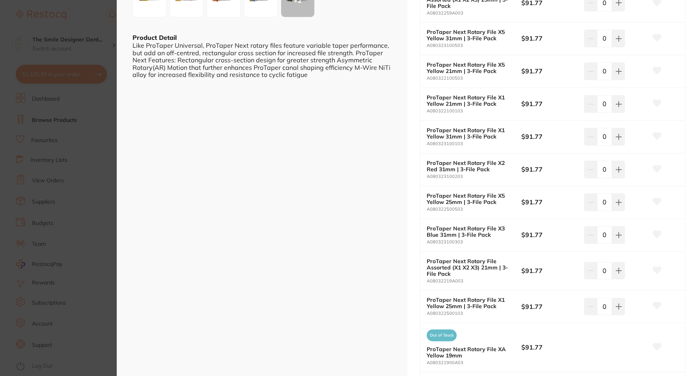
click at [84, 245] on section "ProTaper Next | Rotary Files endodontics by Dentsply Sirona Product Code: BP-30…" at bounding box center [349, 188] width 698 height 376
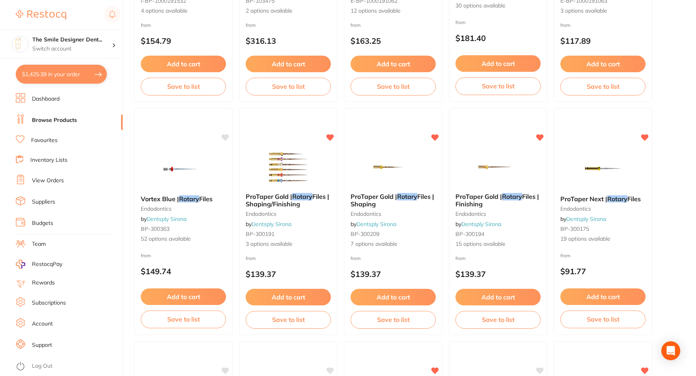
scroll to position [118, 0]
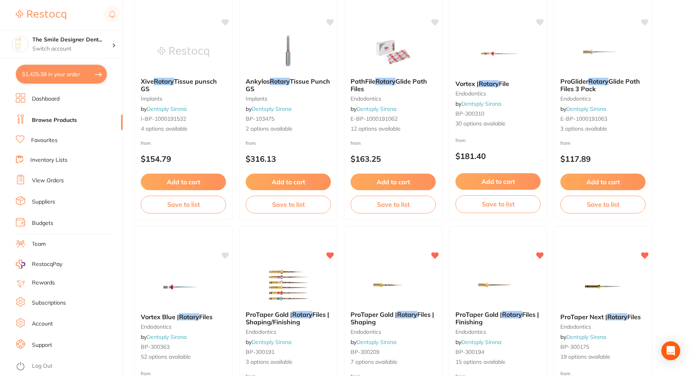
click at [50, 121] on link "Browse Products" at bounding box center [54, 120] width 45 height 8
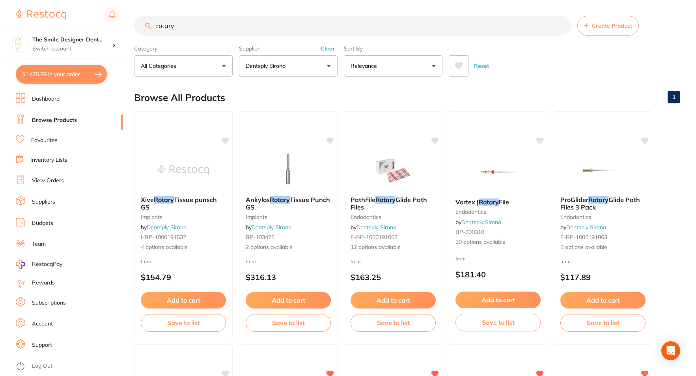
drag, startPoint x: 182, startPoint y: 26, endPoint x: 144, endPoint y: 21, distance: 37.4
click at [144, 21] on input "rotary" at bounding box center [352, 26] width 437 height 20
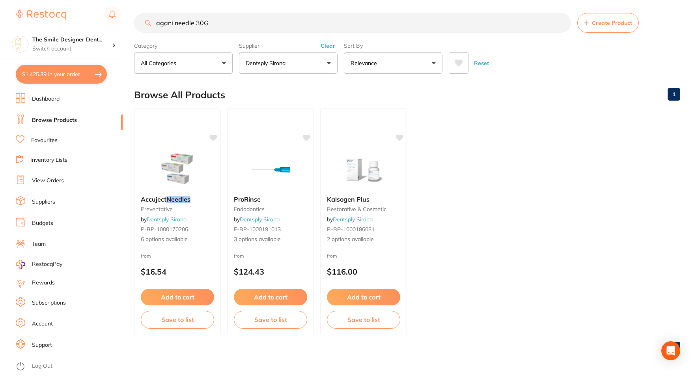
scroll to position [3, 0]
drag, startPoint x: 175, startPoint y: 24, endPoint x: 69, endPoint y: 23, distance: 106.2
click at [69, 23] on div "$1,425.39 The Smile Designer Dent... Switch account The Smile Designer Dental S…" at bounding box center [348, 185] width 696 height 376
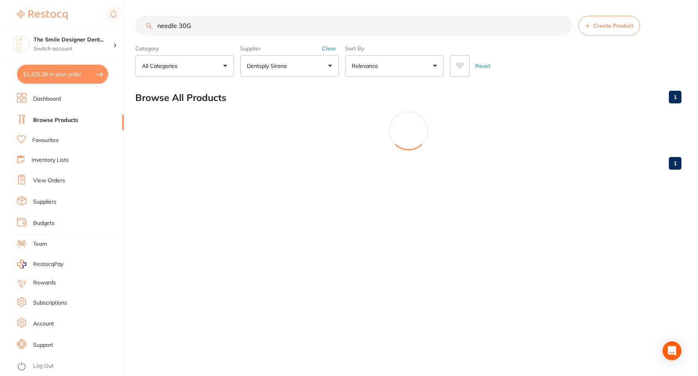
scroll to position [0, 0]
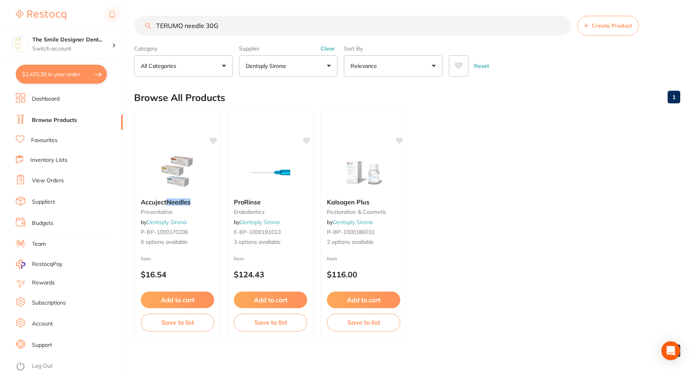
drag, startPoint x: 234, startPoint y: 28, endPoint x: 189, endPoint y: 21, distance: 44.7
click at [189, 21] on input "TERUMO needle 30G" at bounding box center [352, 26] width 437 height 20
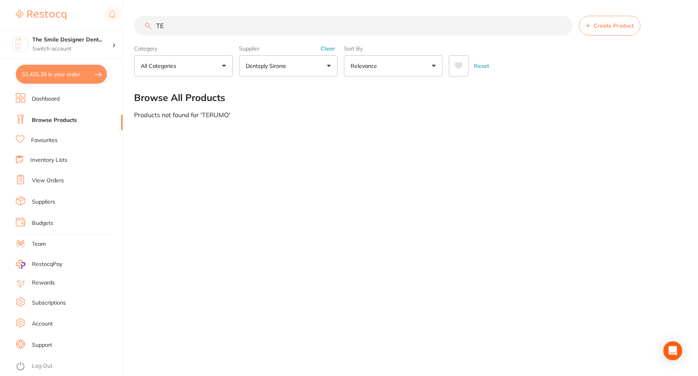
type input "T"
click at [77, 118] on link "Browse Products" at bounding box center [54, 120] width 45 height 8
click at [276, 68] on p "Dentsply Sirona" at bounding box center [267, 66] width 43 height 8
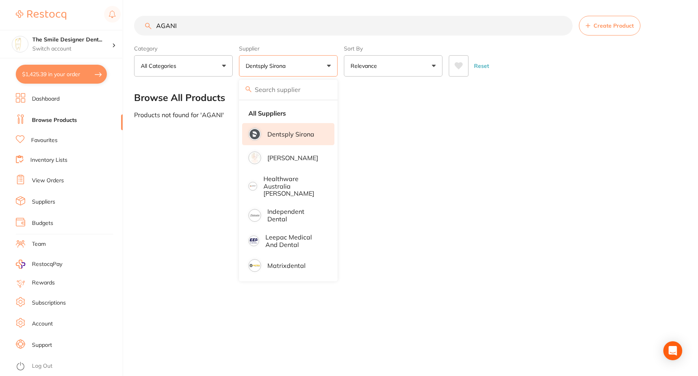
click at [293, 127] on li "Dentsply Sirona" at bounding box center [288, 134] width 92 height 22
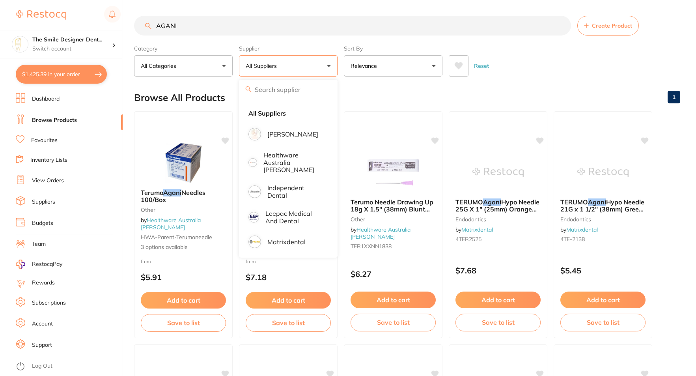
click at [239, 27] on input "AGANI" at bounding box center [352, 26] width 437 height 20
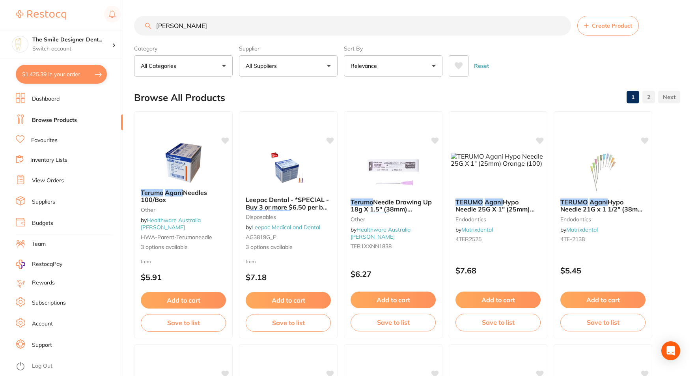
click at [239, 27] on input "TERUMO AGANI" at bounding box center [352, 26] width 437 height 20
type input "TERUMO AGANI"
click at [194, 150] on img at bounding box center [183, 162] width 52 height 40
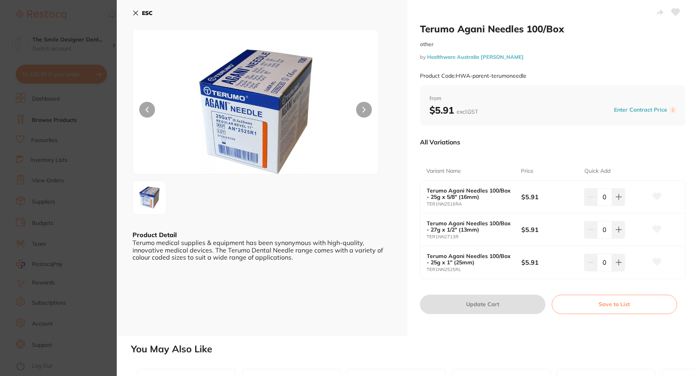
click at [103, 241] on section "Terumo Agani Needles 100/Box other by Healthware Australia Ridley Product Code:…" at bounding box center [349, 188] width 698 height 376
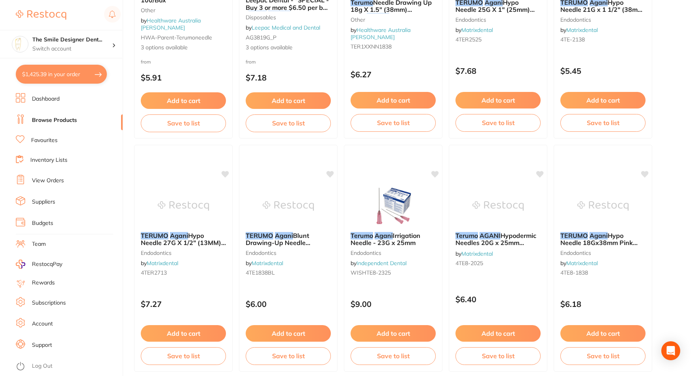
scroll to position [200, 0]
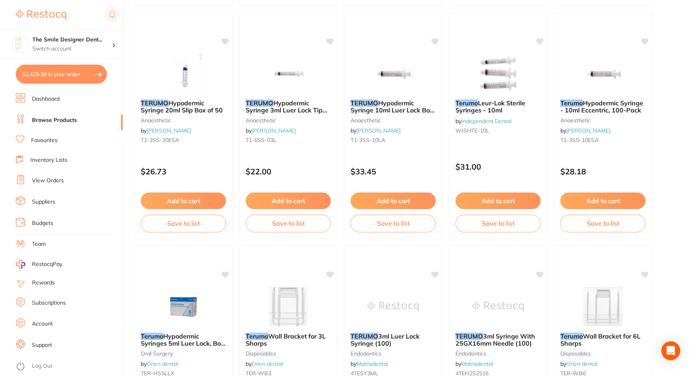
scroll to position [1503, 0]
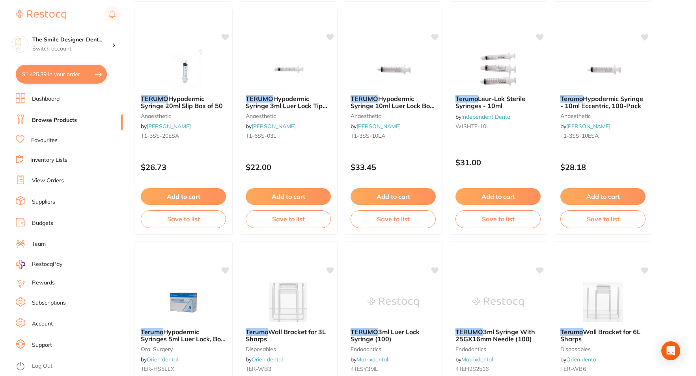
drag, startPoint x: 649, startPoint y: 254, endPoint x: 675, endPoint y: 261, distance: 26.8
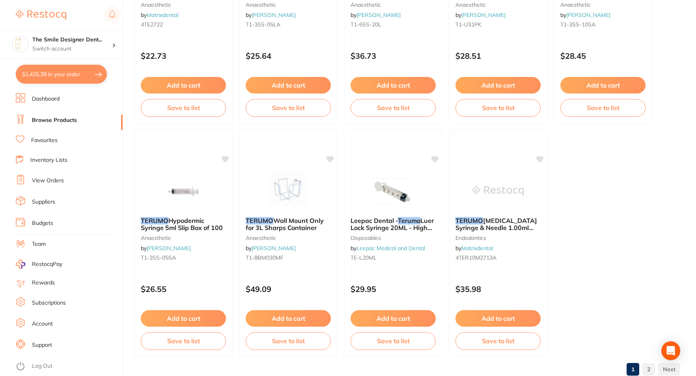
scroll to position [2335, 0]
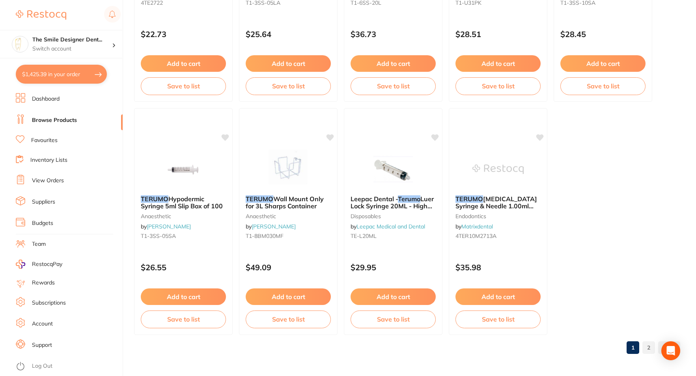
click at [649, 348] on link "2" at bounding box center [649, 348] width 13 height 16
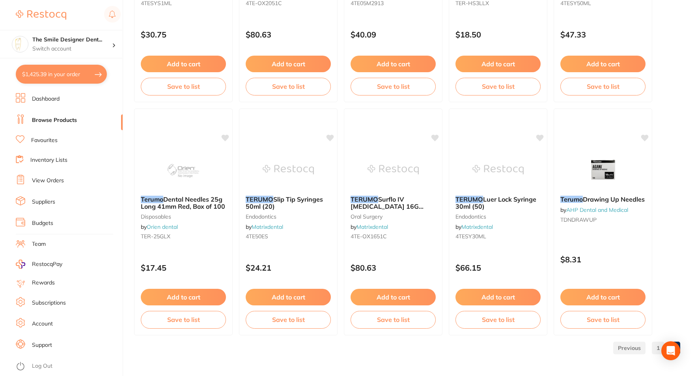
scroll to position [470, 0]
click at [47, 77] on button "$1,425.39 in your order" at bounding box center [61, 74] width 91 height 19
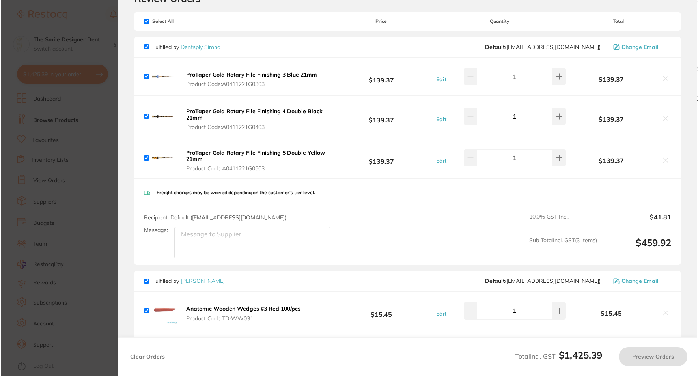
scroll to position [0, 0]
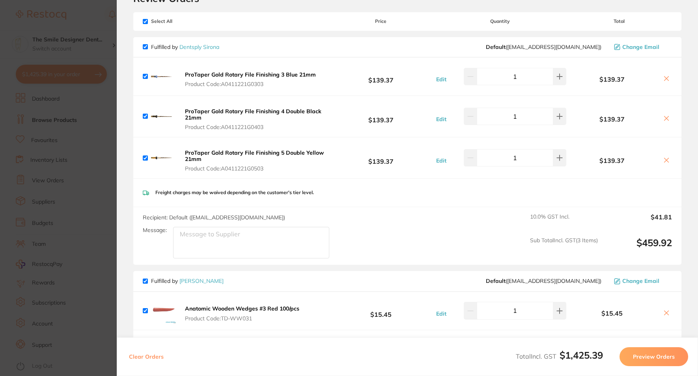
click at [241, 109] on b "ProTaper Gold Rotary File Finishing 4 Double Black 21mm" at bounding box center [253, 114] width 137 height 13
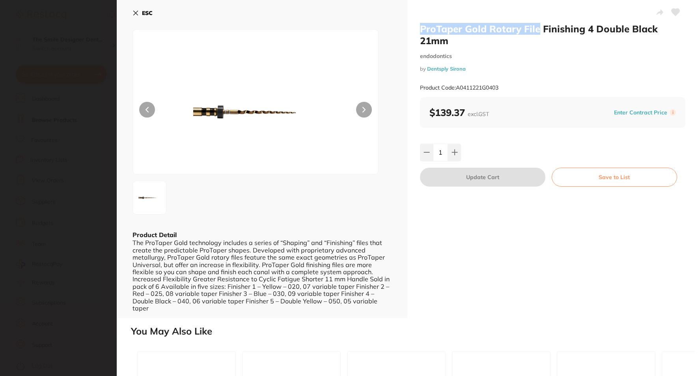
drag, startPoint x: 420, startPoint y: 26, endPoint x: 537, endPoint y: 30, distance: 116.8
click at [537, 30] on h2 "ProTaper Gold Rotary File Finishing 4 Double Black 21mm" at bounding box center [553, 35] width 266 height 24
copy h2 "ProTaper Gold Rotary File"
click at [59, 94] on section "ProTaper Gold Rotary File Finishing 4 Double Black 21mm endodontics by Dentsply…" at bounding box center [349, 188] width 698 height 376
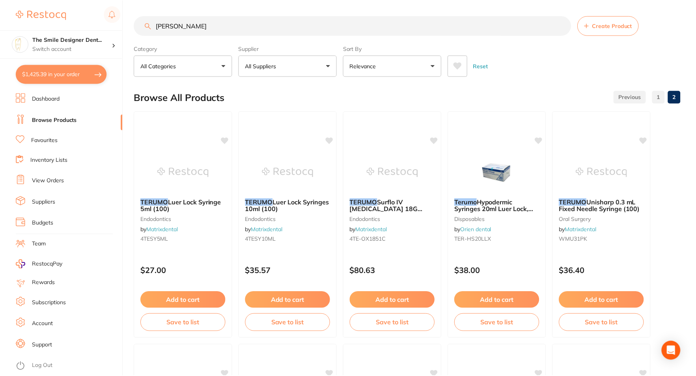
scroll to position [470, 0]
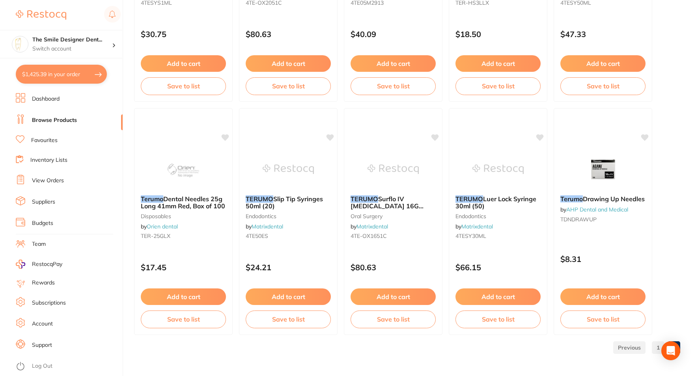
click at [56, 118] on link "Browse Products" at bounding box center [54, 120] width 45 height 8
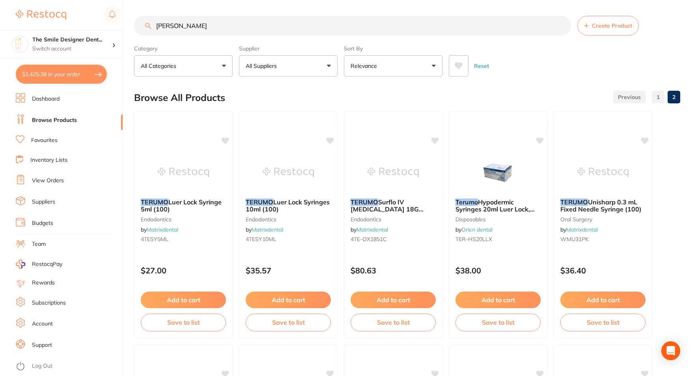
drag, startPoint x: 266, startPoint y: 30, endPoint x: 124, endPoint y: 29, distance: 142.8
click at [124, 29] on div "$1,425.39 The Smile Designer Dent... Switch account The Smile Designer Dental S…" at bounding box center [348, 188] width 696 height 376
click at [280, 67] on p "All Suppliers" at bounding box center [263, 66] width 34 height 8
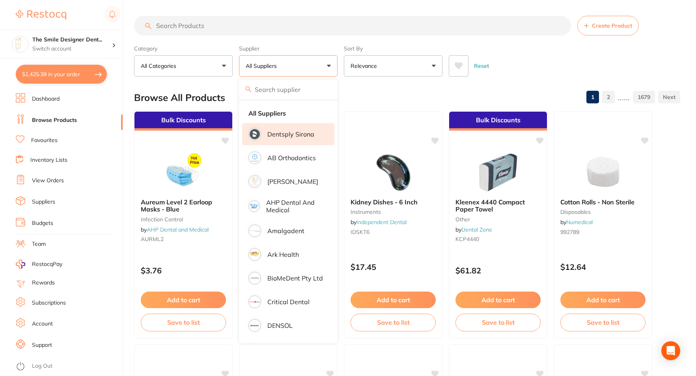
click at [299, 136] on p "Dentsply Sirona" at bounding box center [291, 134] width 47 height 7
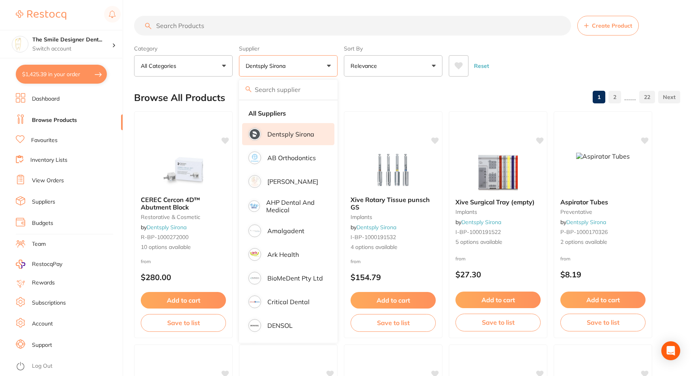
click at [251, 28] on input "search" at bounding box center [352, 26] width 437 height 20
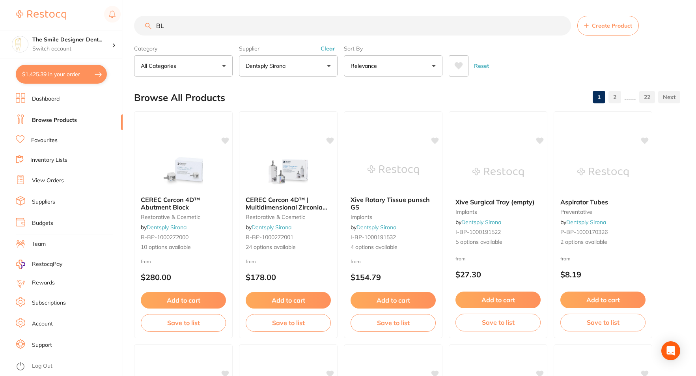
type input "B"
paste input "ProTaper Gold Rotary File"
type input "ProTaper Gold Rotary File BLACK 21MM"
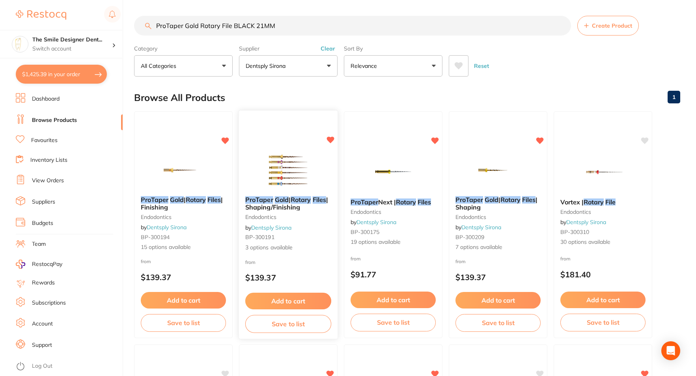
click at [287, 156] on img at bounding box center [288, 170] width 52 height 40
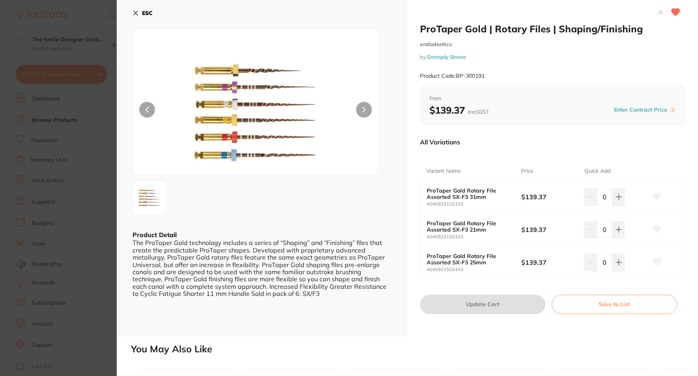
click at [72, 181] on section "ProTaper Gold | Rotary Files | Shaping/Finishing endodontics by Dentsply Sirona…" at bounding box center [349, 188] width 698 height 376
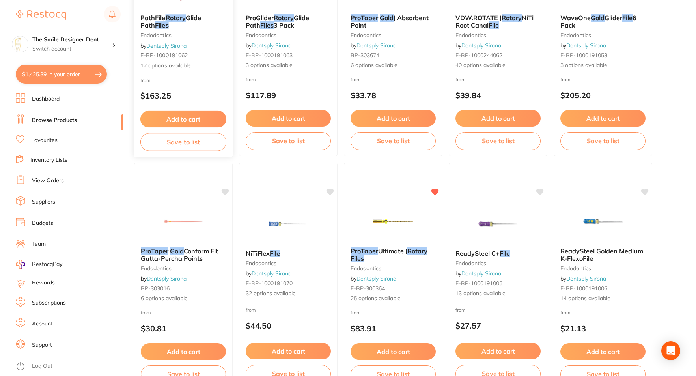
scroll to position [667, 0]
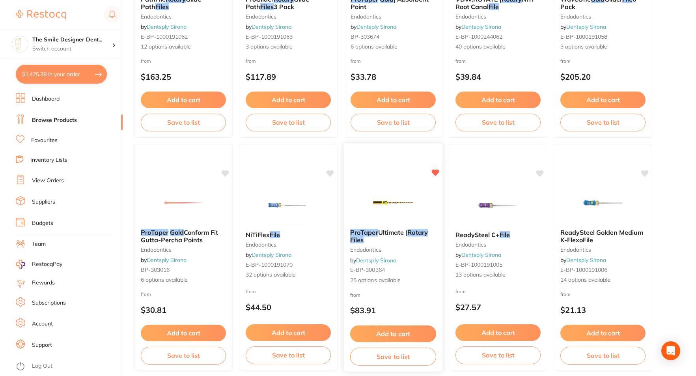
click at [369, 191] on img at bounding box center [393, 203] width 52 height 40
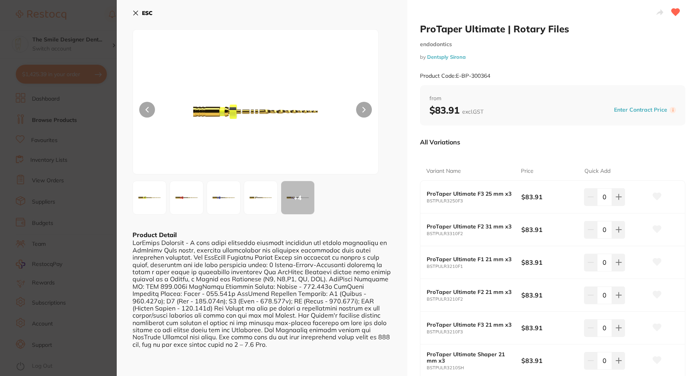
click at [81, 168] on section "ProTaper Ultimate | Rotary Files endodontics by Dentsply Sirona Product Code: E…" at bounding box center [349, 188] width 698 height 376
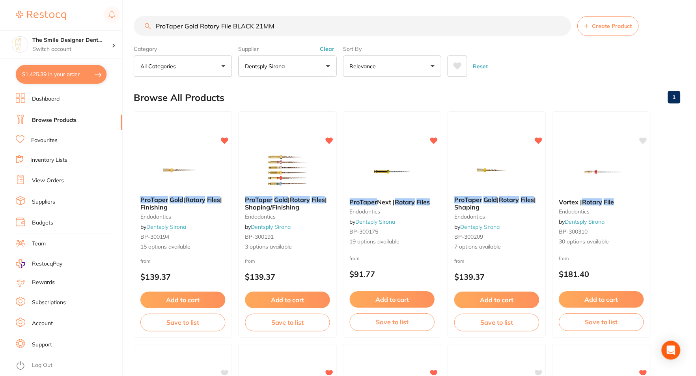
scroll to position [667, 0]
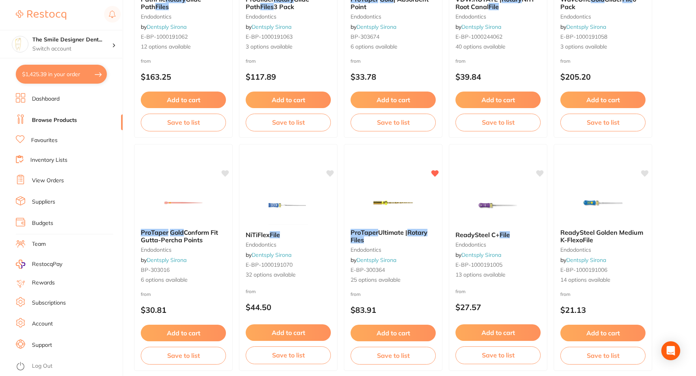
click at [66, 120] on link "Browse Products" at bounding box center [54, 120] width 45 height 8
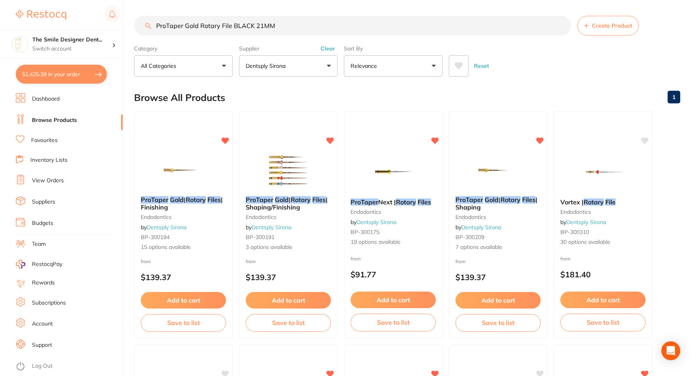
click at [58, 142] on li "Favourites" at bounding box center [69, 140] width 107 height 10
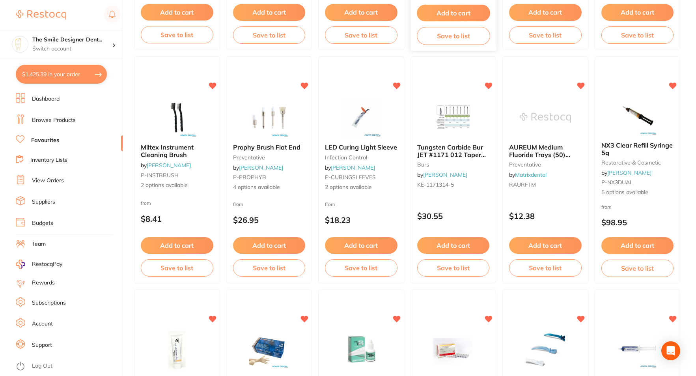
scroll to position [513, 0]
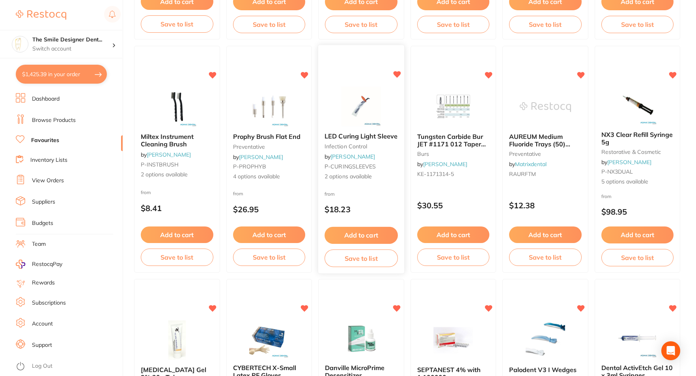
click at [382, 110] on img at bounding box center [361, 107] width 52 height 40
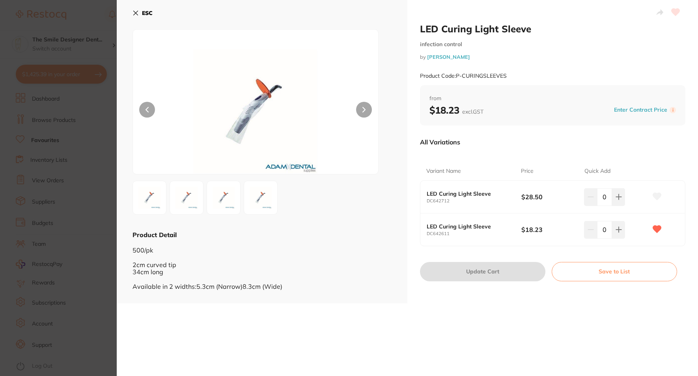
click at [149, 16] on b "ESC" at bounding box center [147, 12] width 11 height 7
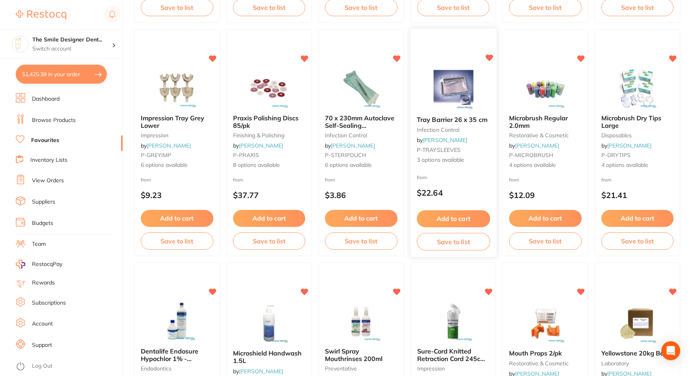
scroll to position [1697, 0]
